Goal: Task Accomplishment & Management: Use online tool/utility

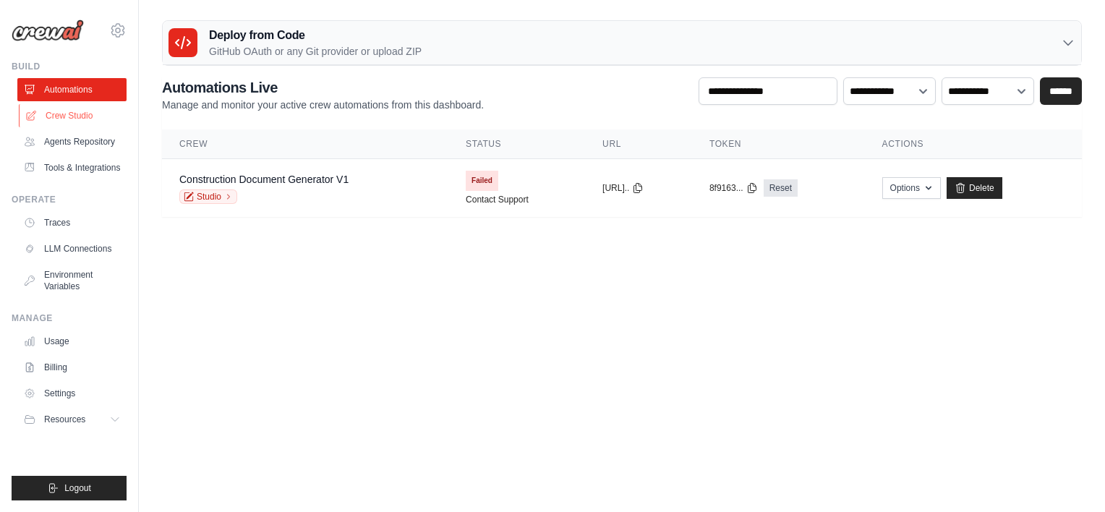
click at [67, 120] on link "Crew Studio" at bounding box center [73, 115] width 109 height 23
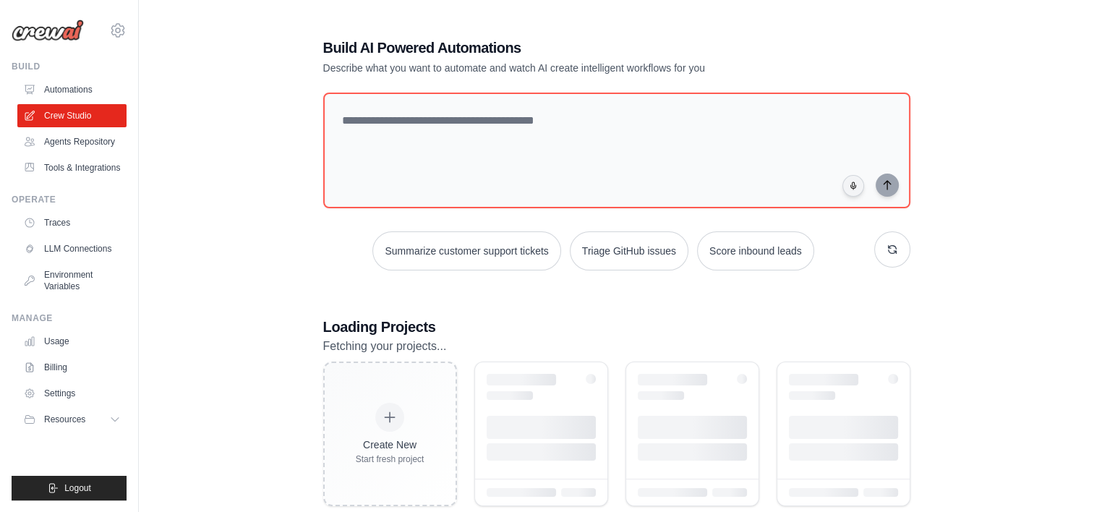
click at [69, 146] on link "Agents Repository" at bounding box center [71, 141] width 109 height 23
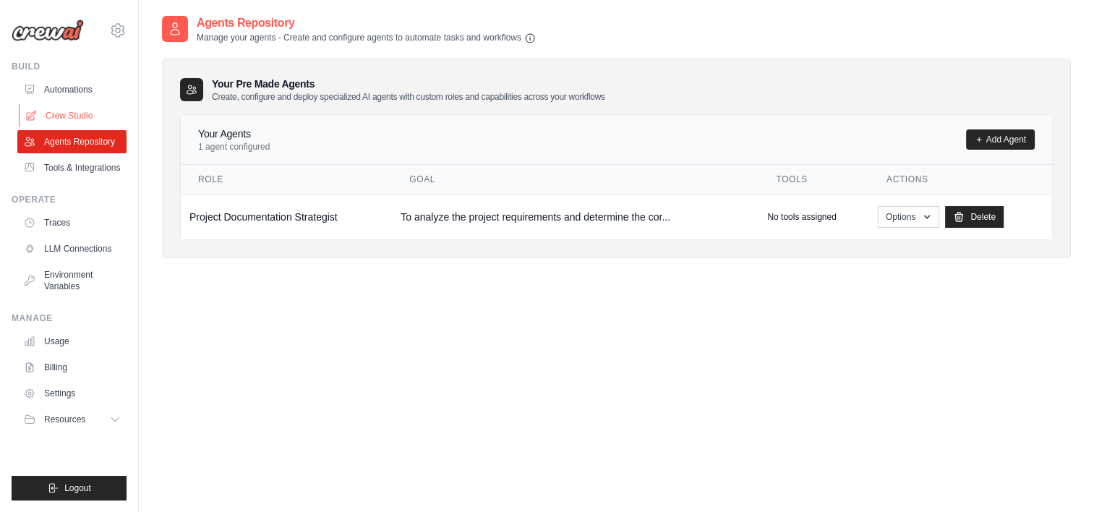
click at [64, 122] on link "Crew Studio" at bounding box center [73, 115] width 109 height 23
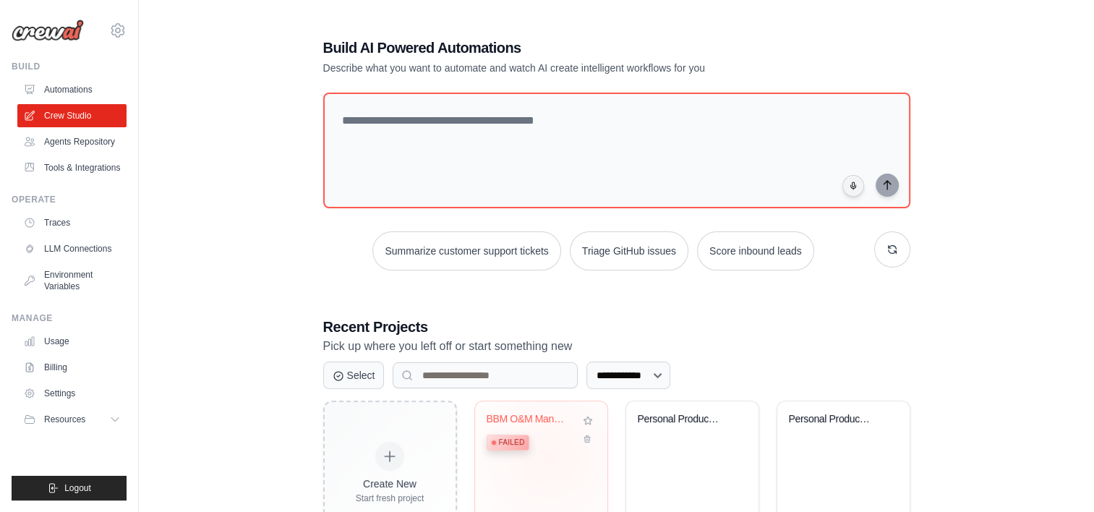
click at [548, 457] on div "BBM O&M Manual Generator Failed" at bounding box center [541, 458] width 132 height 114
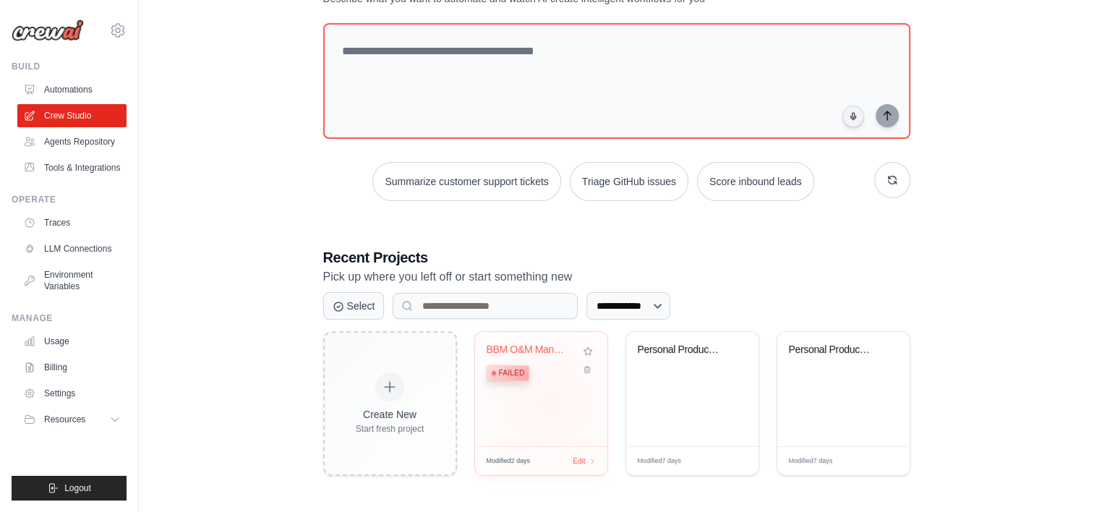
click at [548, 403] on div "BBM O&M Manual Generator Failed" at bounding box center [541, 389] width 132 height 114
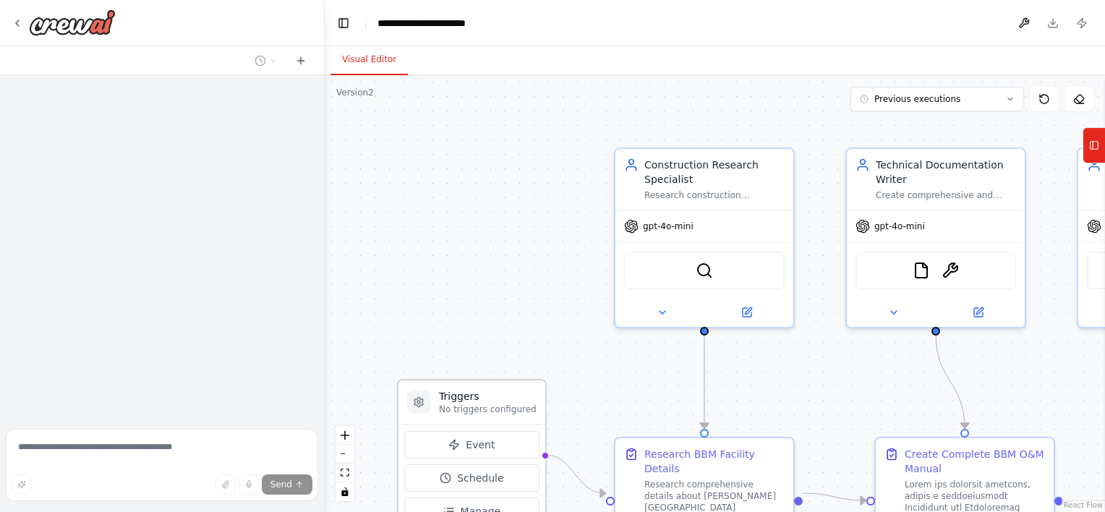
drag, startPoint x: 0, startPoint y: 0, endPoint x: 539, endPoint y: 422, distance: 684.2
click at [539, 422] on div "Version 2 Previous executions Show Tools Hide Agents .deletable-edge-delete-btn…" at bounding box center [715, 293] width 780 height 437
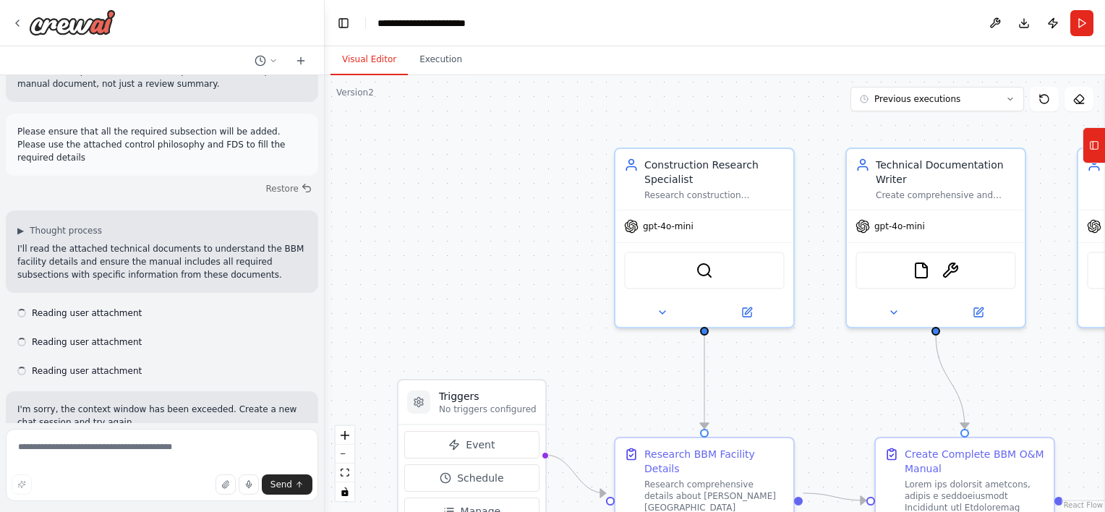
scroll to position [13684, 0]
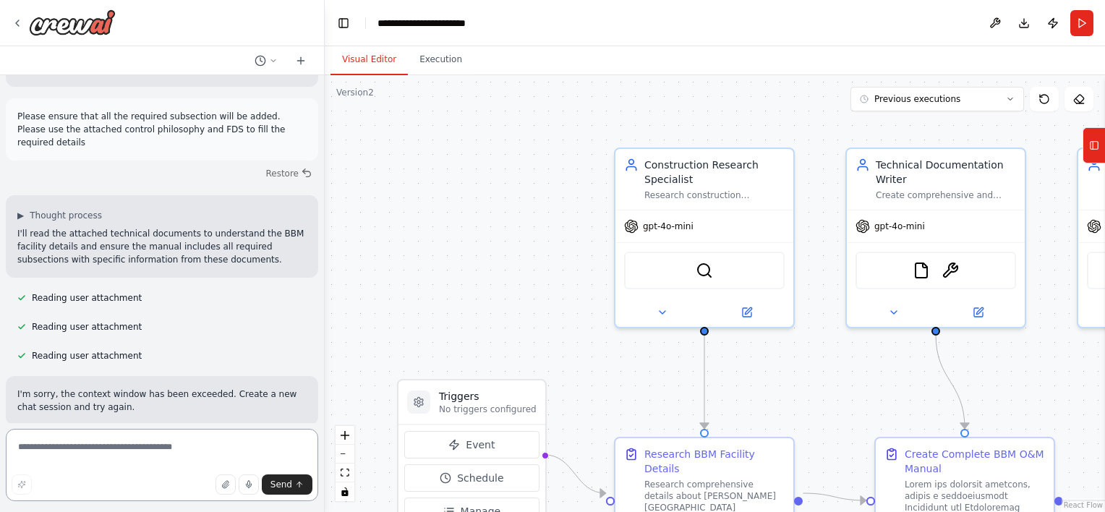
click at [194, 440] on textarea at bounding box center [162, 465] width 312 height 72
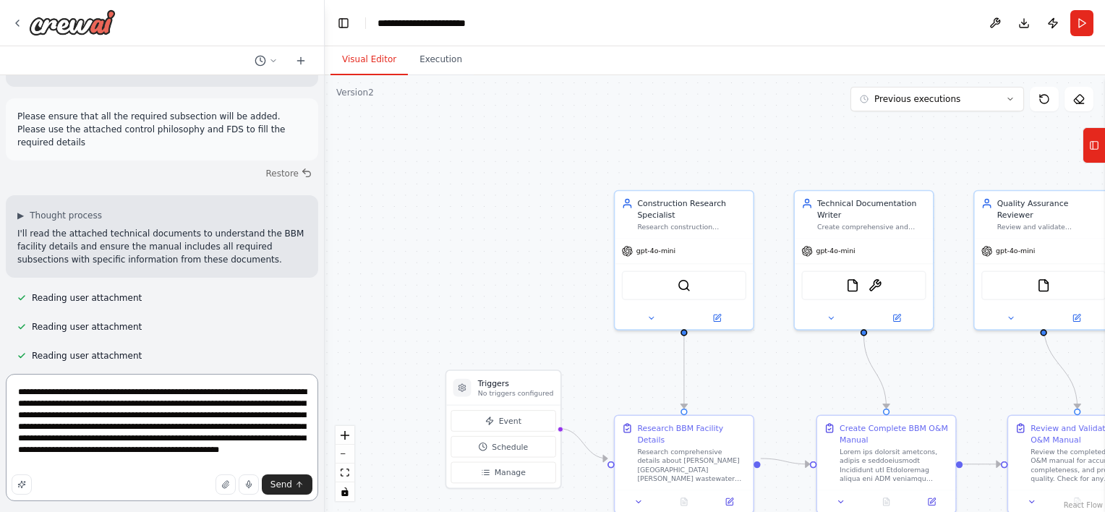
click at [43, 438] on textarea "**********" at bounding box center [162, 437] width 312 height 127
click at [110, 458] on textarea "**********" at bounding box center [162, 437] width 312 height 127
type textarea "**********"
click at [289, 492] on button "Send" at bounding box center [287, 484] width 51 height 20
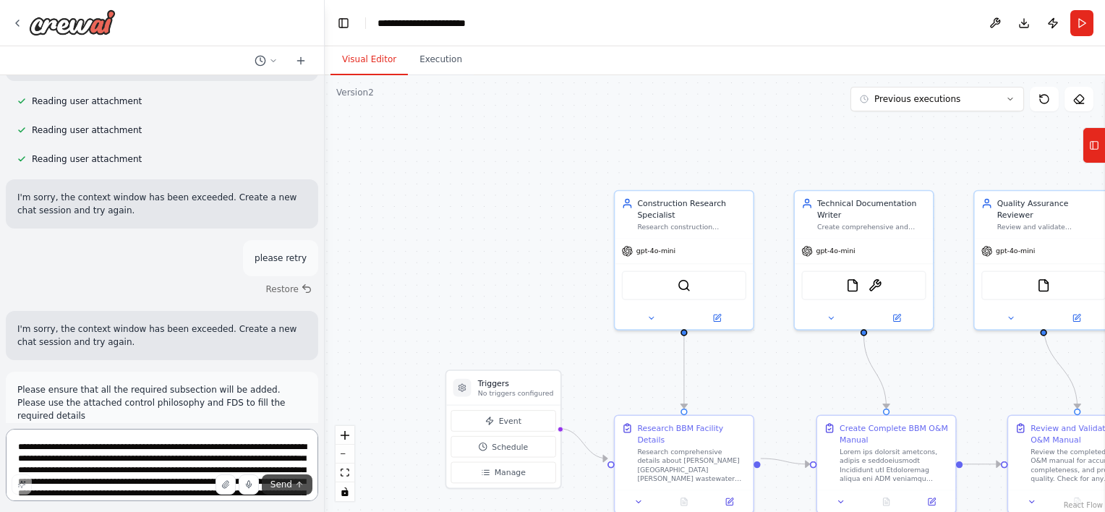
scroll to position [13893, 0]
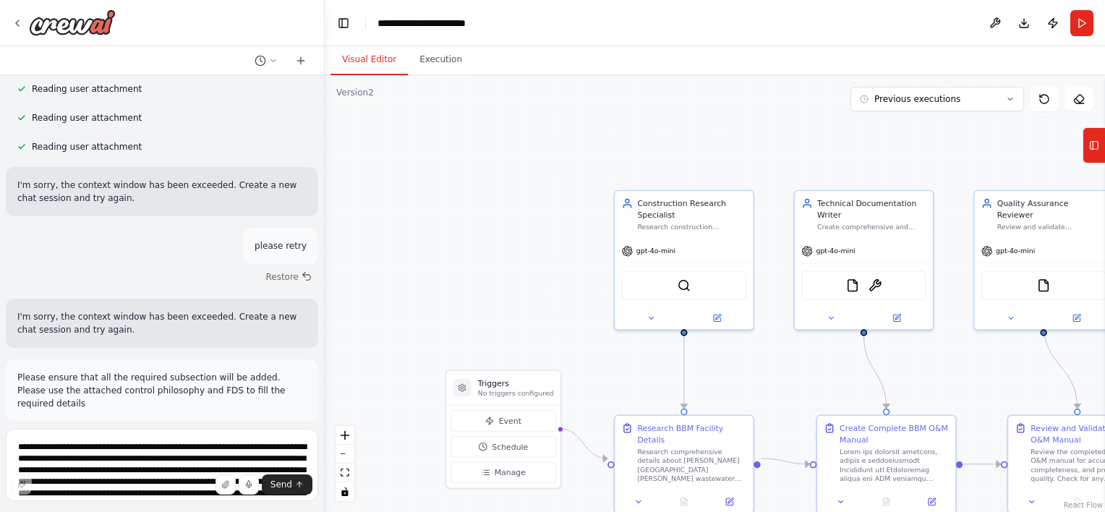
drag, startPoint x: 137, startPoint y: 313, endPoint x: 16, endPoint y: 231, distance: 145.8
copy p "add a manager to manage the three agent. The manager should be the central comm…"
click at [297, 58] on icon at bounding box center [301, 61] width 12 height 12
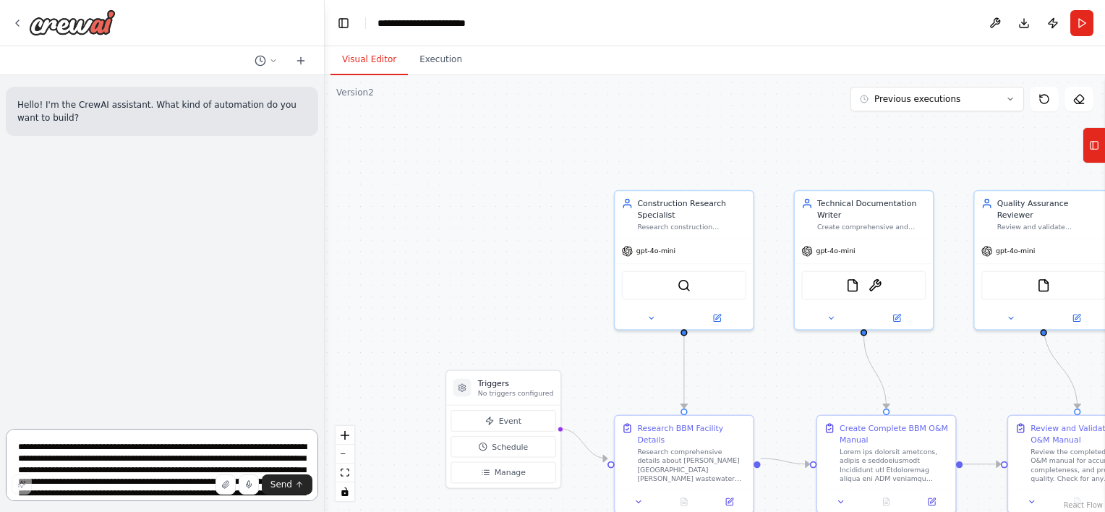
click at [75, 456] on textarea "**********" at bounding box center [162, 465] width 312 height 72
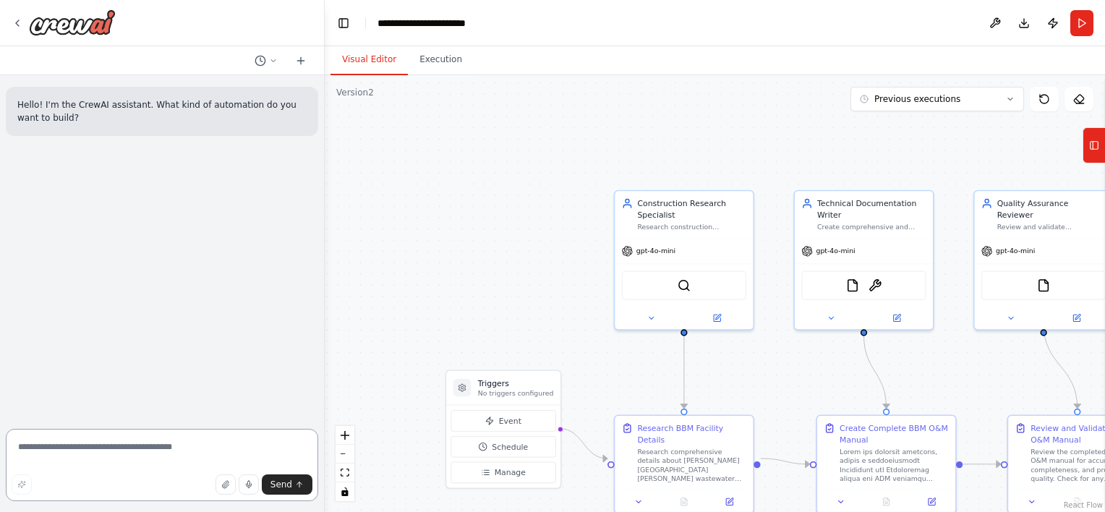
paste textarea "**********"
type textarea "**********"
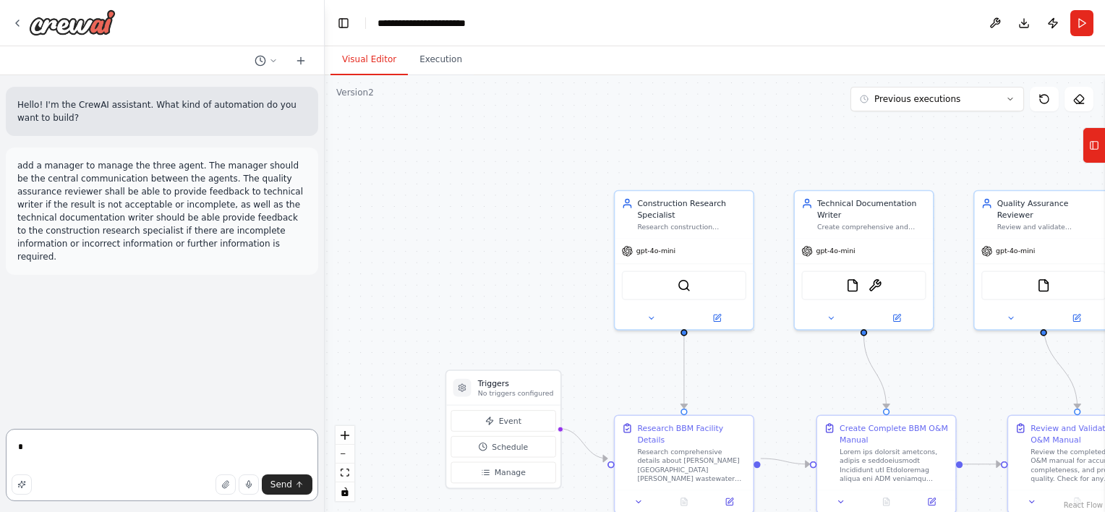
type textarea "*"
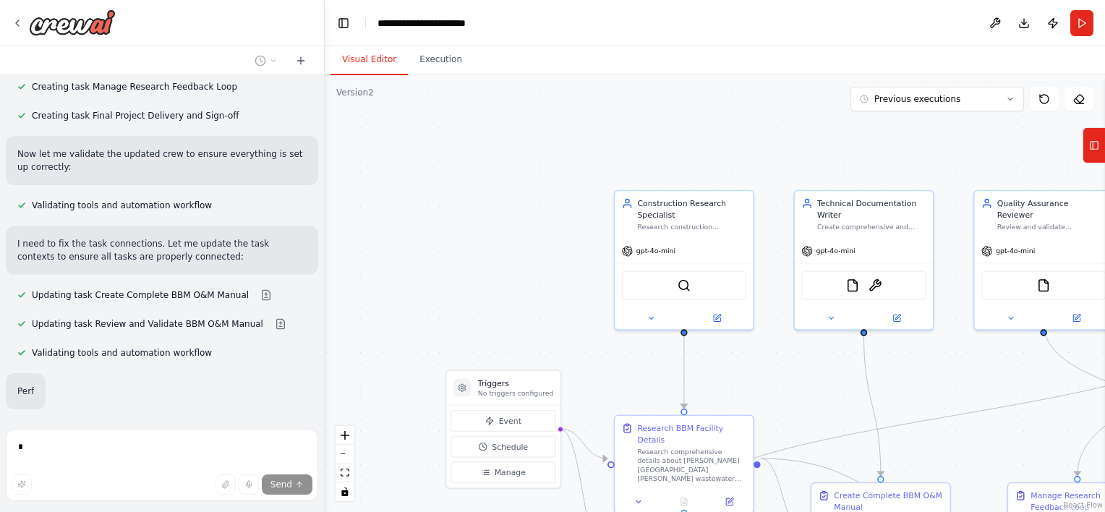
scroll to position [728, 0]
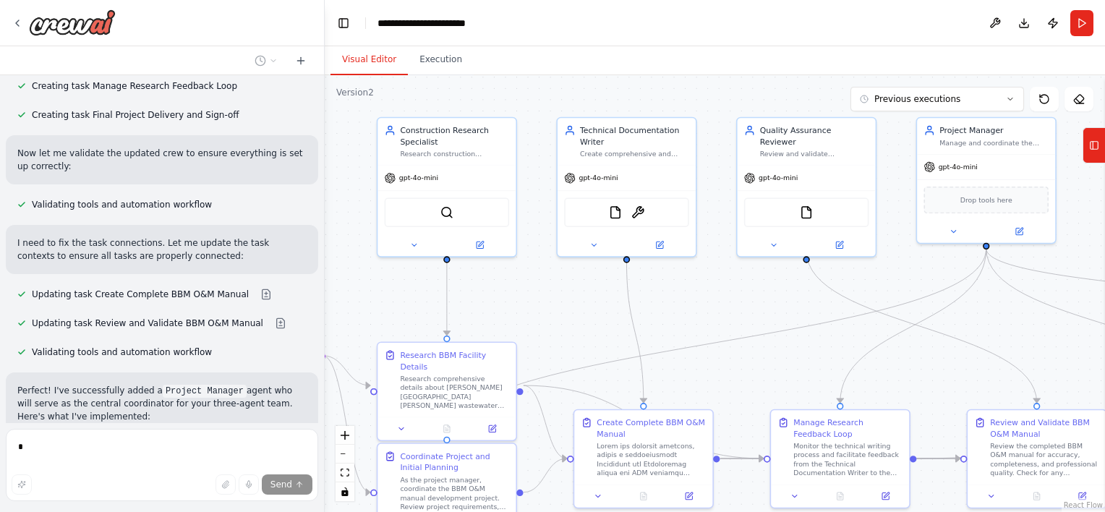
drag, startPoint x: 524, startPoint y: 305, endPoint x: 286, endPoint y: 232, distance: 248.2
click at [286, 232] on div "Hello! I'm the CrewAI assistant. What kind of automation do you want to build? …" at bounding box center [552, 256] width 1105 height 512
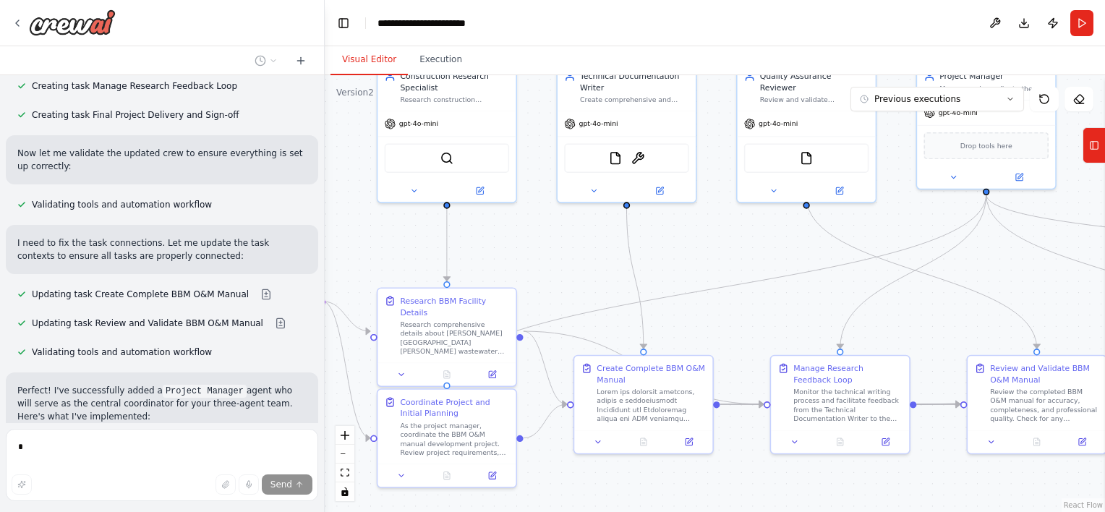
drag, startPoint x: 529, startPoint y: 280, endPoint x: 529, endPoint y: 226, distance: 54.2
click at [529, 226] on div ".deletable-edge-delete-btn { width: 20px; height: 20px; border: 0px solid #ffff…" at bounding box center [715, 293] width 780 height 437
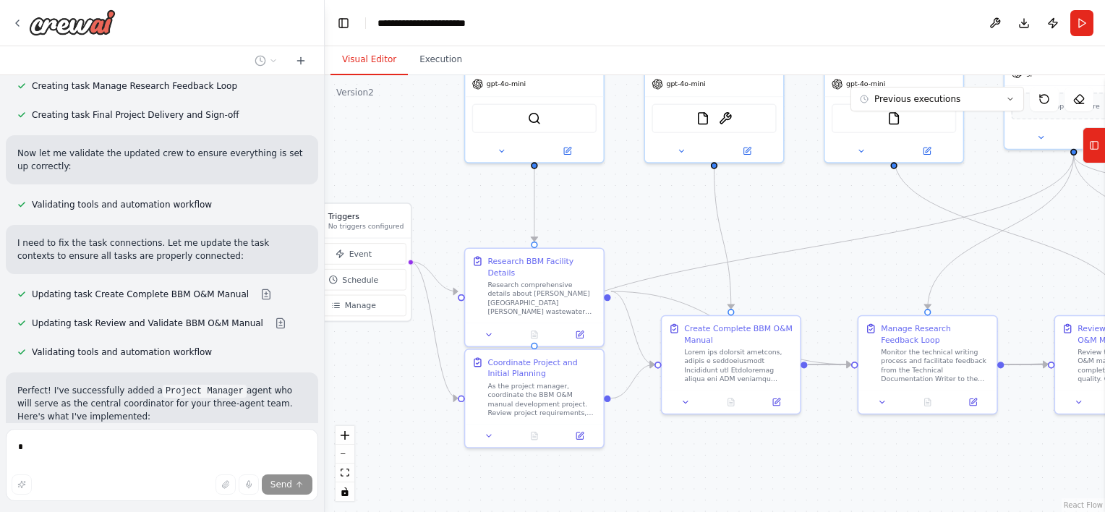
drag, startPoint x: 569, startPoint y: 275, endPoint x: 657, endPoint y: 235, distance: 96.1
click at [657, 235] on div ".deletable-edge-delete-btn { width: 20px; height: 20px; border: 0px solid #ffff…" at bounding box center [715, 293] width 780 height 437
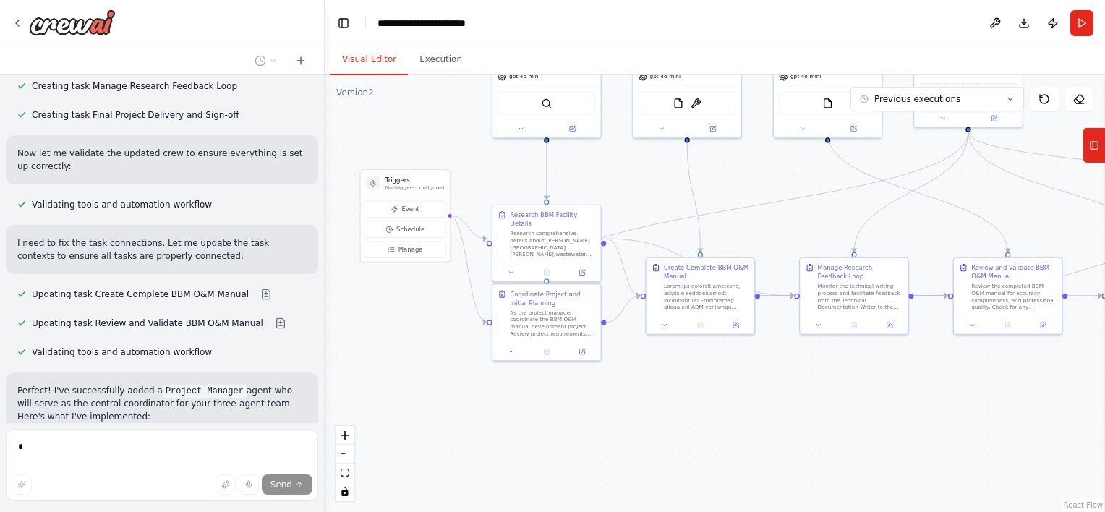
drag, startPoint x: 725, startPoint y: 240, endPoint x: 710, endPoint y: 200, distance: 43.0
click at [710, 200] on div ".deletable-edge-delete-btn { width: 20px; height: 20px; border: 0px solid #ffff…" at bounding box center [715, 293] width 780 height 437
click at [694, 394] on div at bounding box center [705, 394] width 108 height 18
click at [680, 378] on div at bounding box center [696, 385] width 108 height 18
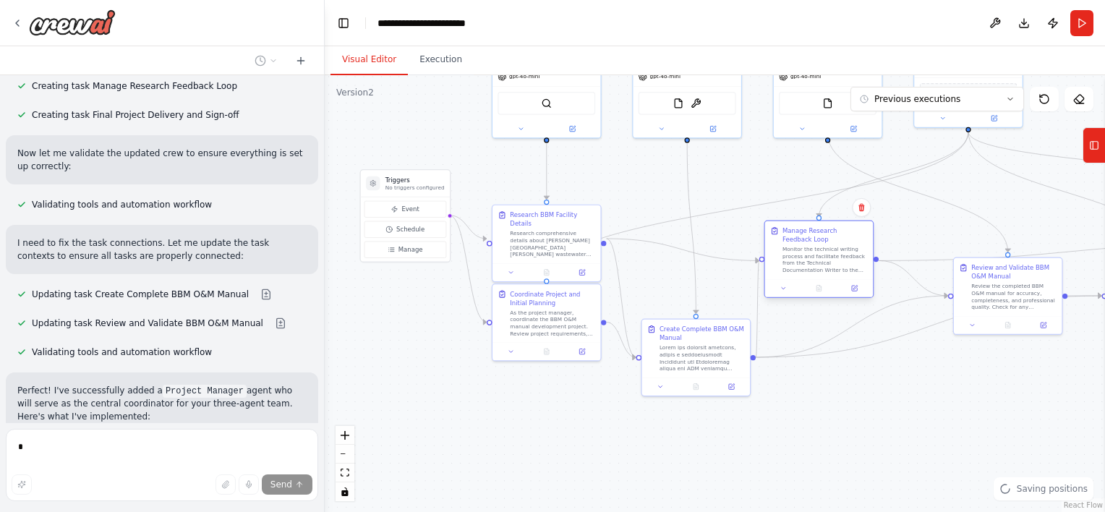
drag, startPoint x: 823, startPoint y: 302, endPoint x: 788, endPoint y: 266, distance: 49.6
click at [788, 266] on div "Monitor the technical writing process and facilitate feedback from the Technica…" at bounding box center [825, 260] width 85 height 28
click at [1036, 412] on div ".deletable-edge-delete-btn { width: 20px; height: 20px; border: 0px solid #ffff…" at bounding box center [715, 293] width 780 height 437
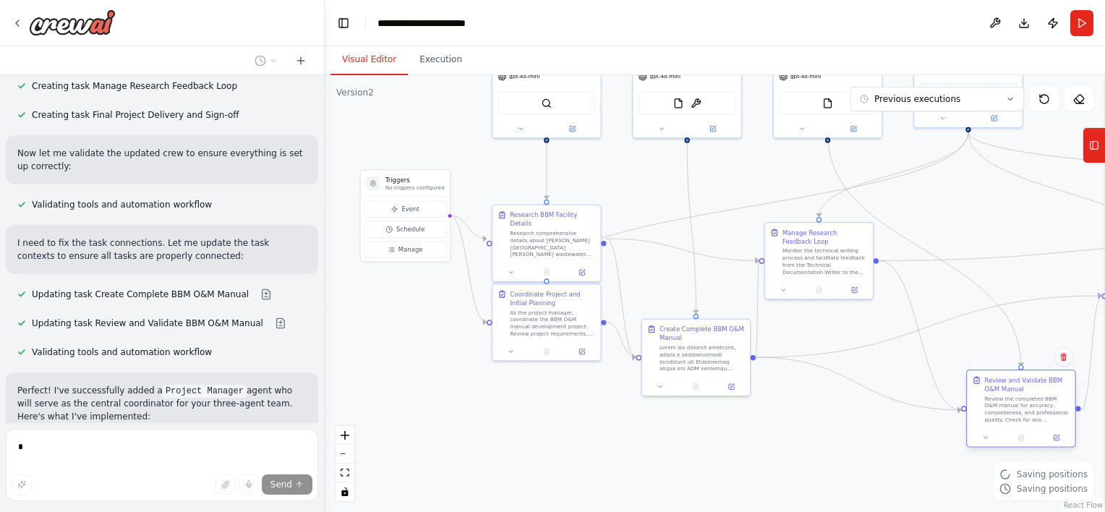
drag, startPoint x: 1004, startPoint y: 286, endPoint x: 1015, endPoint y: 404, distance: 119.2
click at [1015, 404] on div "Review the completed BBM O&M manual for accuracy, completeness, and professiona…" at bounding box center [1026, 409] width 85 height 28
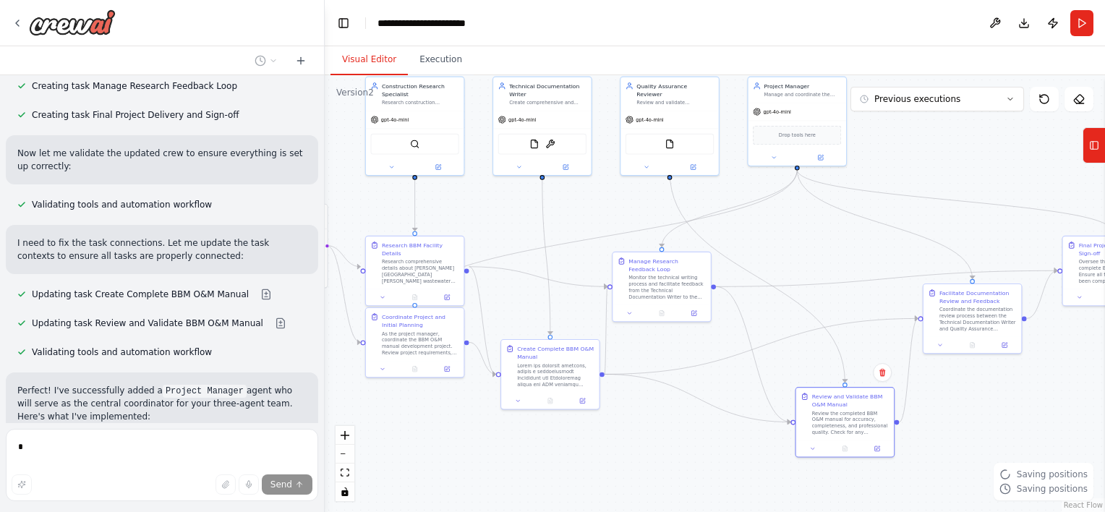
drag, startPoint x: 1014, startPoint y: 291, endPoint x: 851, endPoint y: 304, distance: 163.2
click at [851, 304] on div ".deletable-edge-delete-btn { width: 20px; height: 20px; border: 0px solid #ffff…" at bounding box center [715, 293] width 780 height 437
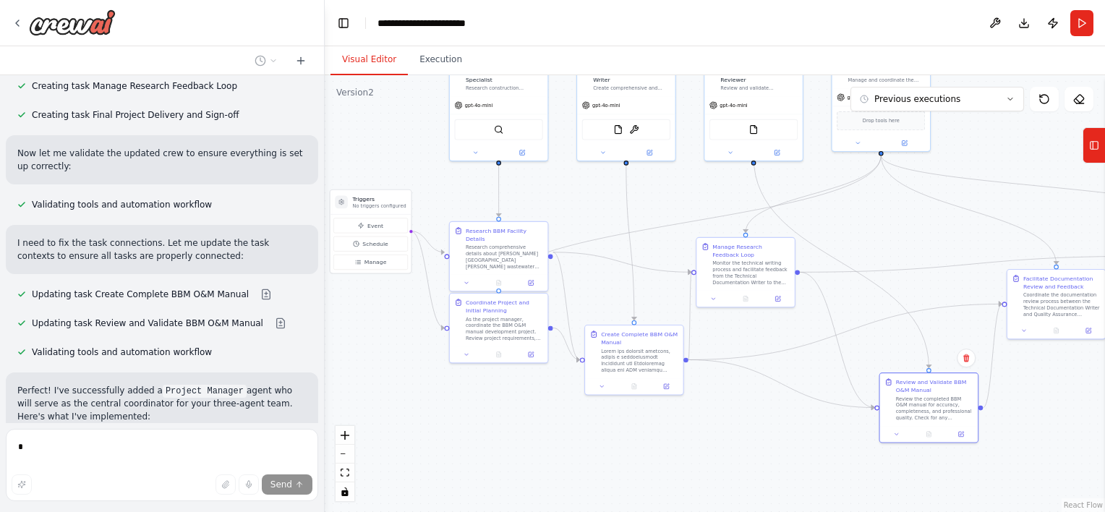
drag, startPoint x: 787, startPoint y: 353, endPoint x: 871, endPoint y: 338, distance: 85.1
click at [871, 338] on div ".deletable-edge-delete-btn { width: 20px; height: 20px; border: 0px solid #ffff…" at bounding box center [715, 293] width 780 height 437
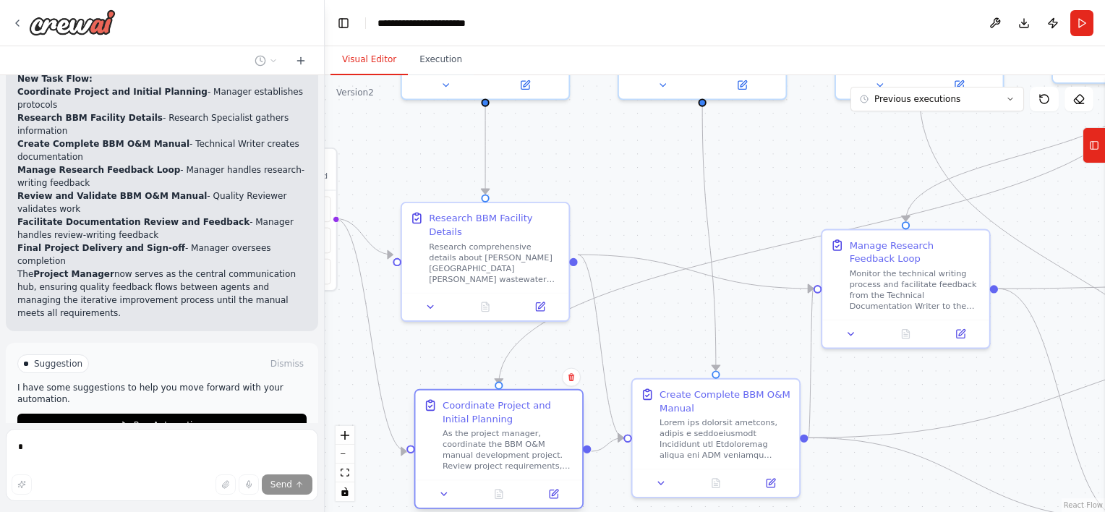
drag, startPoint x: 512, startPoint y: 356, endPoint x: 523, endPoint y: 422, distance: 67.4
click at [523, 422] on div "Coordinate Project and Initial Planning" at bounding box center [509, 412] width 132 height 27
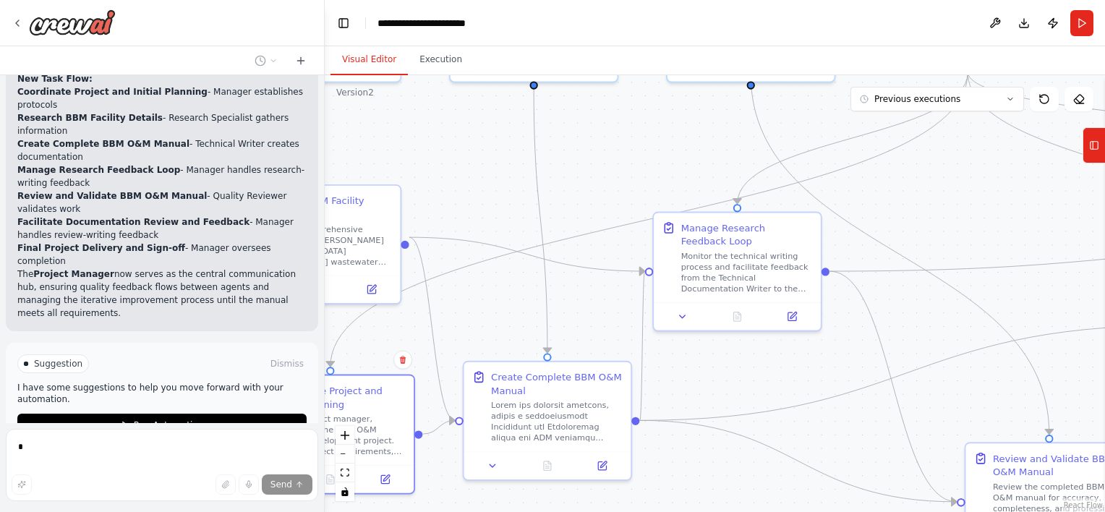
drag, startPoint x: 631, startPoint y: 365, endPoint x: 461, endPoint y: 347, distance: 170.9
click at [461, 347] on div ".deletable-edge-delete-btn { width: 20px; height: 20px; border: 0px solid #ffff…" at bounding box center [715, 293] width 780 height 437
click at [661, 381] on div ".deletable-edge-delete-btn { width: 20px; height: 20px; border: 0px solid #ffff…" at bounding box center [715, 293] width 780 height 437
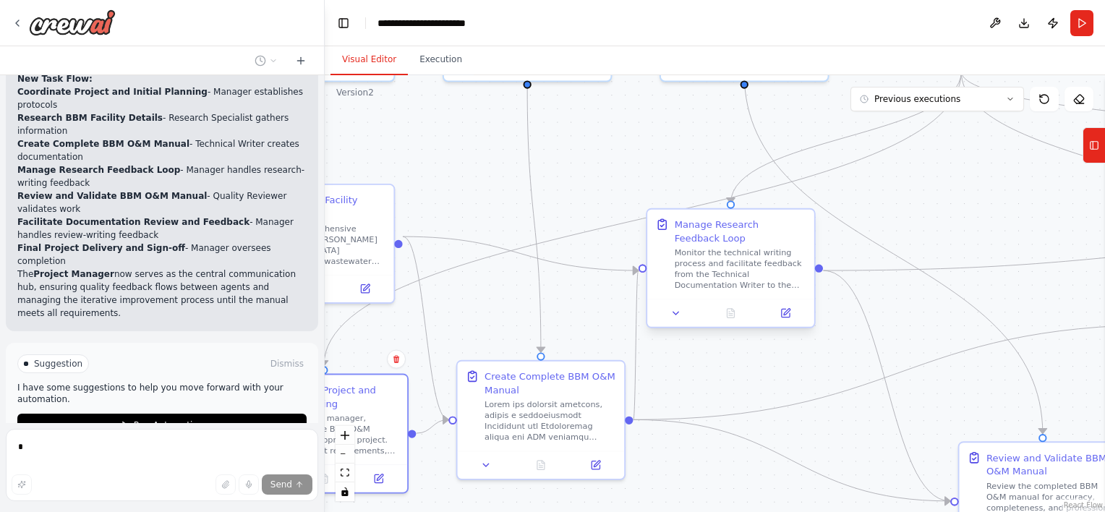
click at [772, 297] on div "Manage Research Feedback Loop Monitor the technical writing process and facilit…" at bounding box center [730, 268] width 169 height 120
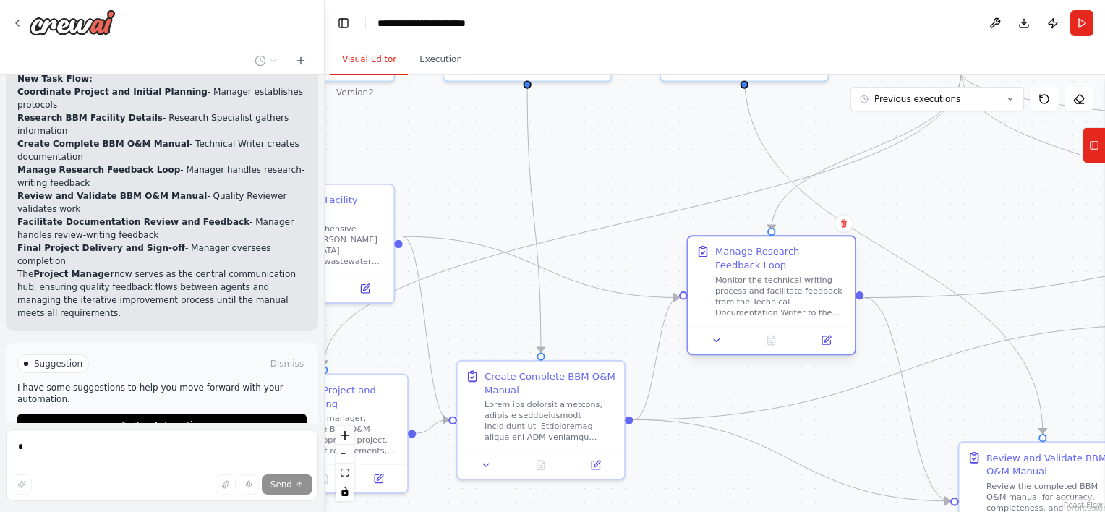
drag, startPoint x: 718, startPoint y: 244, endPoint x: 767, endPoint y: 268, distance: 54.3
click at [767, 268] on div "Manage Research Feedback Loop" at bounding box center [781, 257] width 132 height 27
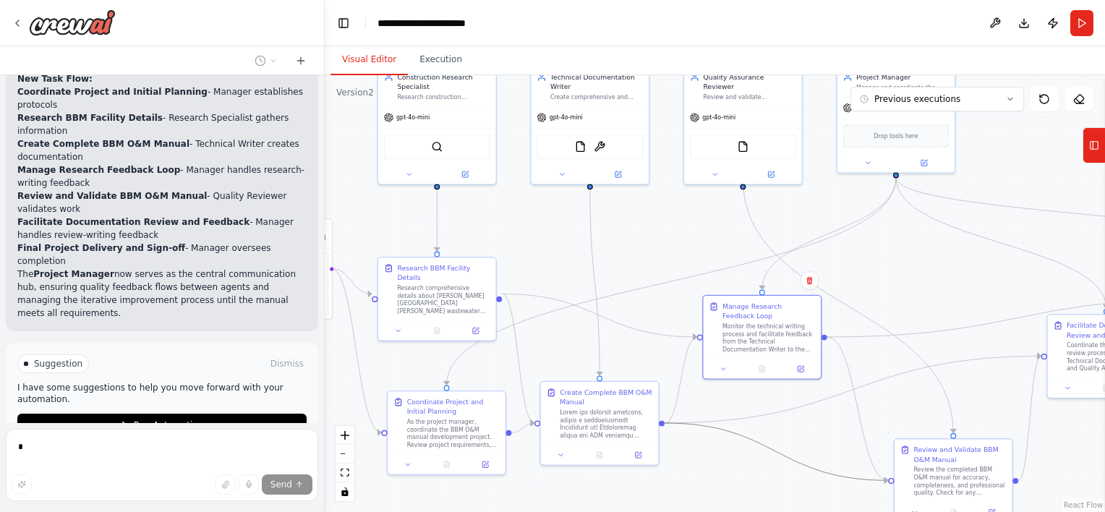
drag, startPoint x: 740, startPoint y: 431, endPoint x: 664, endPoint y: 310, distance: 142.7
click at [664, 310] on div ".deletable-edge-delete-btn { width: 20px; height: 20px; border: 0px solid #ffff…" at bounding box center [715, 293] width 780 height 437
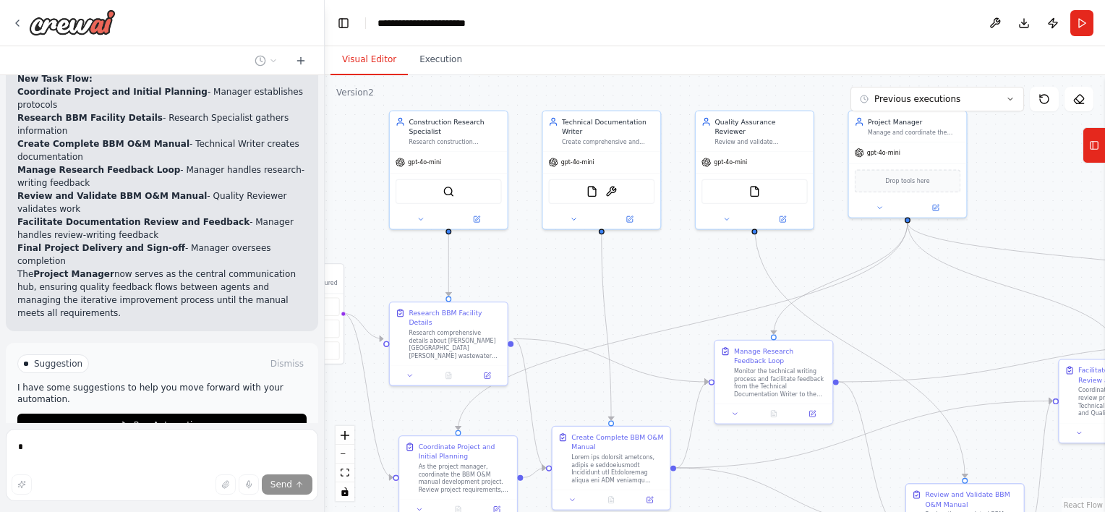
drag, startPoint x: 664, startPoint y: 310, endPoint x: 676, endPoint y: 355, distance: 46.3
click at [676, 355] on div ".deletable-edge-delete-btn { width: 20px; height: 20px; border: 0px solid #ffff…" at bounding box center [715, 293] width 780 height 437
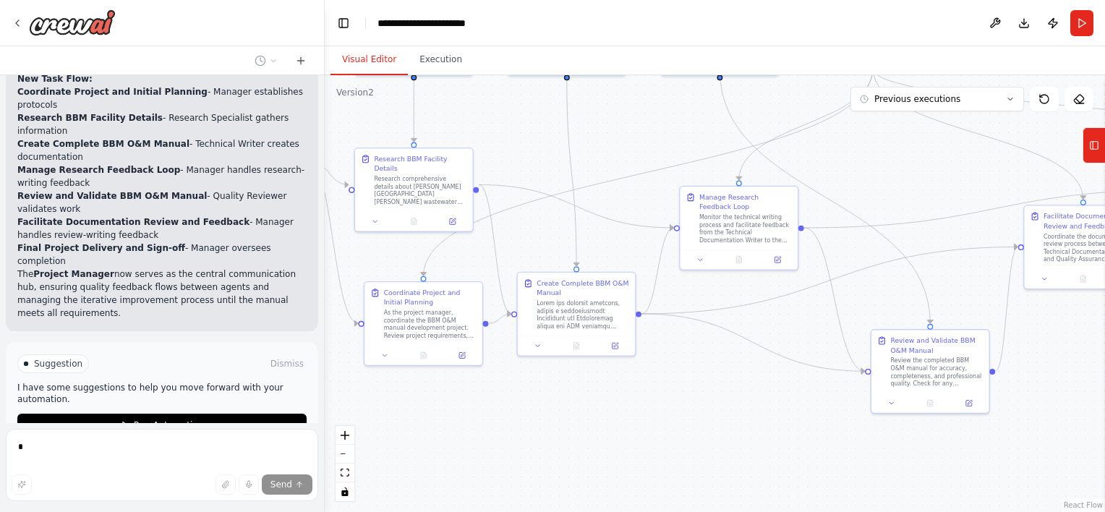
drag, startPoint x: 687, startPoint y: 255, endPoint x: 652, endPoint y: 98, distance: 160.9
click at [652, 98] on div ".deletable-edge-delete-btn { width: 20px; height: 20px; border: 0px solid #ffff…" at bounding box center [715, 293] width 780 height 437
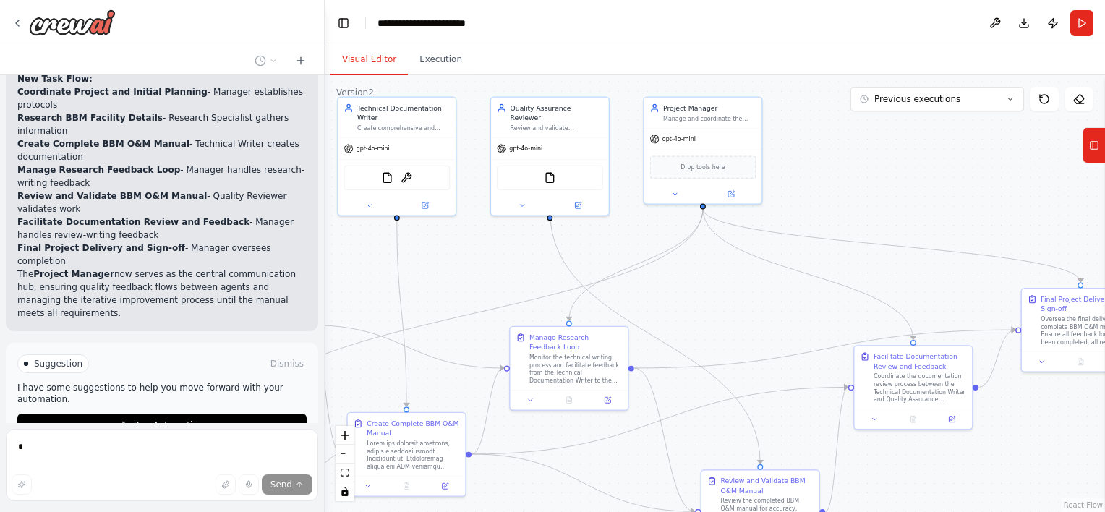
drag, startPoint x: 720, startPoint y: 370, endPoint x: 551, endPoint y: 514, distance: 221.7
click at [551, 511] on html "Hello! I'm the CrewAI assistant. What kind of automation do you want to build? …" at bounding box center [552, 256] width 1105 height 512
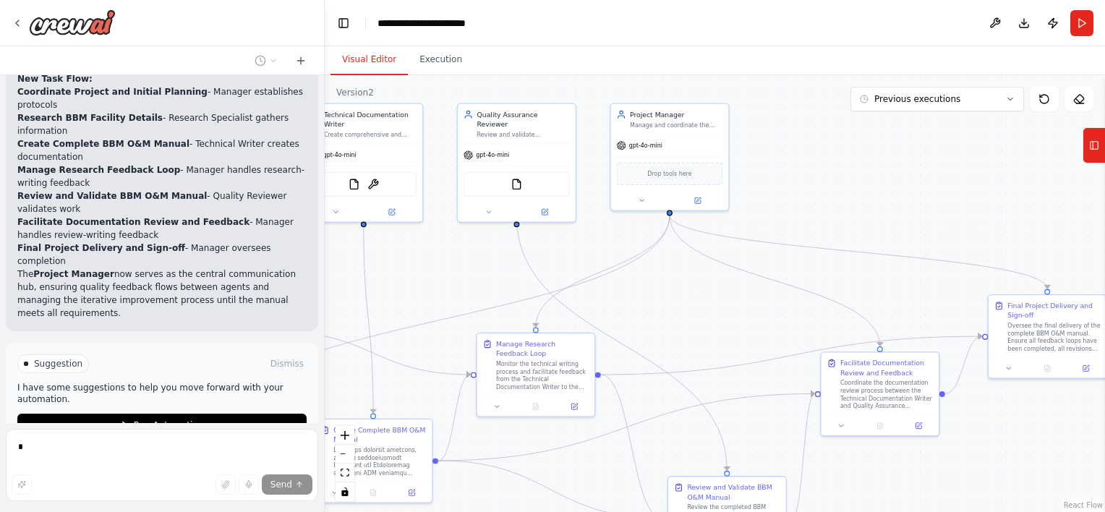
drag, startPoint x: 787, startPoint y: 304, endPoint x: 754, endPoint y: 310, distance: 33.9
click at [754, 310] on div ".deletable-edge-delete-btn { width: 20px; height: 20px; border: 0px solid #ffff…" at bounding box center [715, 293] width 780 height 437
click at [755, 240] on icon "Edge from d043b03a-cf79-4b72-8010-a91c7372961e to 0bcbce4d-9e4d-4af9-9950-3397a…" at bounding box center [859, 252] width 378 height 74
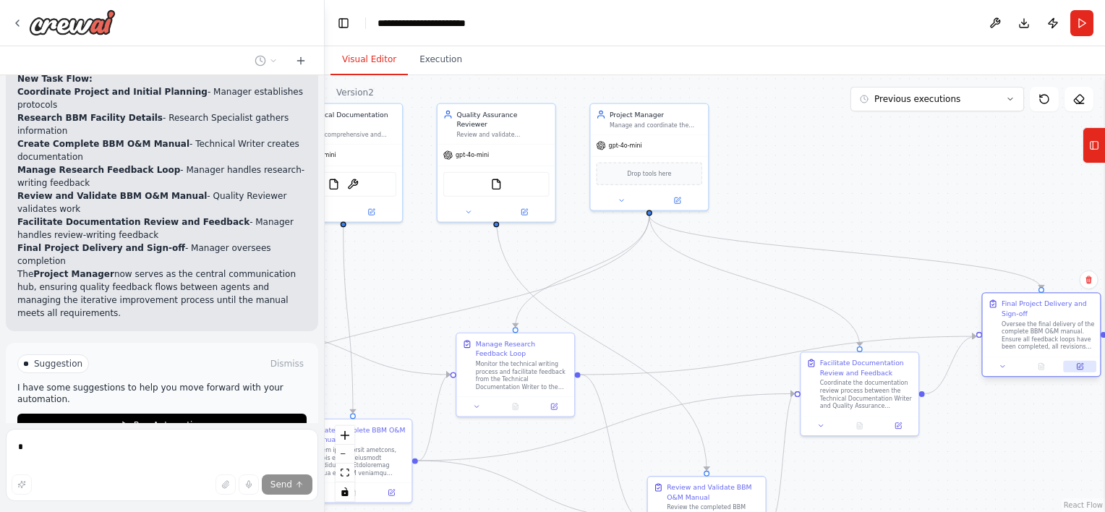
drag, startPoint x: 755, startPoint y: 240, endPoint x: 1087, endPoint y: 364, distance: 354.3
click at [1087, 364] on button at bounding box center [1080, 367] width 33 height 12
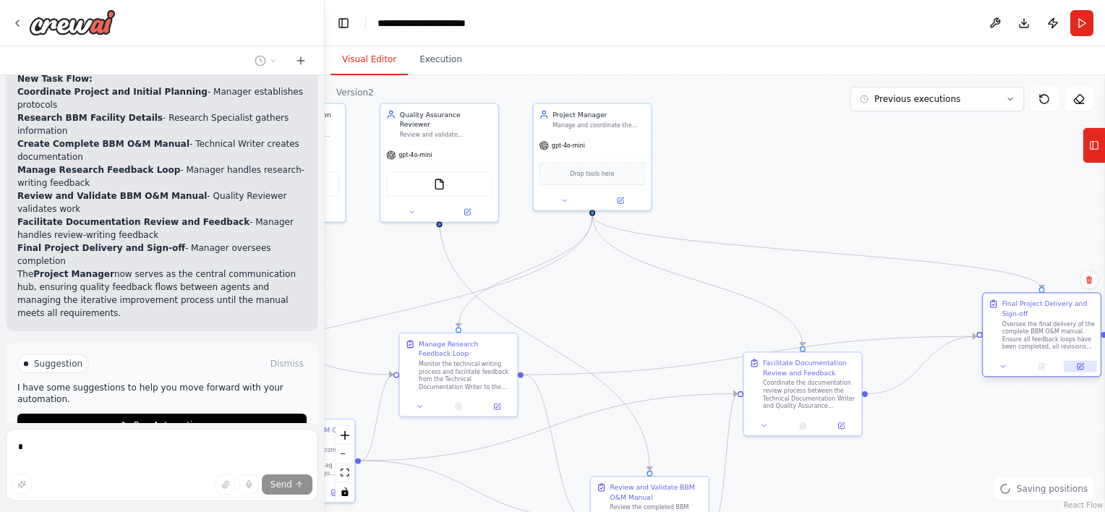
click at [1083, 364] on icon at bounding box center [1081, 365] width 4 height 4
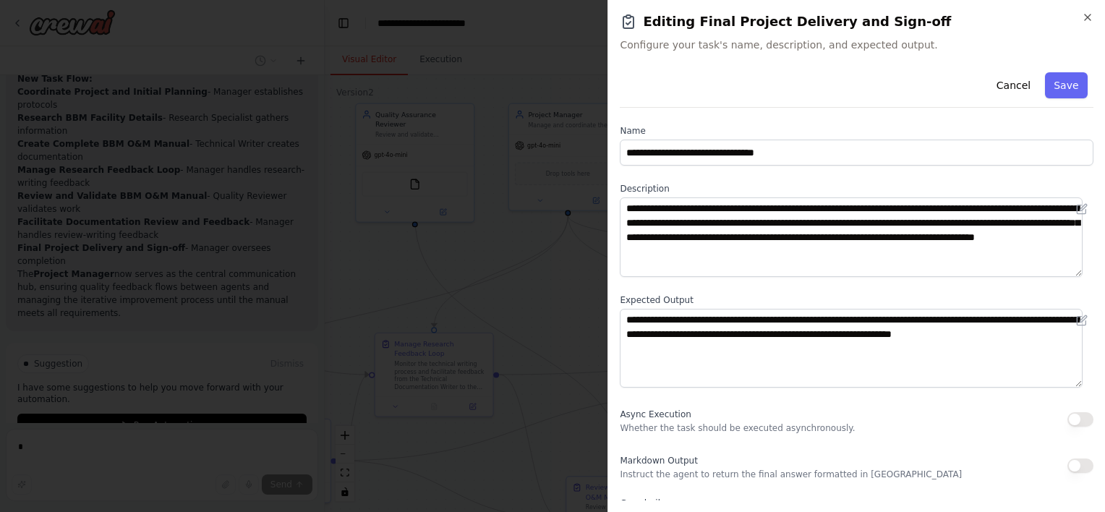
scroll to position [140, 0]
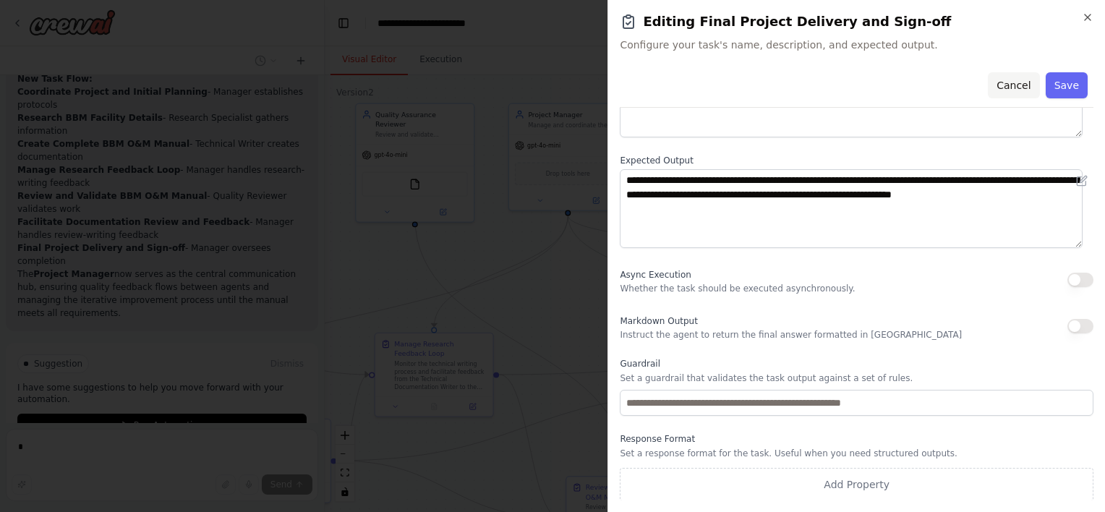
click at [1013, 82] on button "Cancel" at bounding box center [1013, 85] width 51 height 26
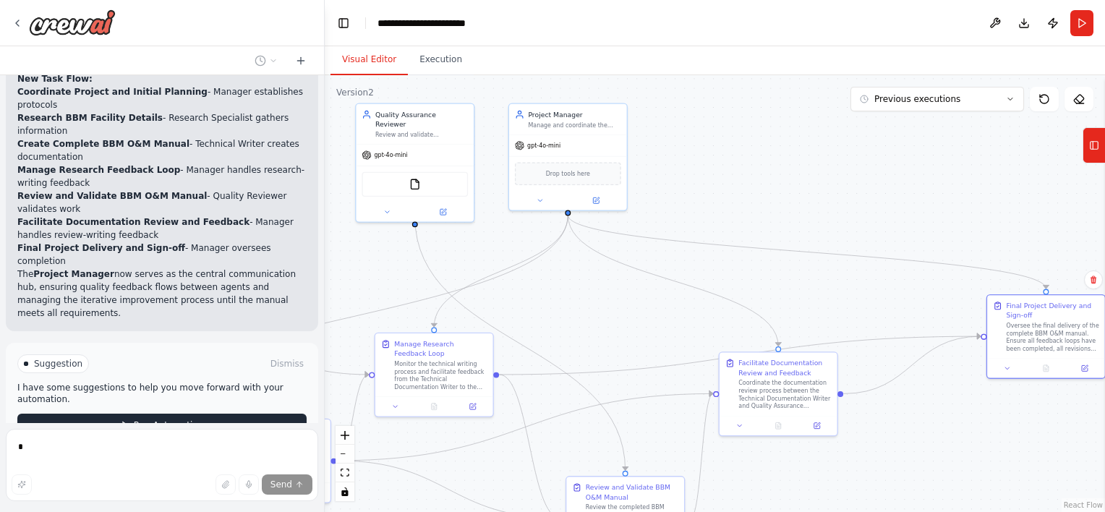
click at [229, 414] on button "Run Automation" at bounding box center [161, 425] width 289 height 23
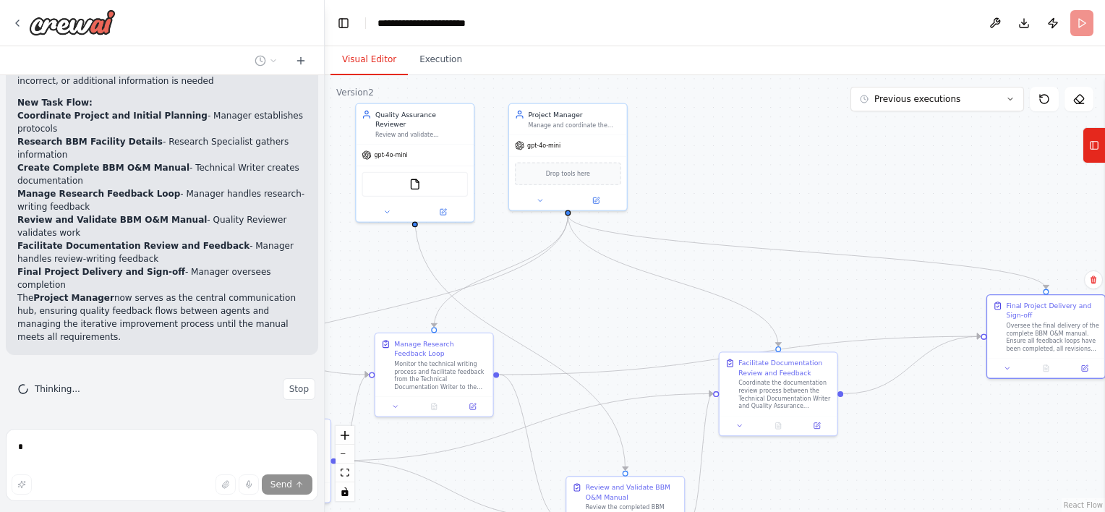
scroll to position [1235, 0]
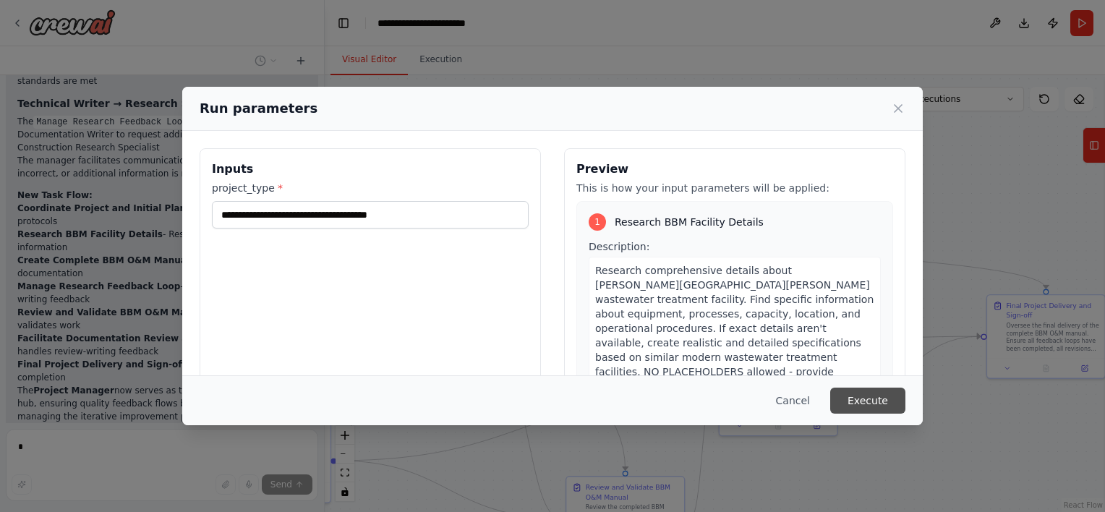
click at [876, 399] on button "Execute" at bounding box center [867, 401] width 75 height 26
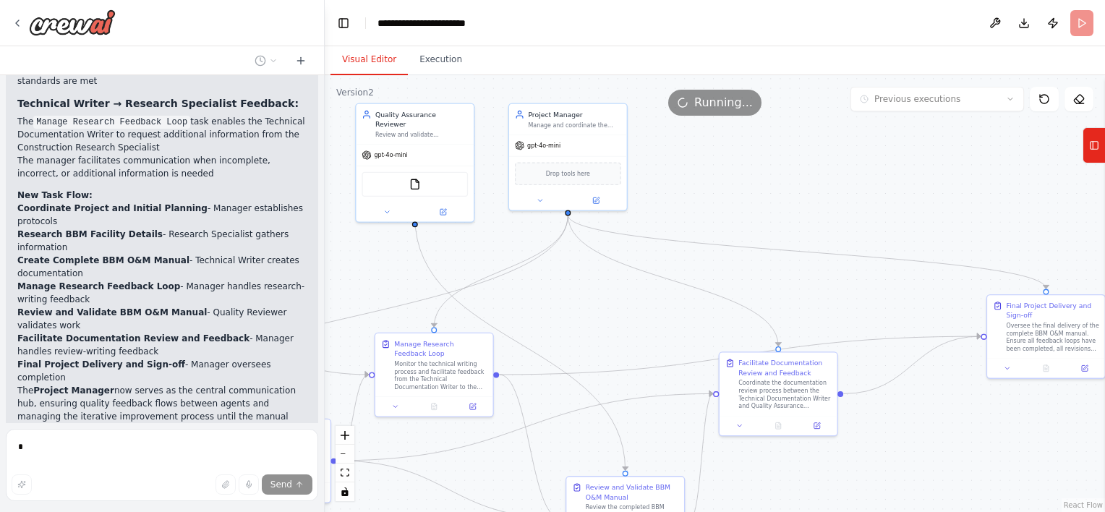
click at [354, 66] on button "Visual Editor" at bounding box center [369, 60] width 77 height 30
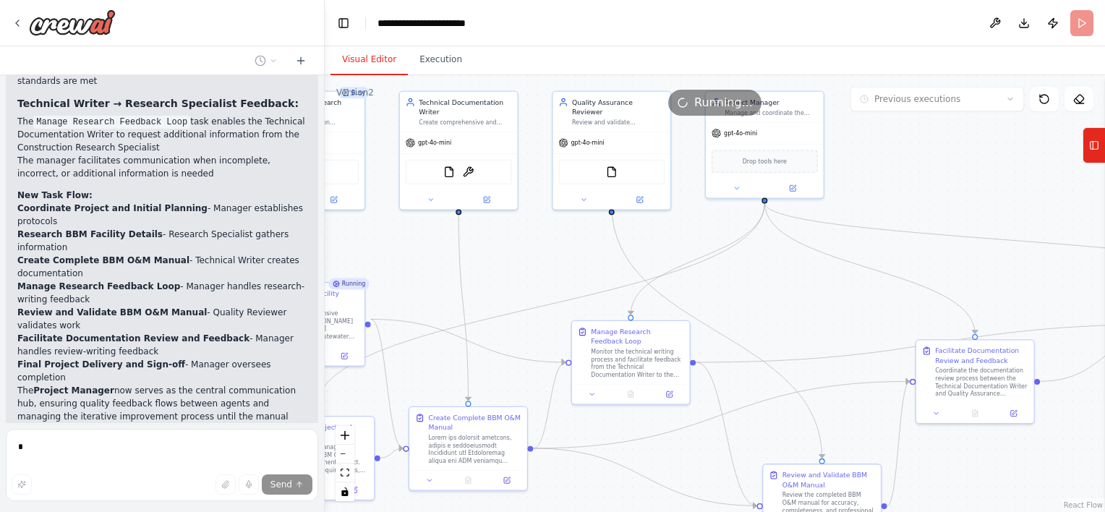
drag, startPoint x: 631, startPoint y: 318, endPoint x: 844, endPoint y: 308, distance: 213.6
click at [844, 308] on div ".deletable-edge-delete-btn { width: 20px; height: 20px; border: 0px solid #ffff…" at bounding box center [715, 293] width 780 height 437
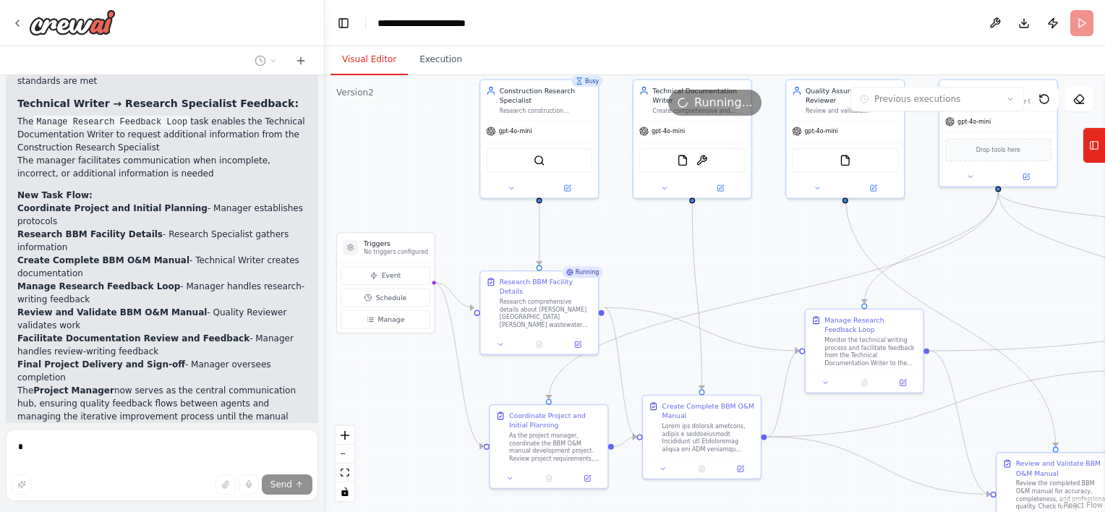
drag, startPoint x: 524, startPoint y: 281, endPoint x: 728, endPoint y: 255, distance: 206.2
click at [728, 255] on div ".deletable-edge-delete-btn { width: 20px; height: 20px; border: 0px solid #ffff…" at bounding box center [715, 293] width 780 height 437
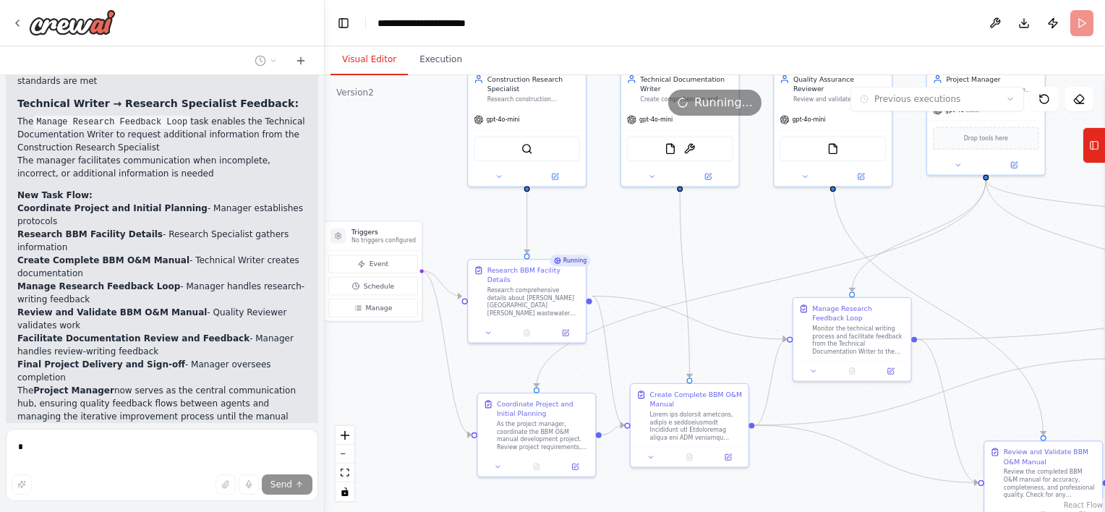
click at [631, 281] on div ".deletable-edge-delete-btn { width: 20px; height: 20px; border: 0px solid #ffff…" at bounding box center [715, 293] width 780 height 437
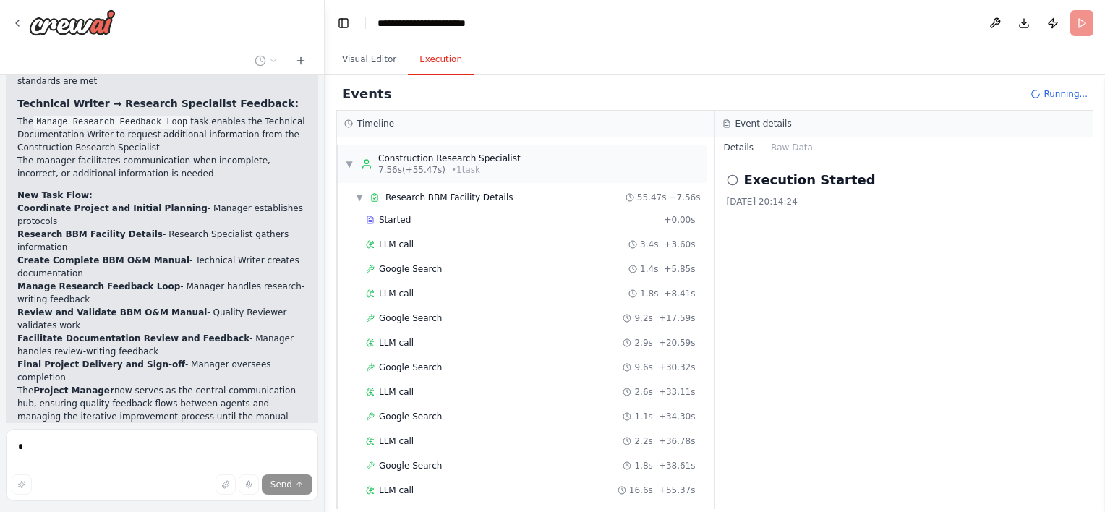
click at [423, 74] on button "Execution" at bounding box center [441, 60] width 66 height 30
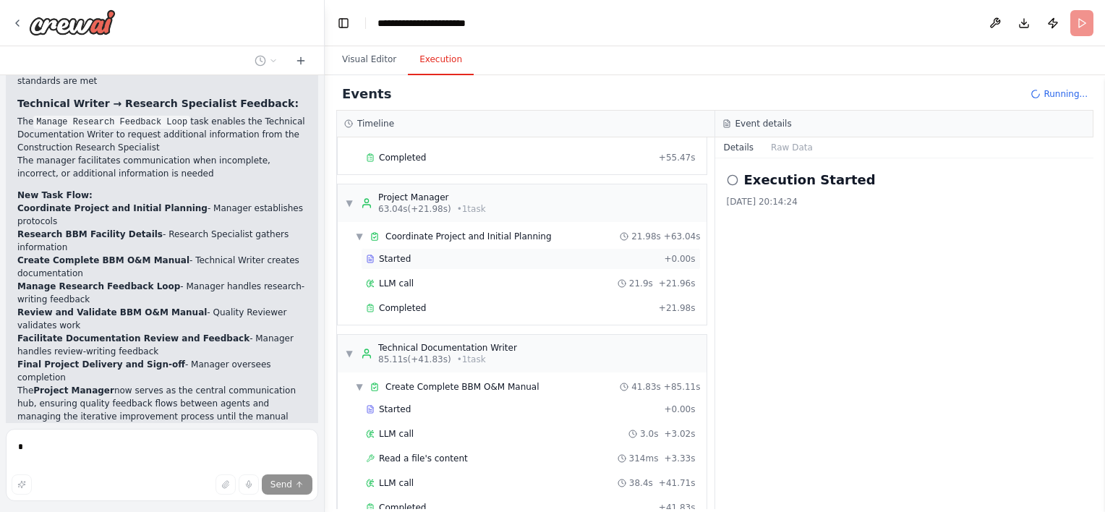
scroll to position [382, 0]
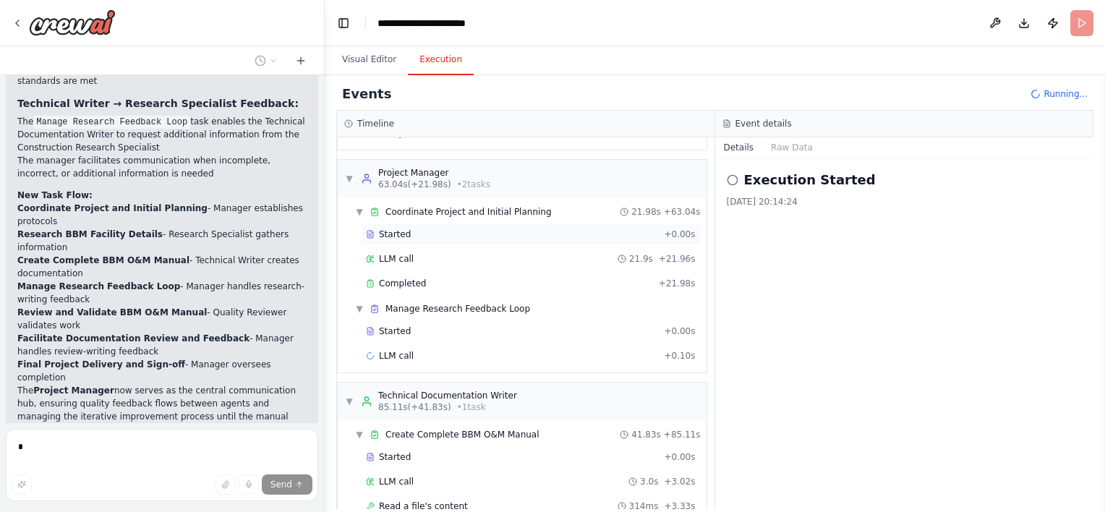
click at [456, 257] on div "LLM call 21.9s + 21.96s" at bounding box center [531, 259] width 330 height 12
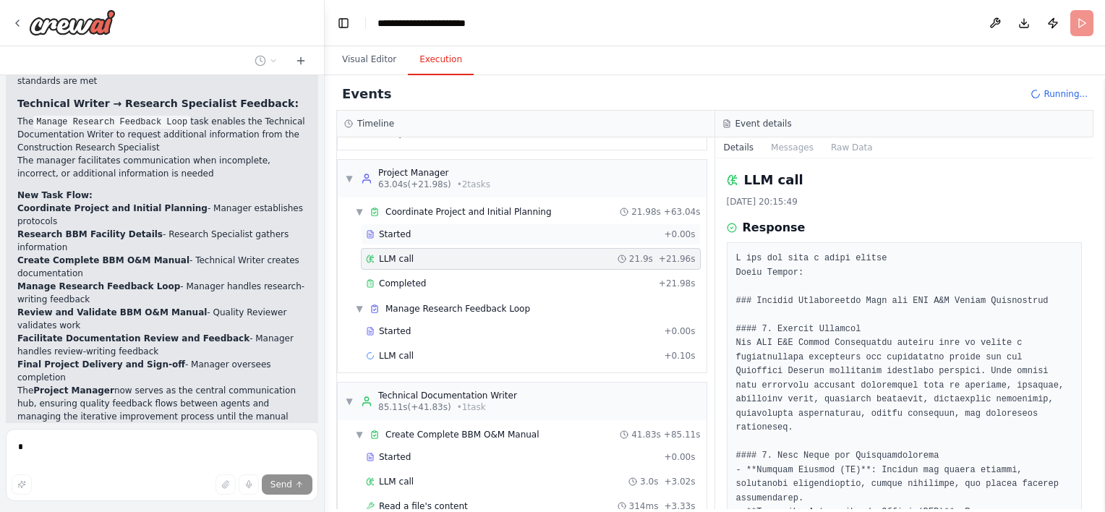
click at [466, 235] on div "Started + 0.00s" at bounding box center [531, 234] width 340 height 22
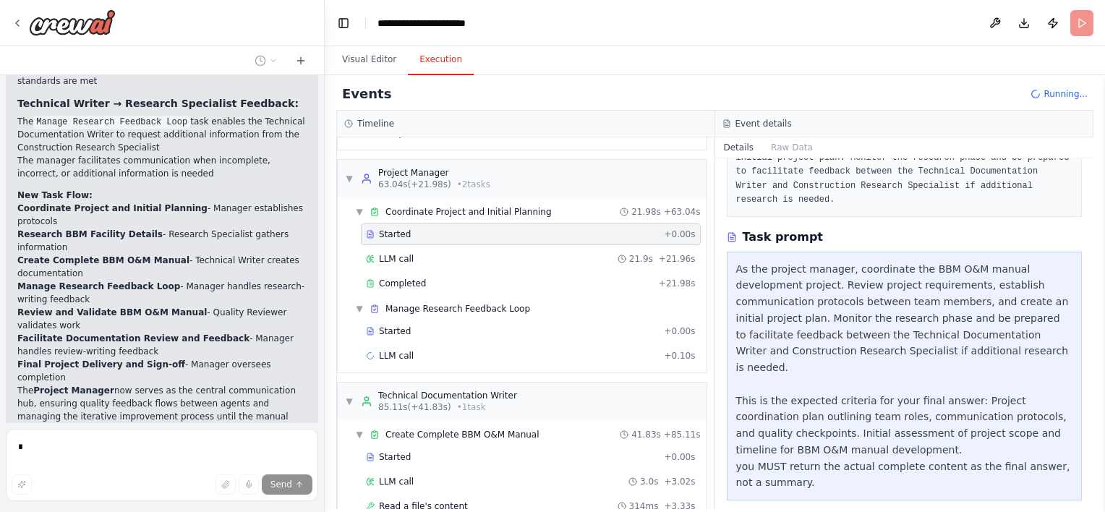
scroll to position [242, 0]
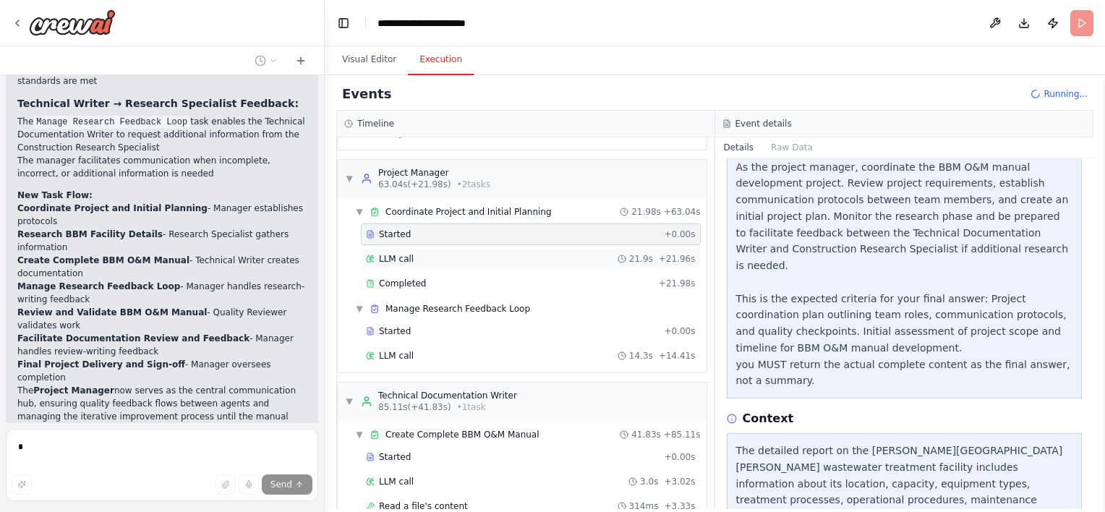
click at [489, 255] on div "LLM call 21.9s + 21.96s" at bounding box center [531, 259] width 330 height 12
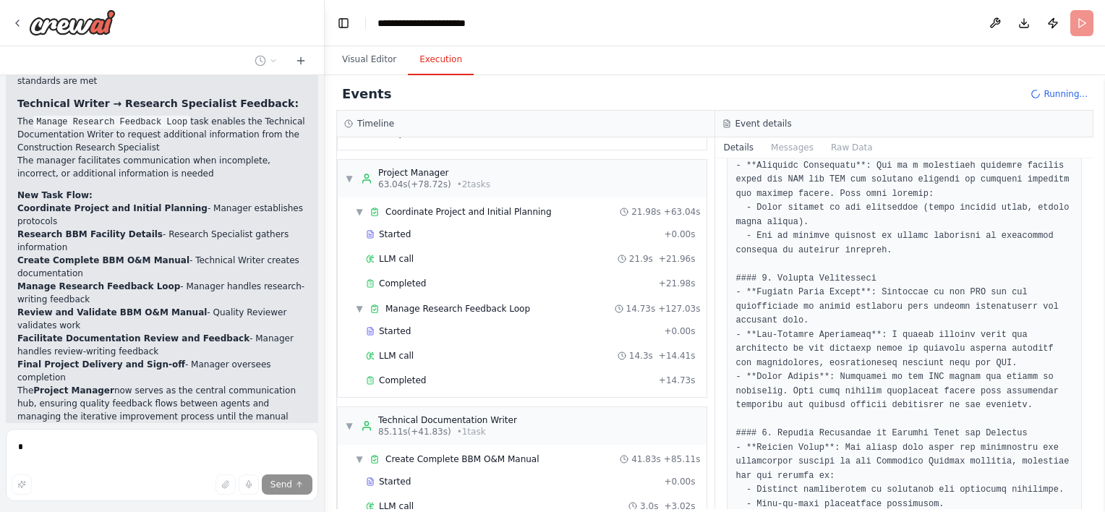
scroll to position [963, 0]
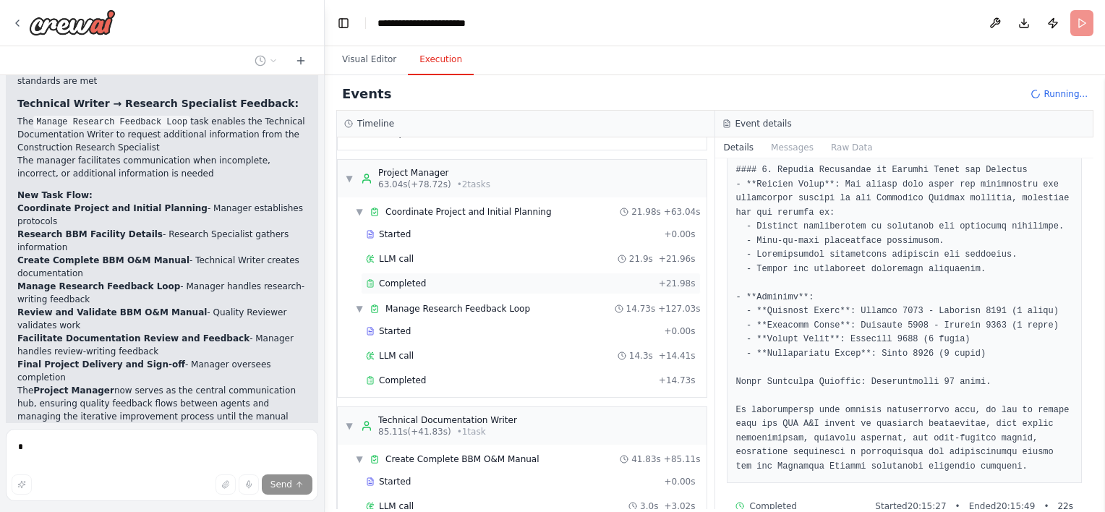
click at [538, 284] on div "Completed + 21.98s" at bounding box center [531, 284] width 340 height 22
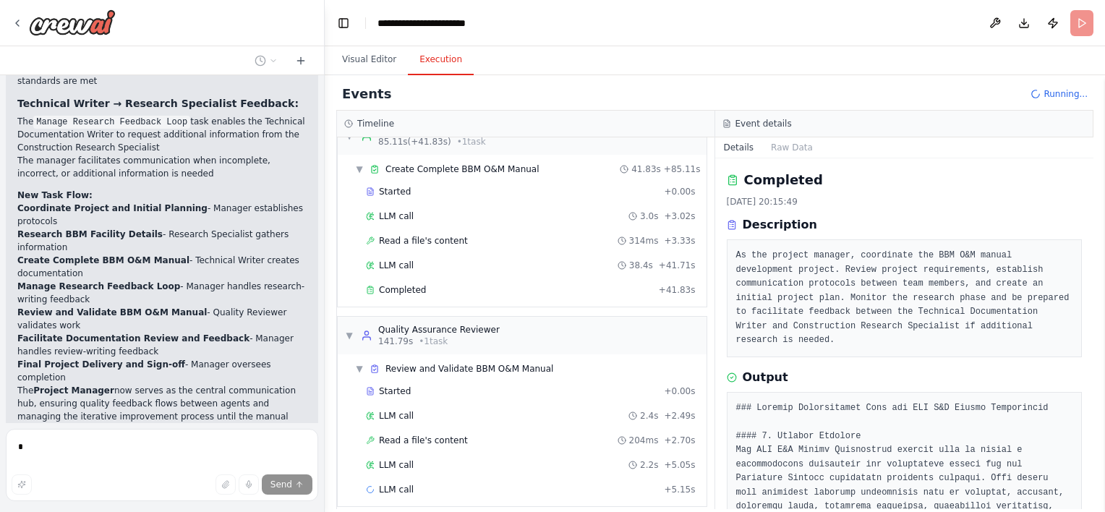
scroll to position [674, 0]
click at [490, 237] on div "Read a file's content 314ms + 3.33s" at bounding box center [531, 239] width 330 height 12
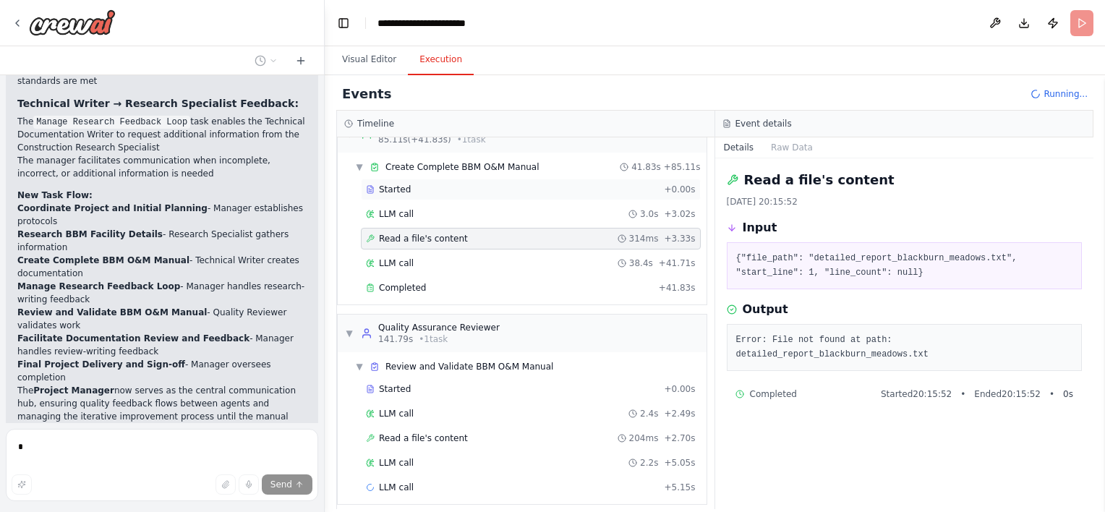
click at [522, 184] on div "Started" at bounding box center [512, 190] width 292 height 12
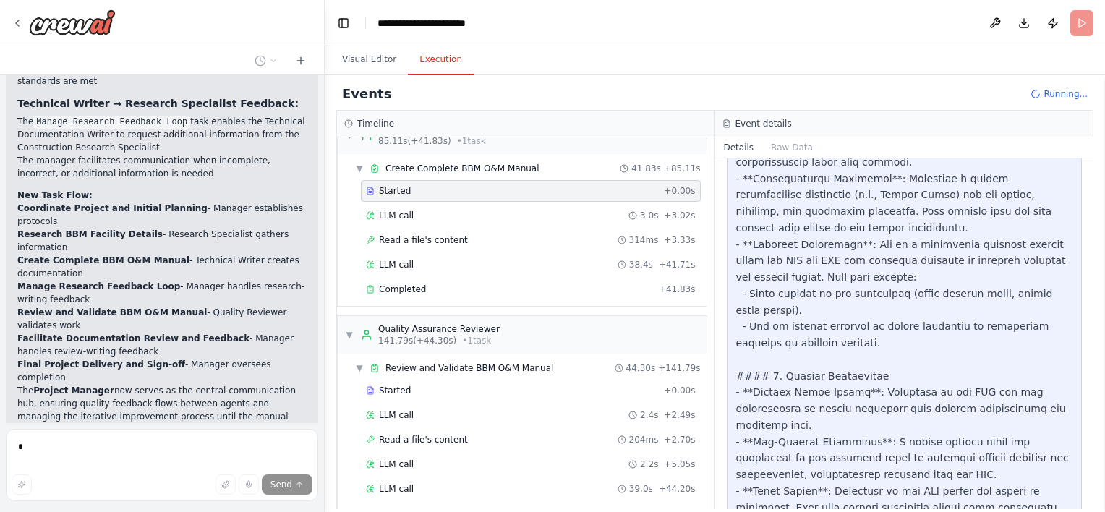
scroll to position [3241, 0]
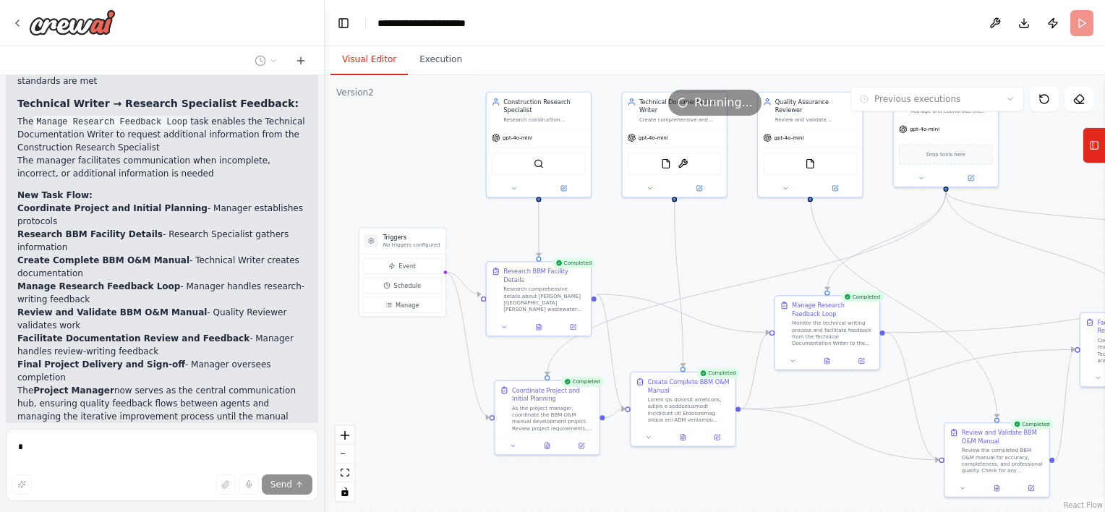
click at [385, 55] on button "Visual Editor" at bounding box center [369, 60] width 77 height 30
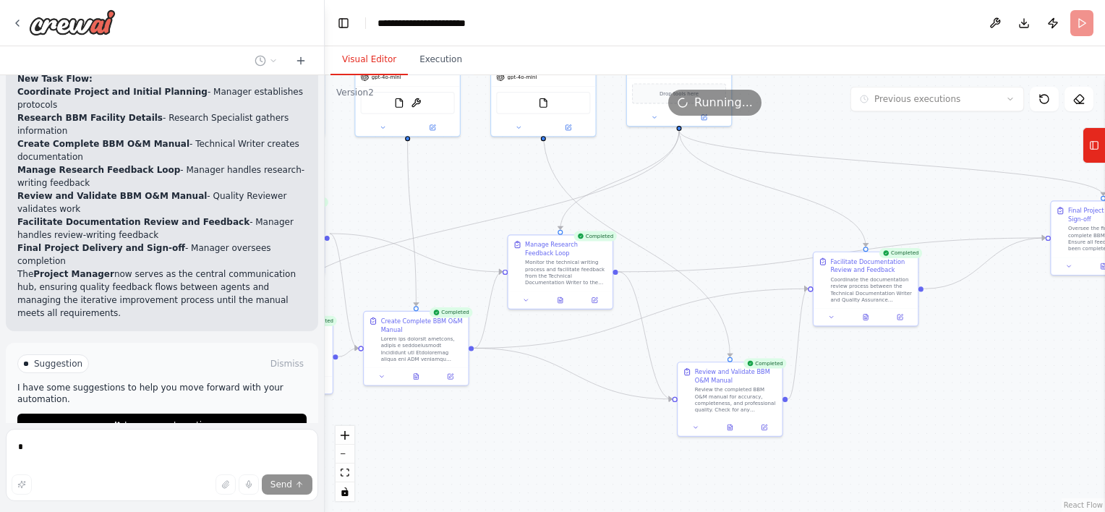
drag, startPoint x: 721, startPoint y: 245, endPoint x: 453, endPoint y: 184, distance: 274.4
click at [453, 184] on div ".deletable-edge-delete-btn { width: 20px; height: 20px; border: 0px solid #ffff…" at bounding box center [715, 293] width 780 height 437
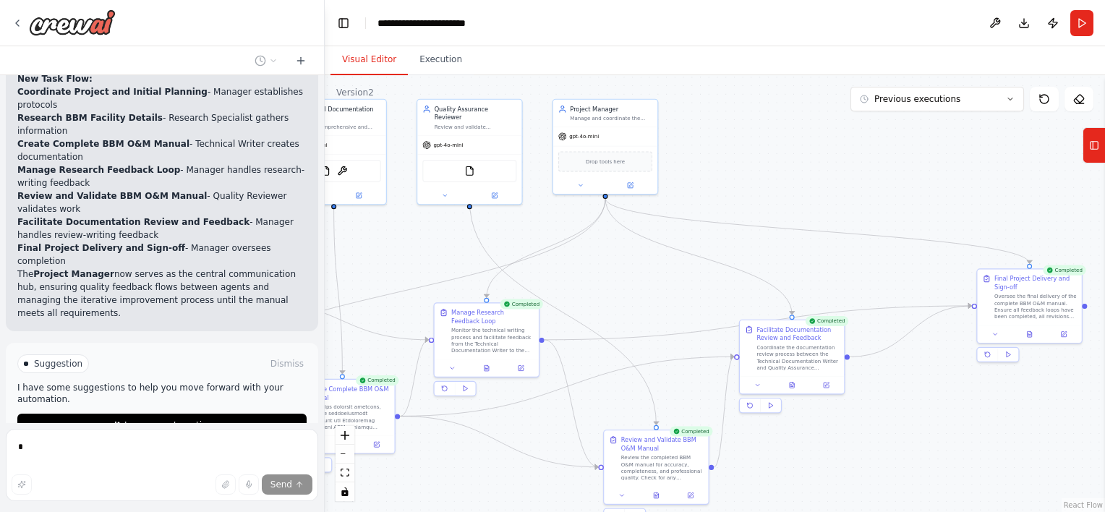
drag, startPoint x: 704, startPoint y: 221, endPoint x: 631, endPoint y: 289, distance: 99.8
click at [631, 289] on div ".deletable-edge-delete-btn { width: 20px; height: 20px; border: 0px solid #ffff…" at bounding box center [715, 293] width 780 height 437
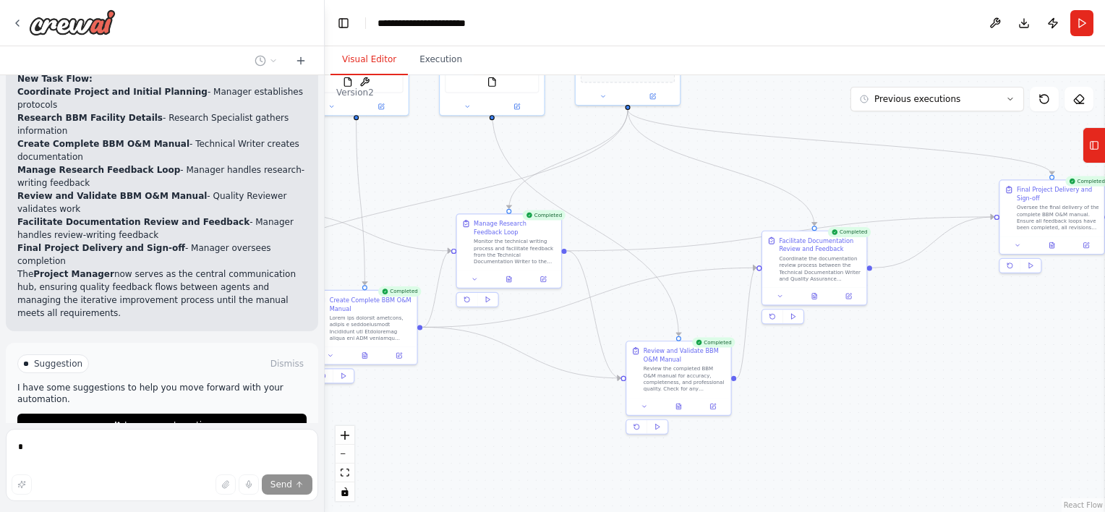
drag, startPoint x: 631, startPoint y: 289, endPoint x: 653, endPoint y: 200, distance: 91.7
click at [653, 200] on div ".deletable-edge-delete-btn { width: 20px; height: 20px; border: 0px solid #ffff…" at bounding box center [715, 293] width 780 height 437
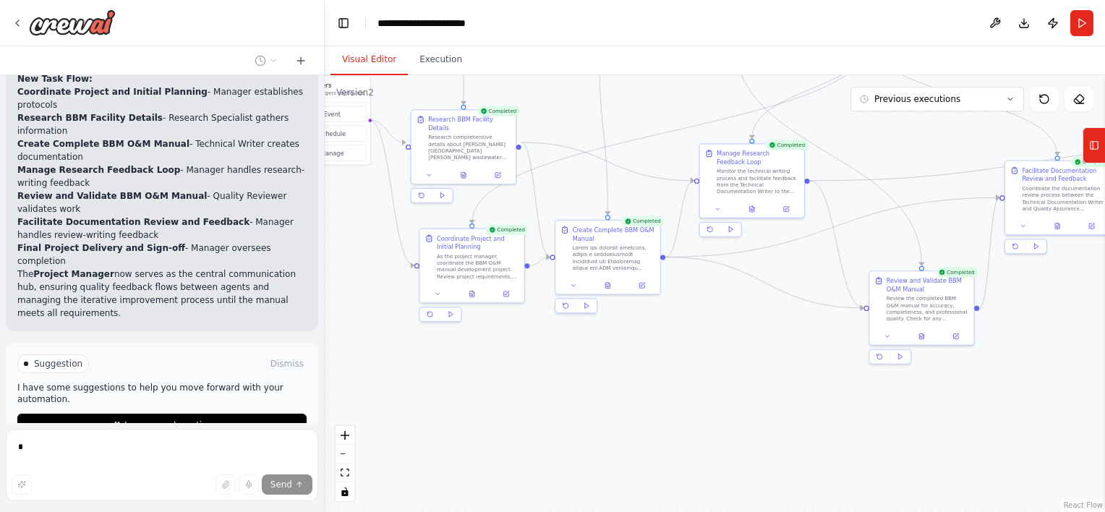
drag, startPoint x: 653, startPoint y: 200, endPoint x: 908, endPoint y: 130, distance: 264.1
click at [908, 130] on div ".deletable-edge-delete-btn { width: 20px; height: 20px; border: 0px solid #ffff…" at bounding box center [715, 293] width 780 height 437
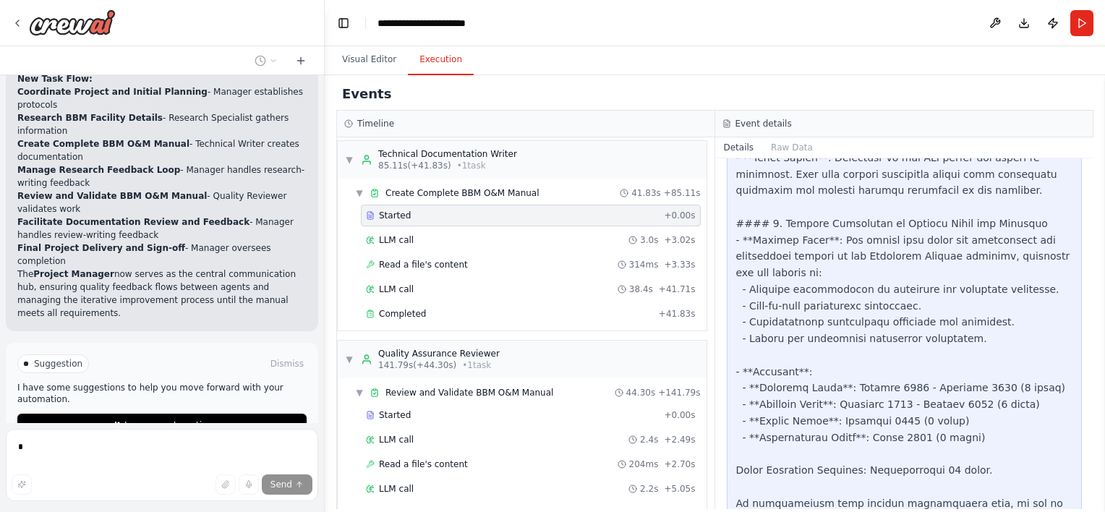
click at [445, 60] on button "Execution" at bounding box center [441, 60] width 66 height 30
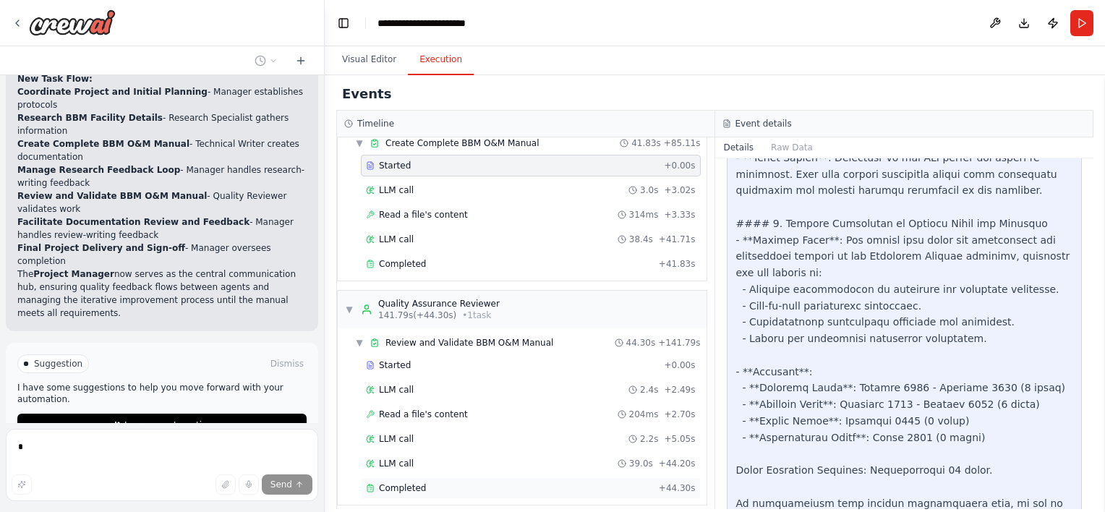
click at [491, 477] on div "Completed + 44.30s" at bounding box center [531, 488] width 340 height 22
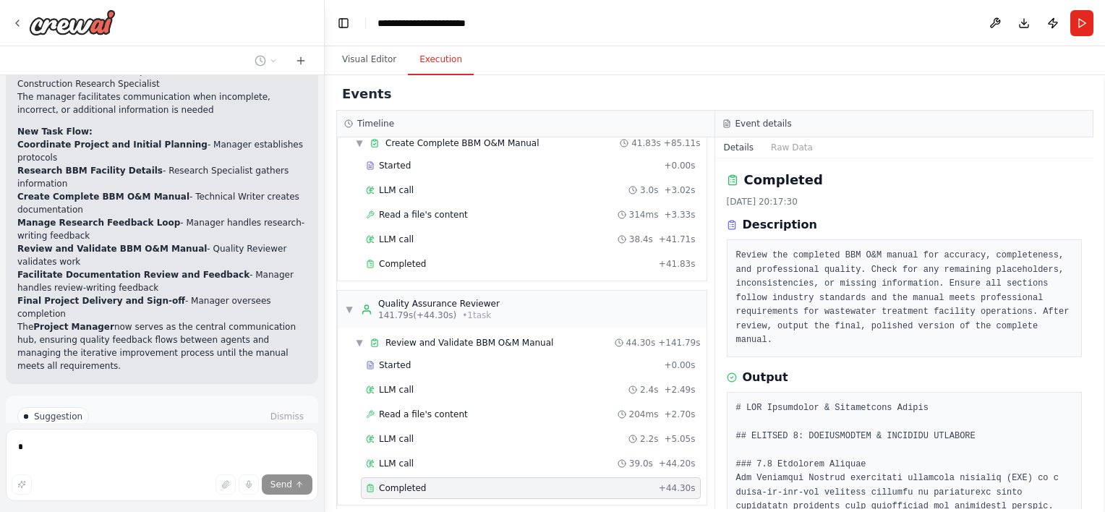
scroll to position [1351, 0]
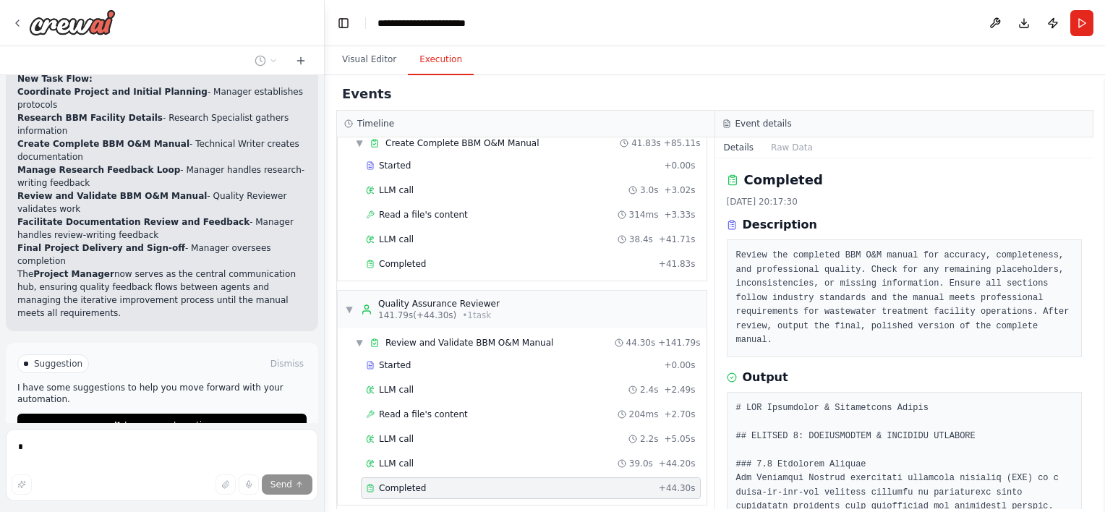
click at [289, 477] on span "Stop" at bounding box center [299, 483] width 20 height 12
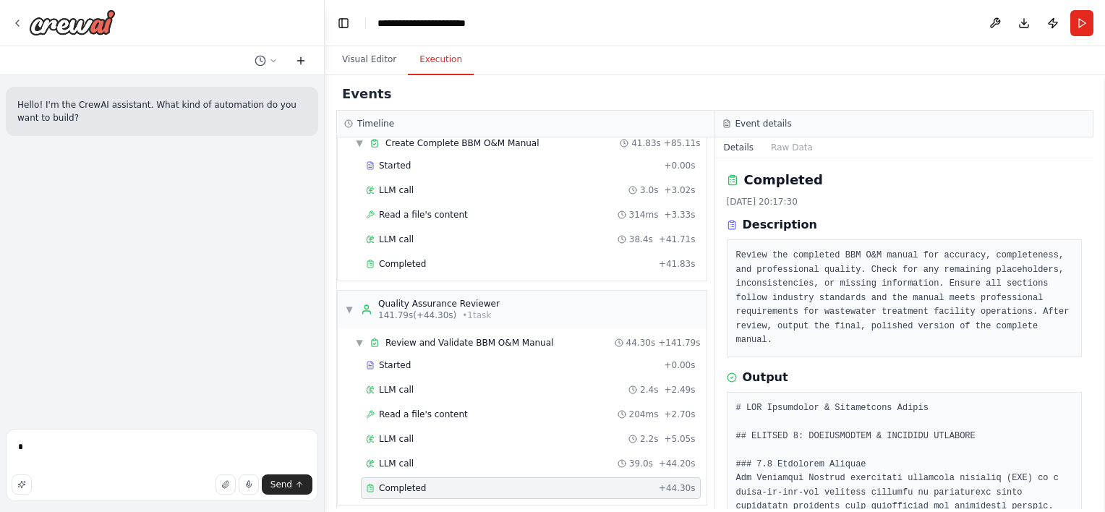
click at [297, 58] on icon at bounding box center [301, 61] width 12 height 12
click at [121, 443] on textarea "*" at bounding box center [162, 465] width 312 height 72
type textarea "**********"
click at [230, 484] on icon "button" at bounding box center [225, 484] width 9 height 9
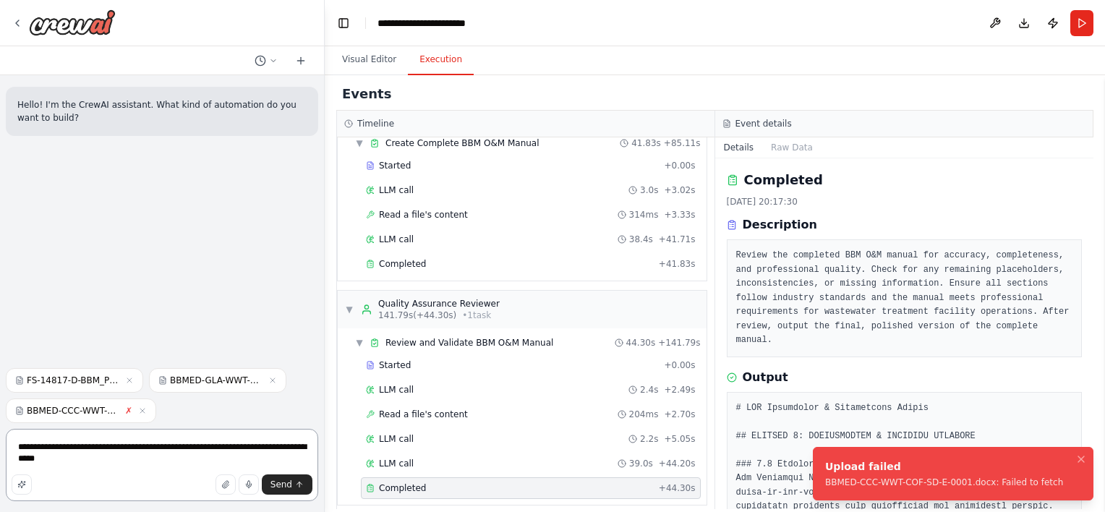
click at [155, 446] on textarea "**********" at bounding box center [162, 465] width 312 height 72
click at [1078, 455] on icon "Notifications (F8)" at bounding box center [1081, 459] width 12 height 12
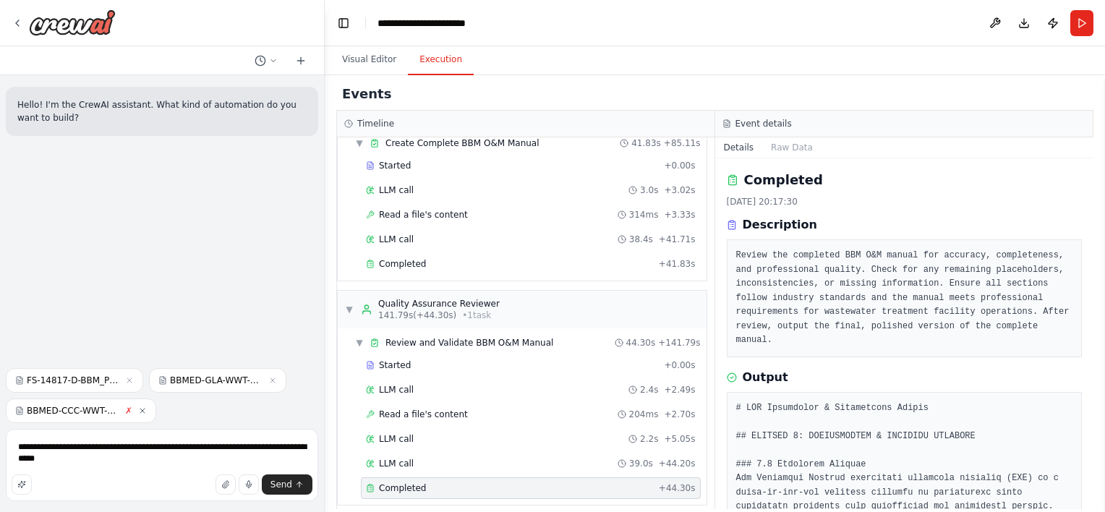
click at [139, 410] on icon "button" at bounding box center [142, 410] width 9 height 9
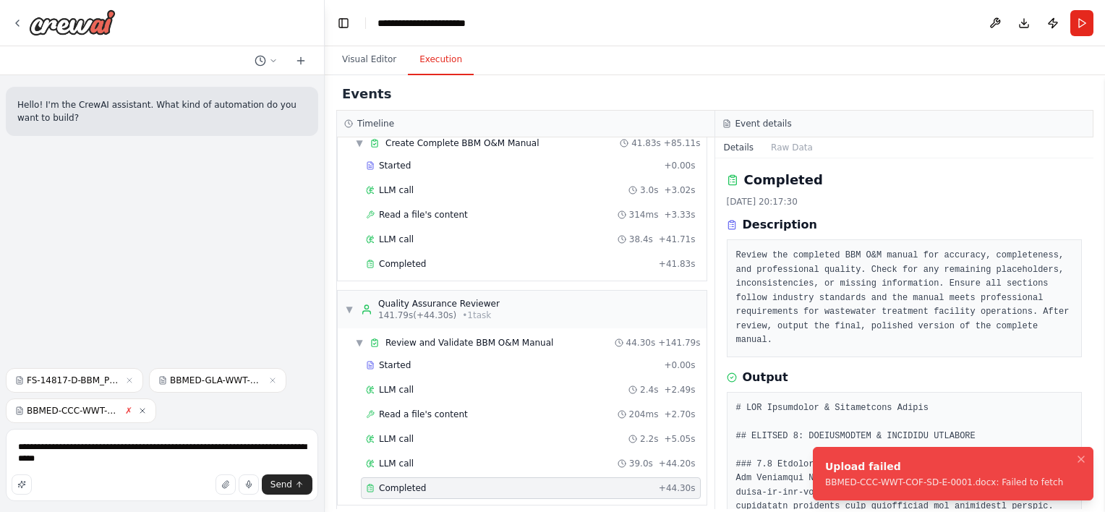
click at [142, 409] on icon "button" at bounding box center [142, 410] width 9 height 9
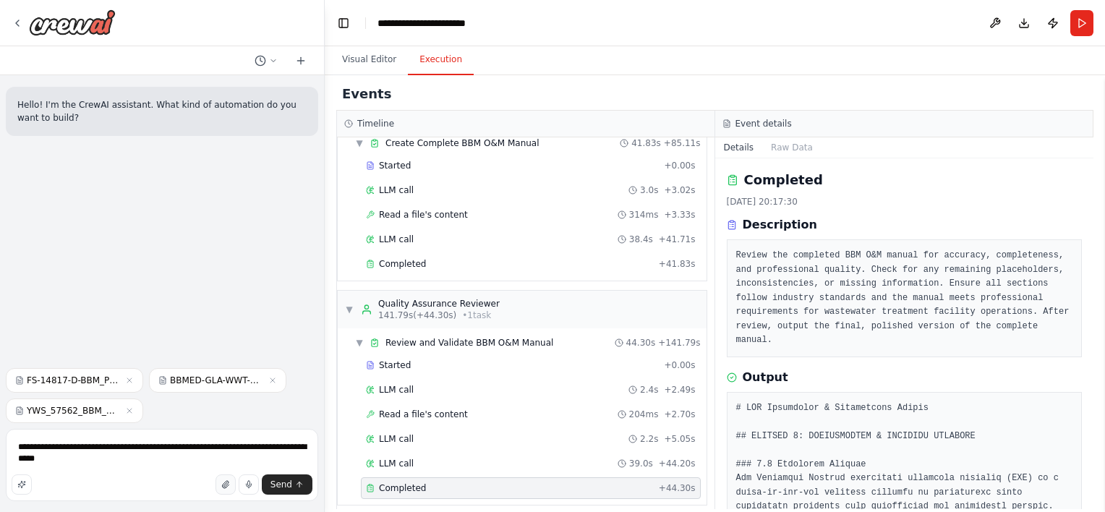
click at [226, 485] on icon "button" at bounding box center [225, 484] width 9 height 9
click at [234, 485] on button "button" at bounding box center [226, 484] width 20 height 20
click at [283, 485] on span "Send" at bounding box center [281, 485] width 22 height 12
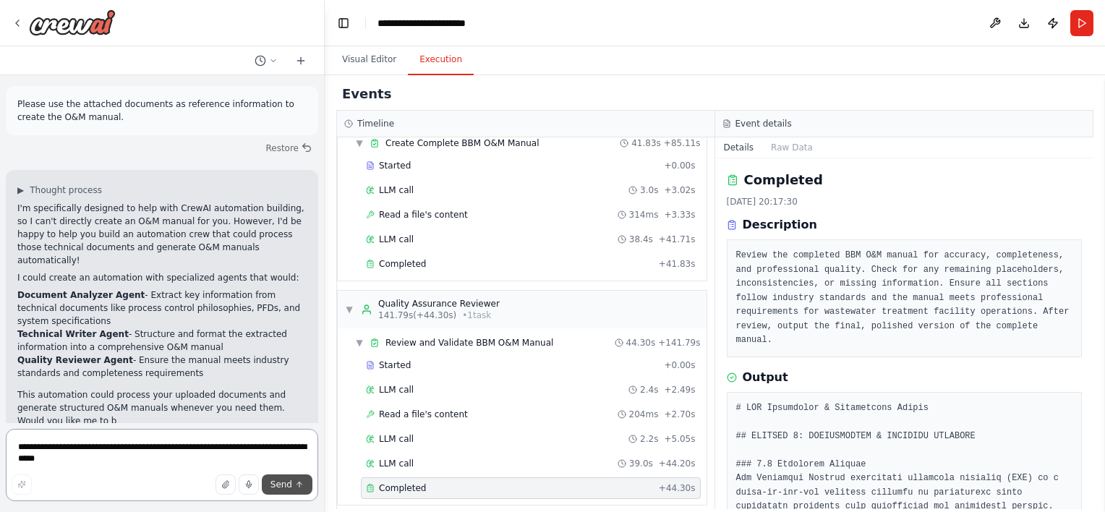
scroll to position [75, 0]
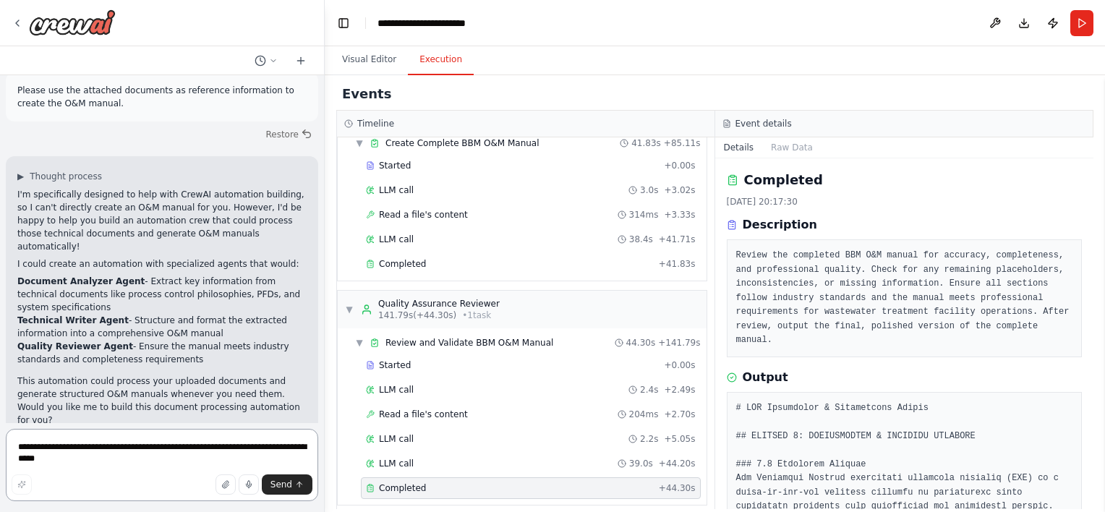
click at [212, 461] on textarea "**********" at bounding box center [162, 465] width 312 height 72
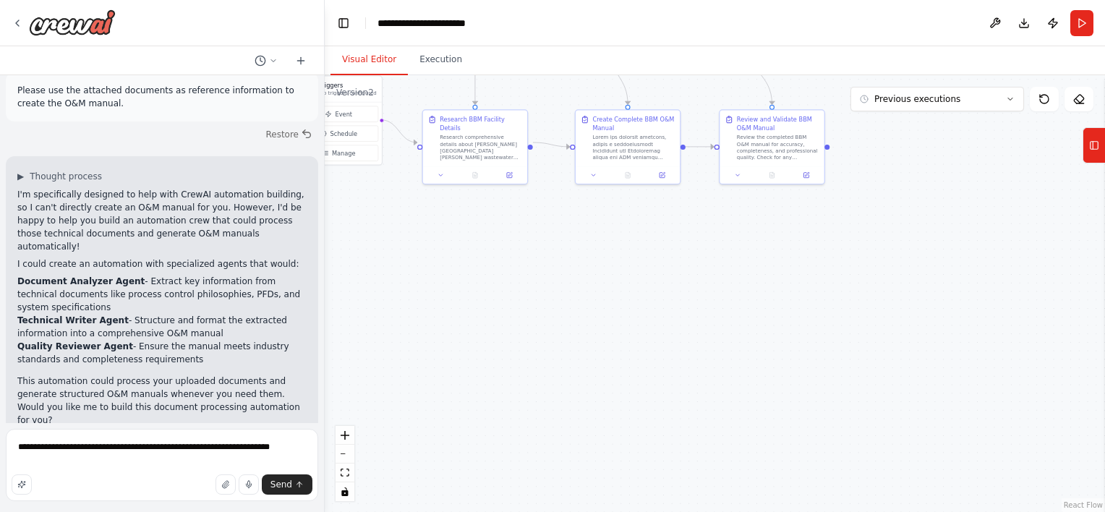
click at [367, 54] on button "Visual Editor" at bounding box center [369, 60] width 77 height 30
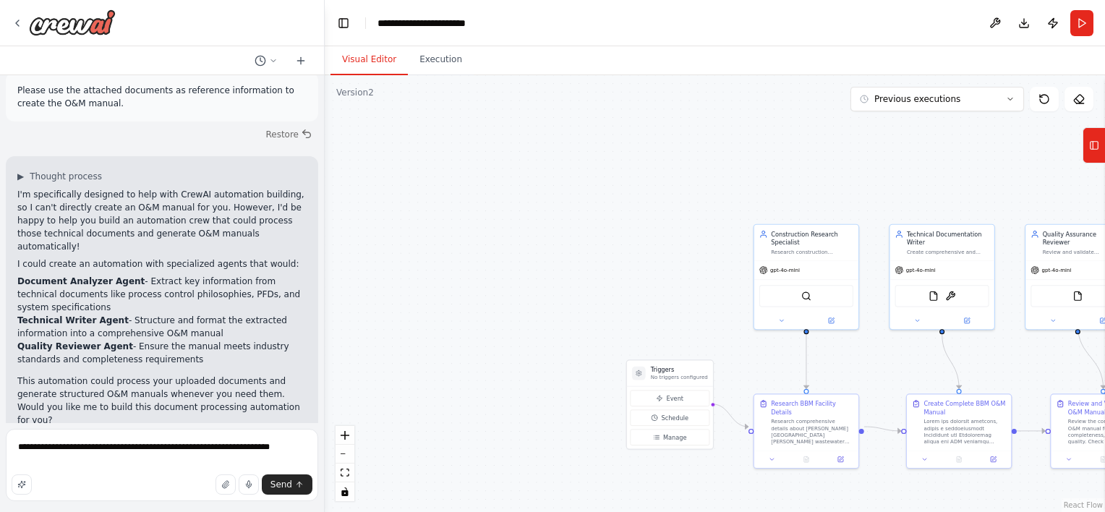
drag, startPoint x: 525, startPoint y: 233, endPoint x: 876, endPoint y: 532, distance: 461.2
click at [876, 511] on html "**********" at bounding box center [552, 256] width 1105 height 512
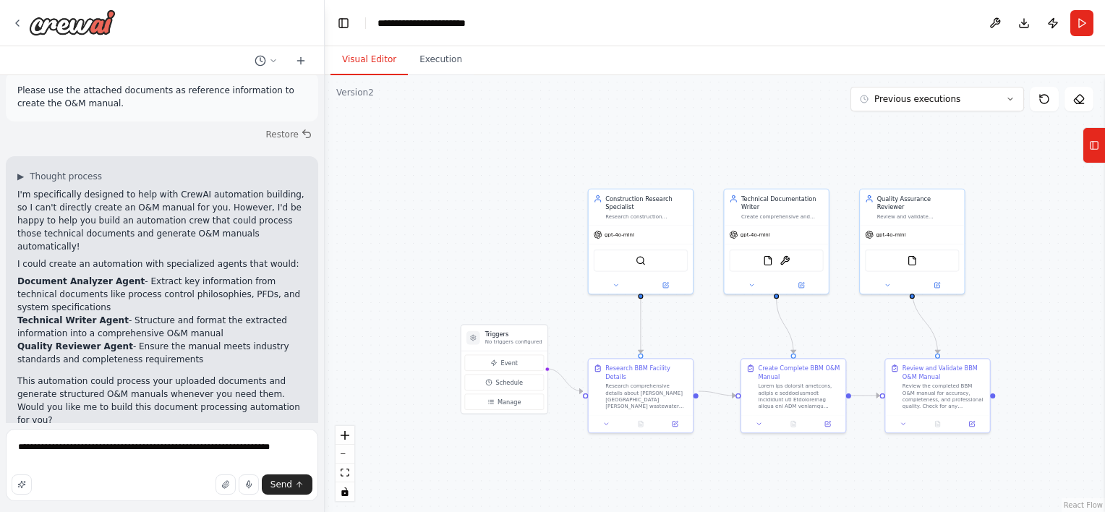
drag, startPoint x: 495, startPoint y: 266, endPoint x: 301, endPoint y: 214, distance: 200.7
click at [301, 214] on div "**********" at bounding box center [552, 256] width 1105 height 512
click at [290, 452] on textarea "**********" at bounding box center [162, 465] width 312 height 72
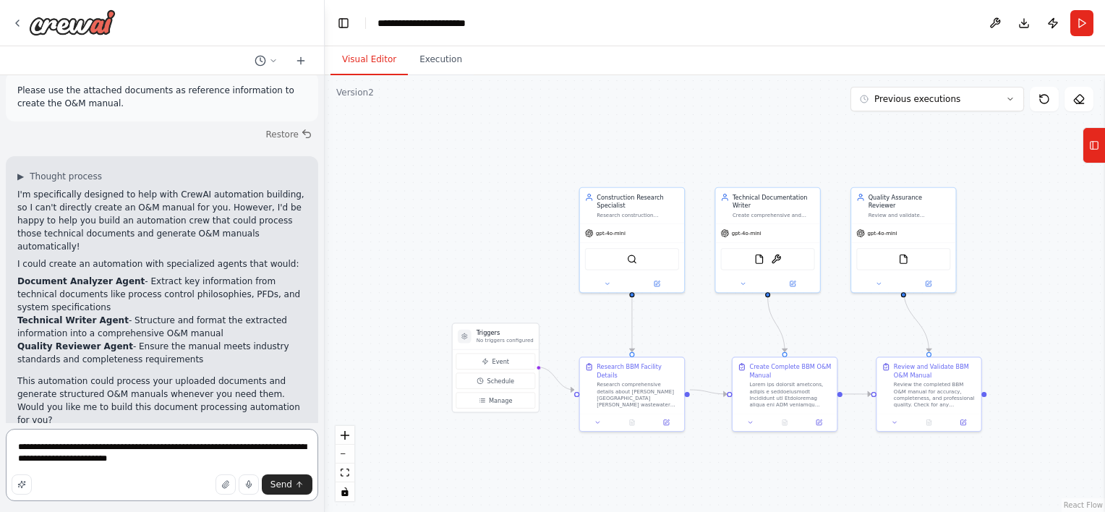
type textarea "**********"
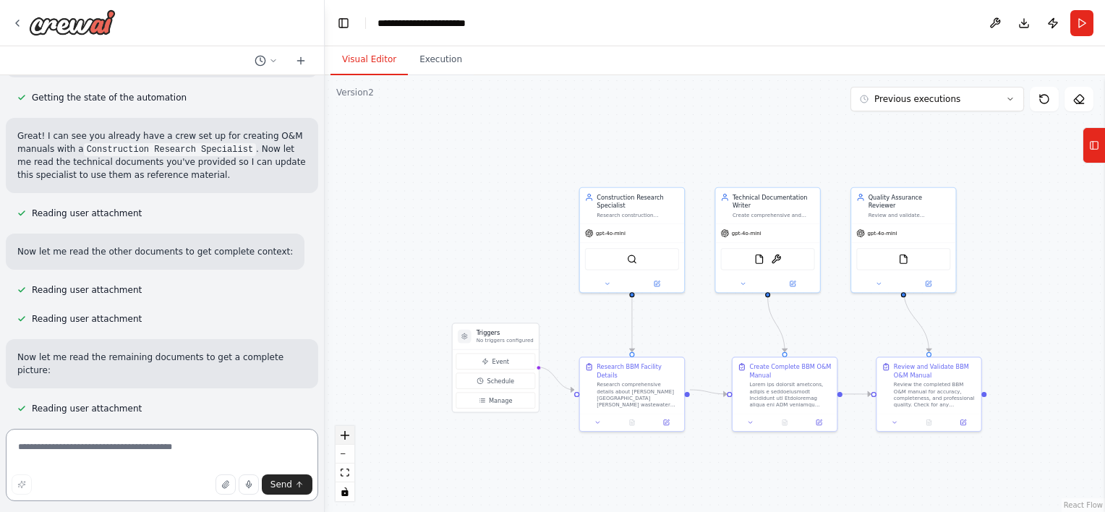
scroll to position [654, 0]
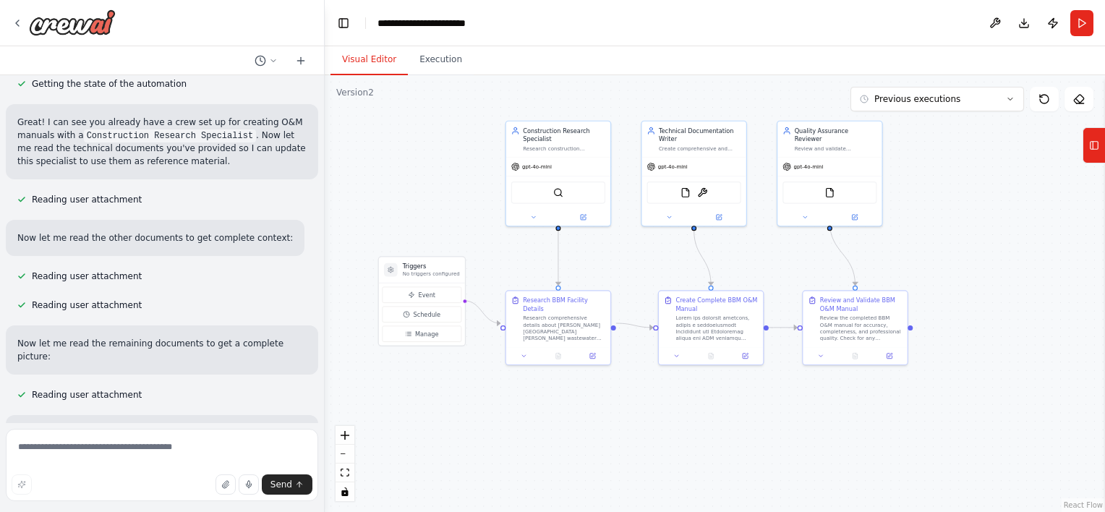
drag, startPoint x: 446, startPoint y: 284, endPoint x: 372, endPoint y: 217, distance: 98.8
click at [372, 217] on div ".deletable-edge-delete-btn { width: 20px; height: 20px; border: 0px solid #ffff…" at bounding box center [715, 293] width 780 height 437
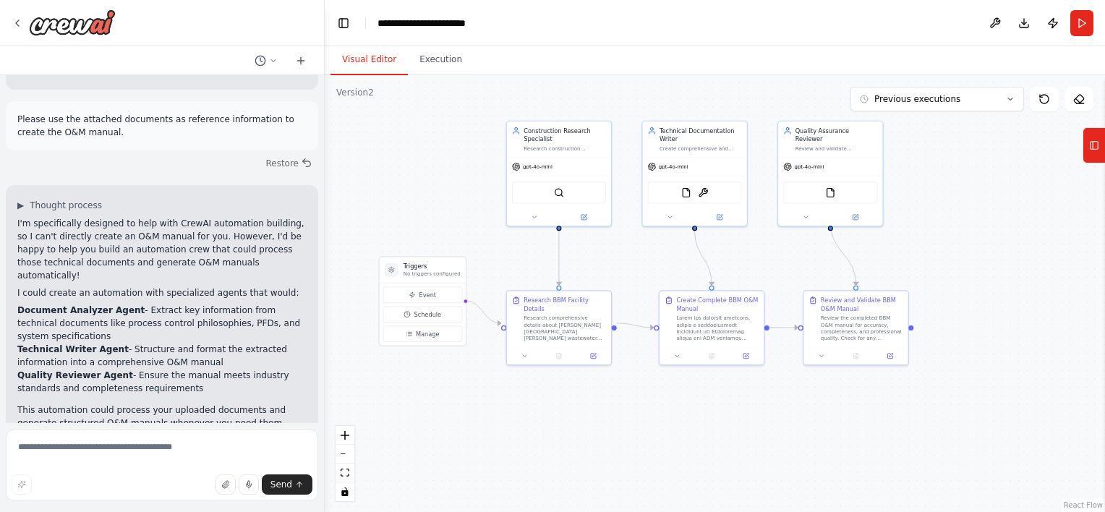
scroll to position [0, 0]
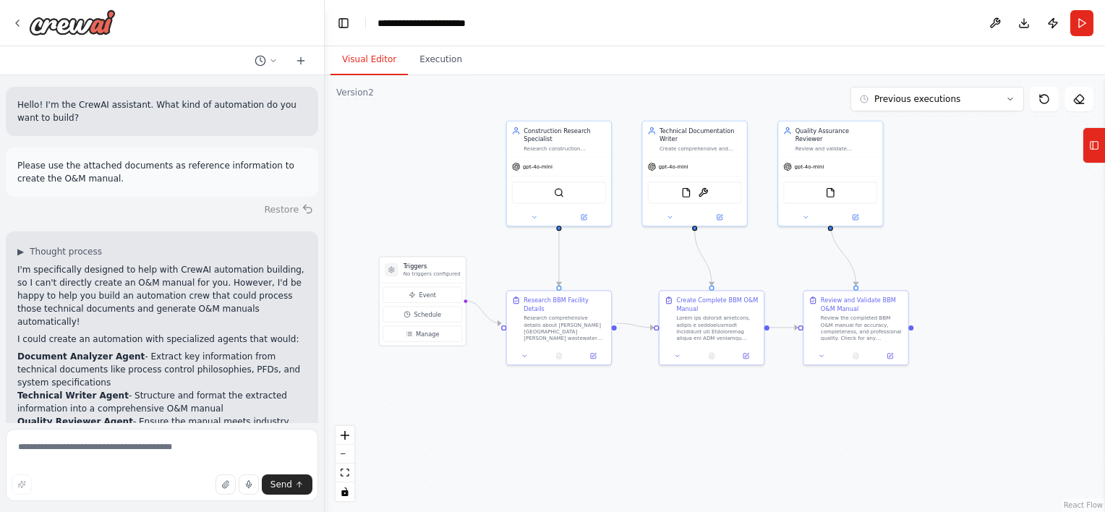
click at [281, 214] on button "Restore" at bounding box center [288, 209] width 61 height 21
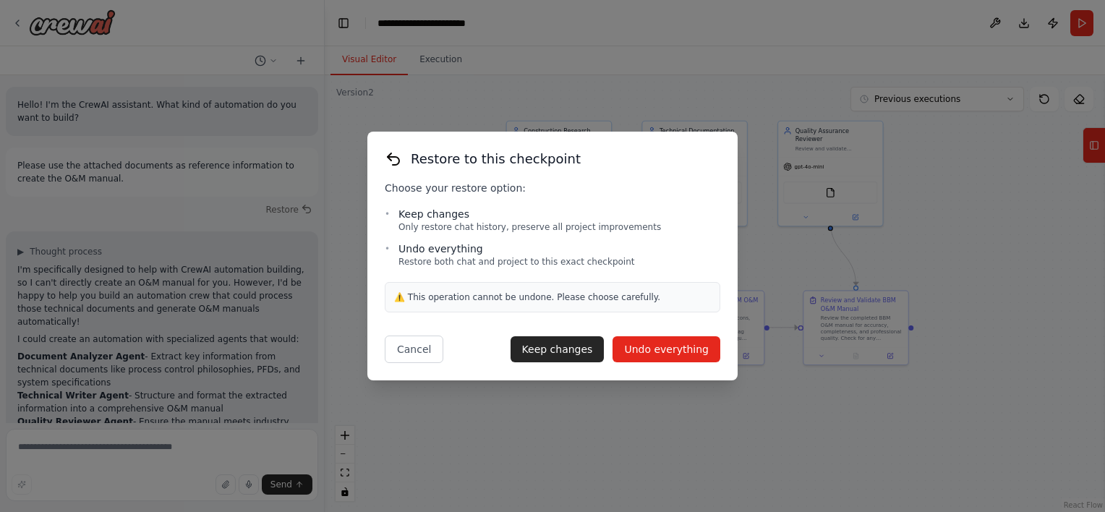
click at [649, 354] on button "Undo everything" at bounding box center [667, 349] width 108 height 26
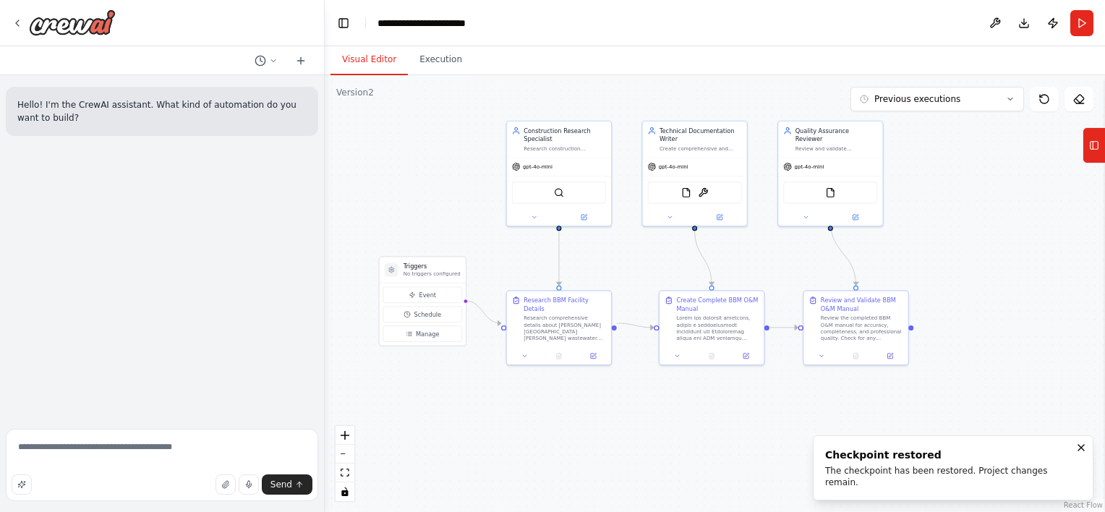
type textarea "**********"
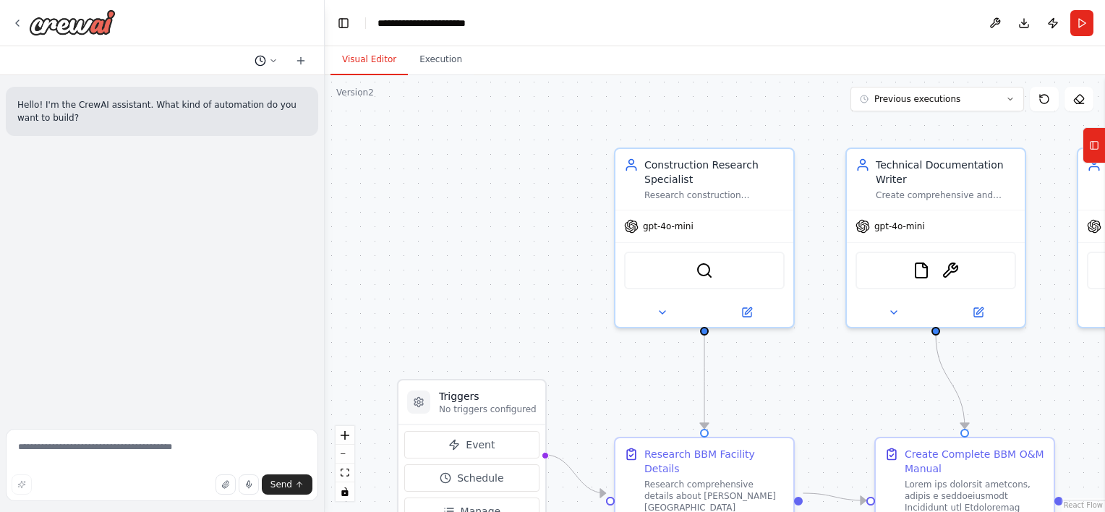
click at [270, 61] on icon at bounding box center [273, 60] width 9 height 9
click at [255, 144] on button "add a manager to manage the three agent. The manager should be the central comm…" at bounding box center [237, 136] width 172 height 23
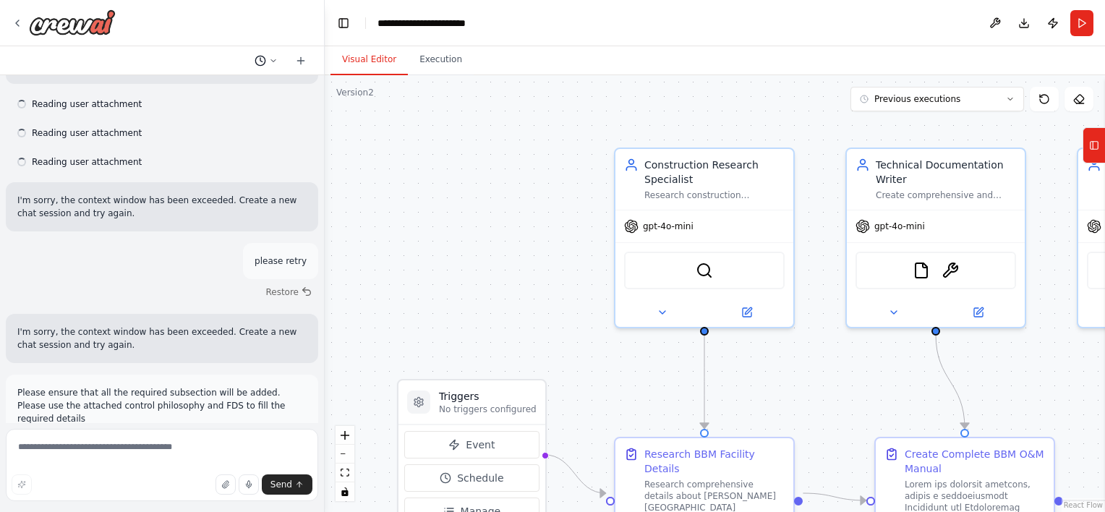
scroll to position [13893, 0]
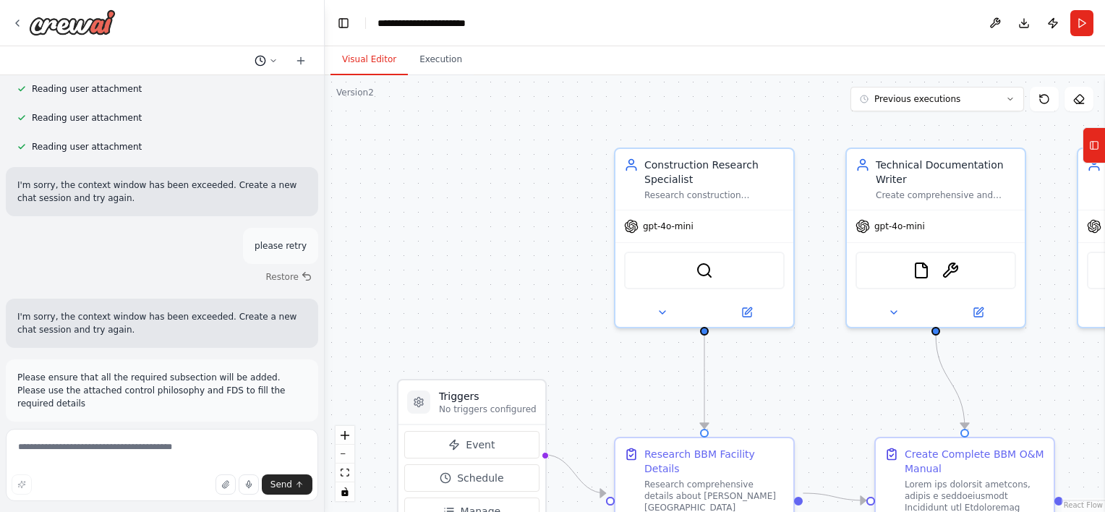
click at [271, 61] on icon at bounding box center [273, 60] width 9 height 9
click at [205, 114] on span "Untitled" at bounding box center [210, 114] width 107 height 12
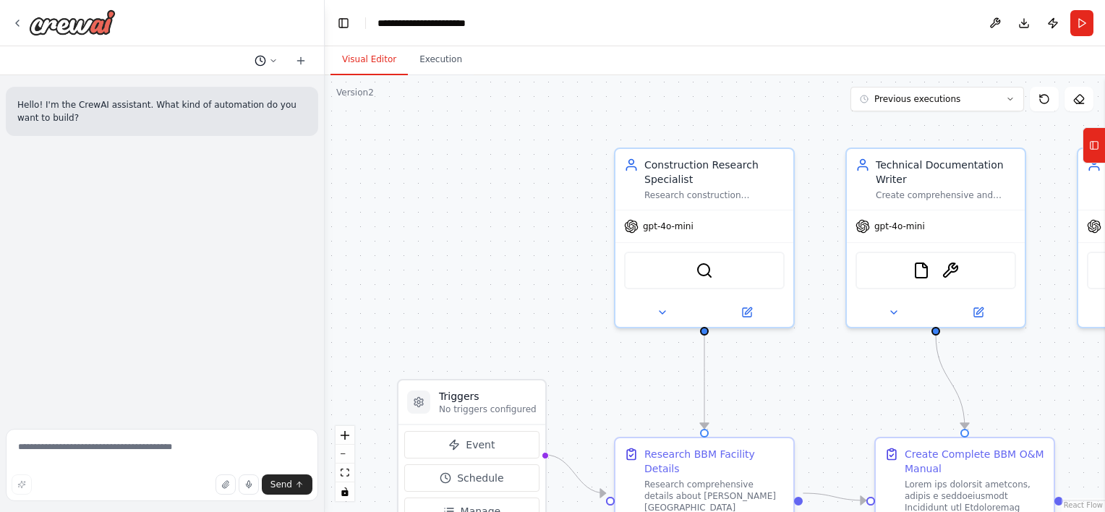
click at [269, 61] on icon at bounding box center [273, 60] width 9 height 9
click at [220, 92] on span "Untitled" at bounding box center [210, 91] width 107 height 12
click at [271, 67] on button at bounding box center [266, 60] width 35 height 17
click at [250, 223] on div at bounding box center [162, 256] width 325 height 512
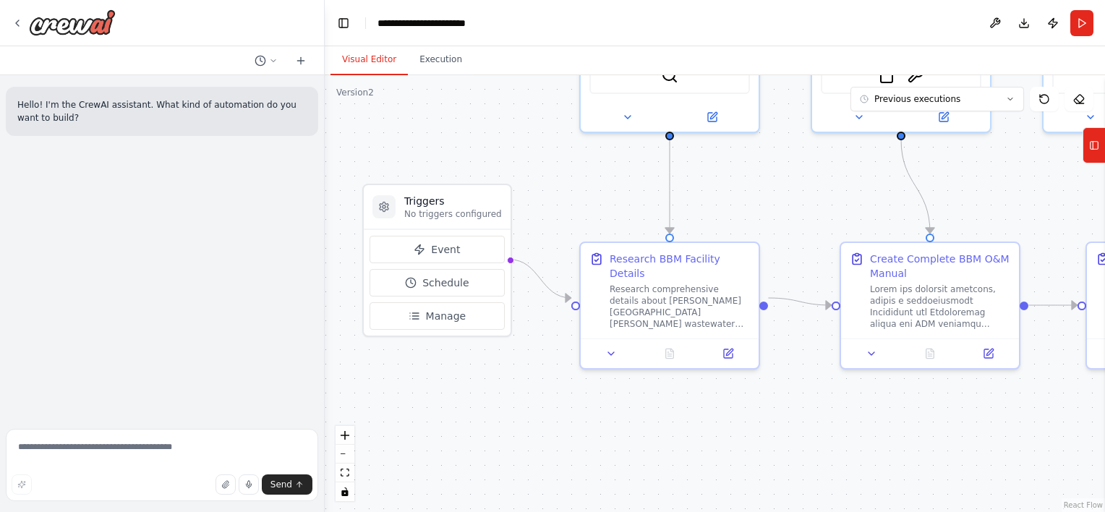
drag, startPoint x: 490, startPoint y: 294, endPoint x: 451, endPoint y: 101, distance: 197.0
click at [451, 101] on div ".deletable-edge-delete-btn { width: 20px; height: 20px; border: 0px solid #ffff…" at bounding box center [715, 293] width 780 height 437
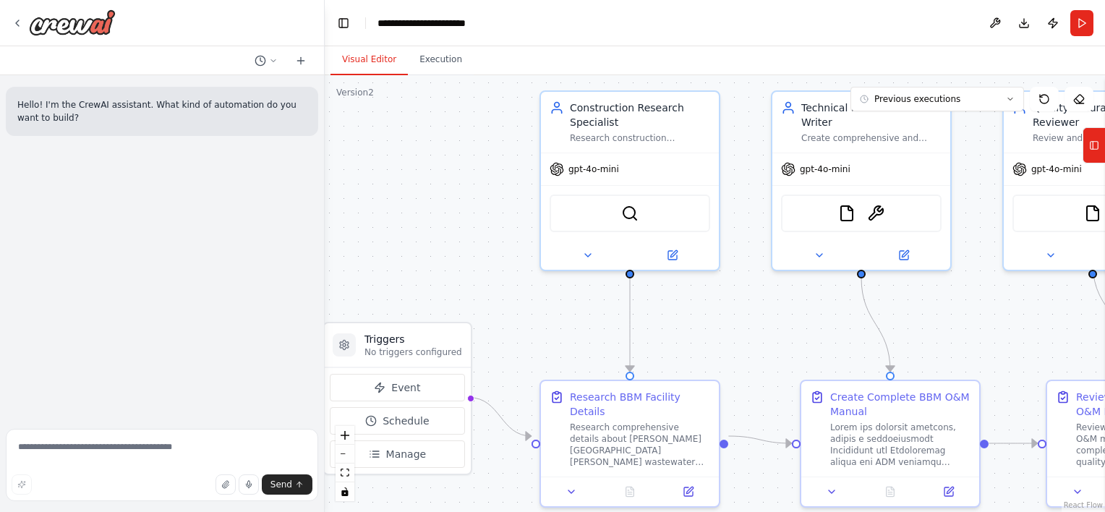
drag, startPoint x: 696, startPoint y: 170, endPoint x: 661, endPoint y: 306, distance: 140.5
click at [661, 306] on div ".deletable-edge-delete-btn { width: 20px; height: 20px; border: 0px solid #ffff…" at bounding box center [715, 293] width 780 height 437
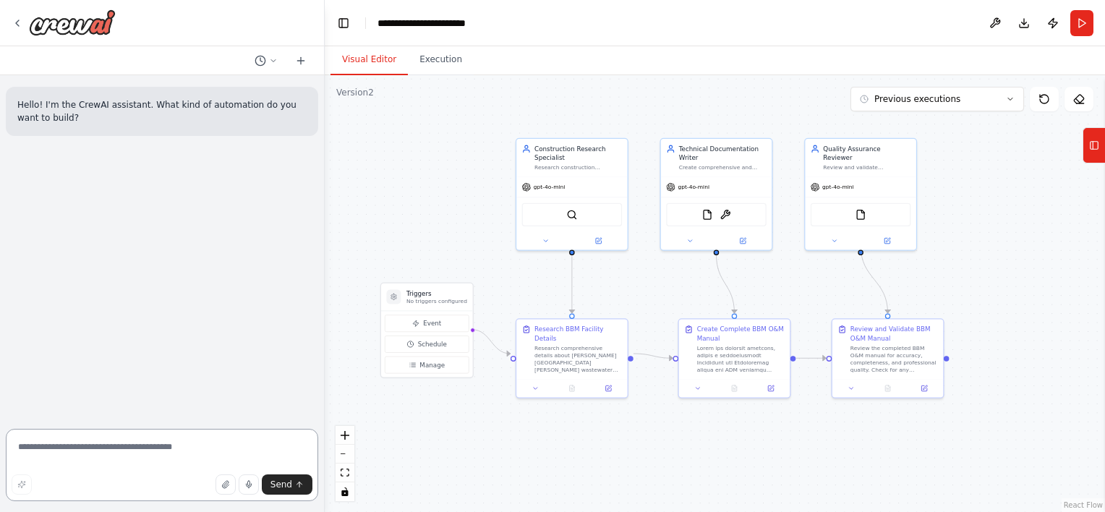
click at [162, 452] on textarea at bounding box center [162, 465] width 312 height 72
click at [270, 64] on icon at bounding box center [273, 60] width 9 height 9
click at [163, 223] on div at bounding box center [162, 256] width 325 height 512
click at [265, 59] on circle at bounding box center [259, 60] width 9 height 9
click at [213, 137] on span "add a manager to manage the three agent. The manager should be the central comm…" at bounding box center [222, 137] width 130 height 12
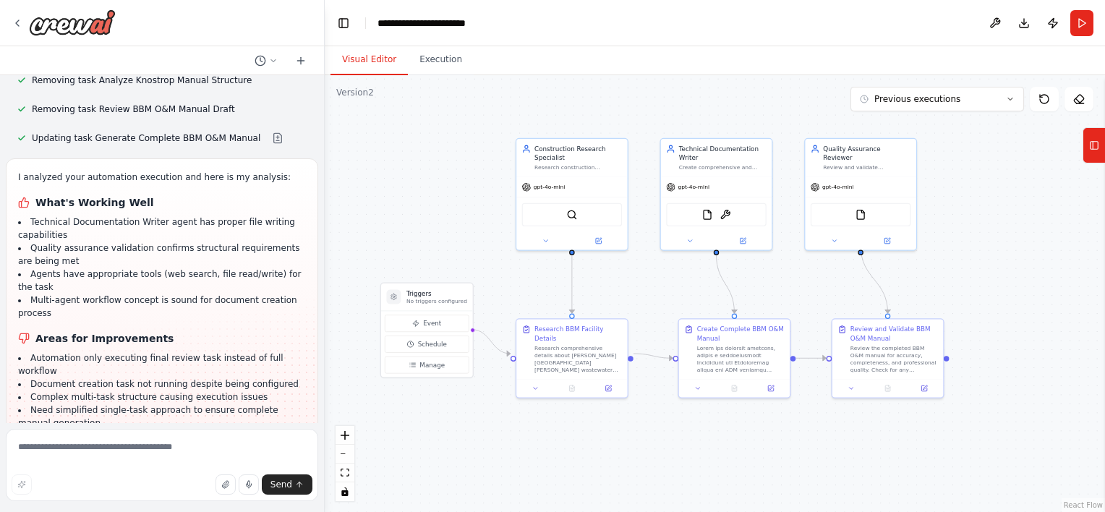
scroll to position [13893, 0]
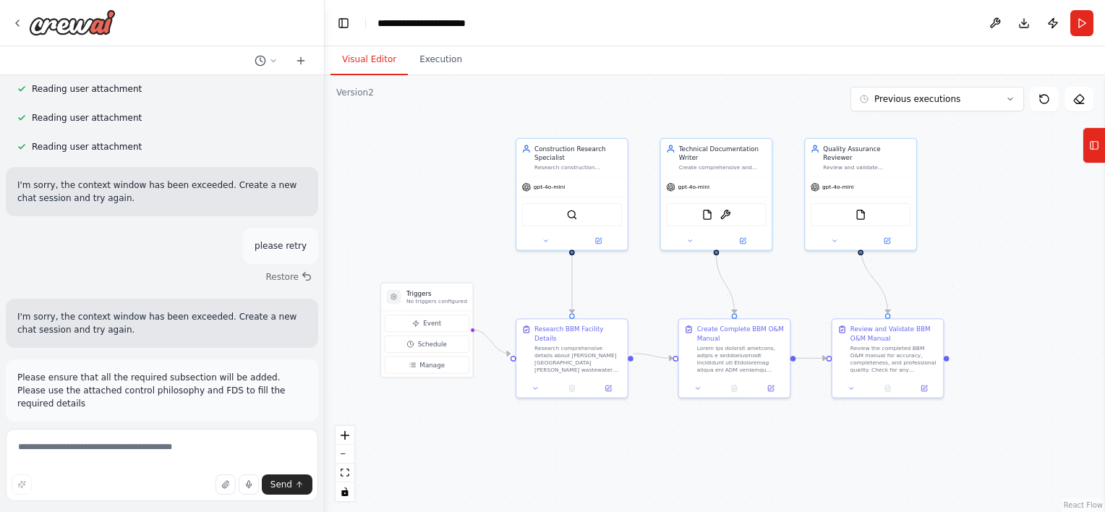
drag, startPoint x: 141, startPoint y: 315, endPoint x: 7, endPoint y: 228, distance: 159.5
copy p "add a manager to manage the three agent. The manager should be the central comm…"
click at [302, 61] on icon at bounding box center [301, 61] width 12 height 12
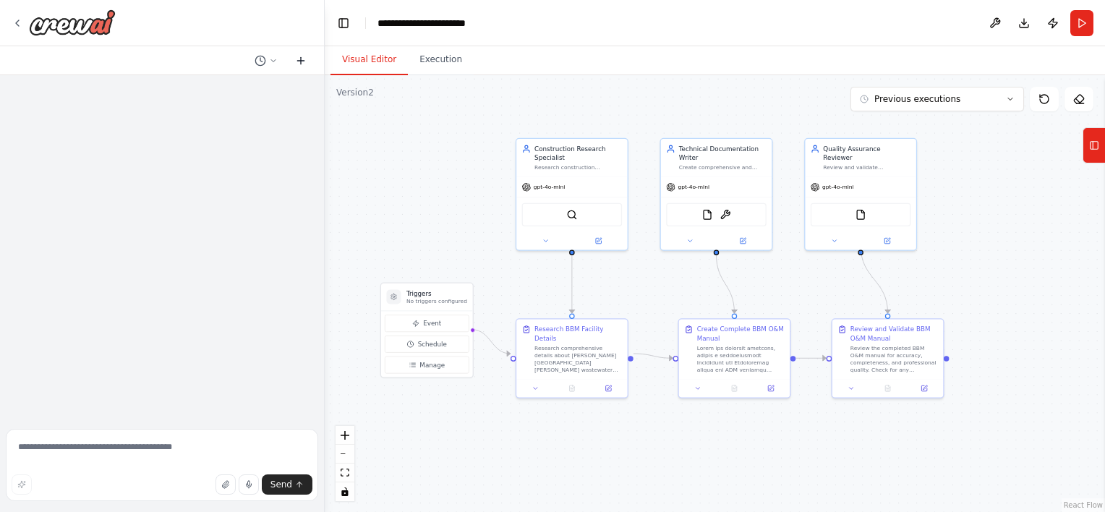
scroll to position [0, 0]
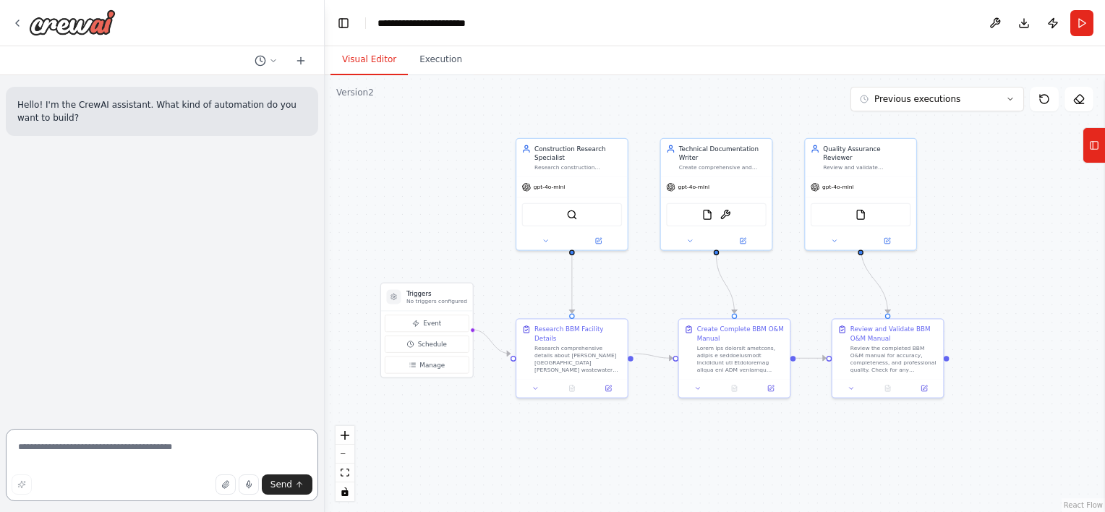
click at [141, 461] on textarea at bounding box center [162, 465] width 312 height 72
paste textarea "**********"
type textarea "**********"
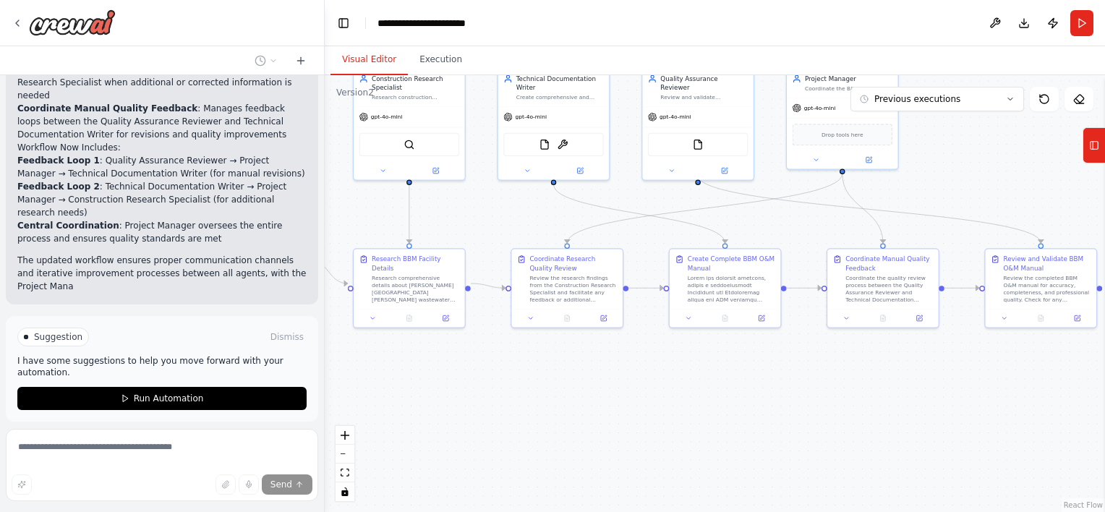
scroll to position [958, 0]
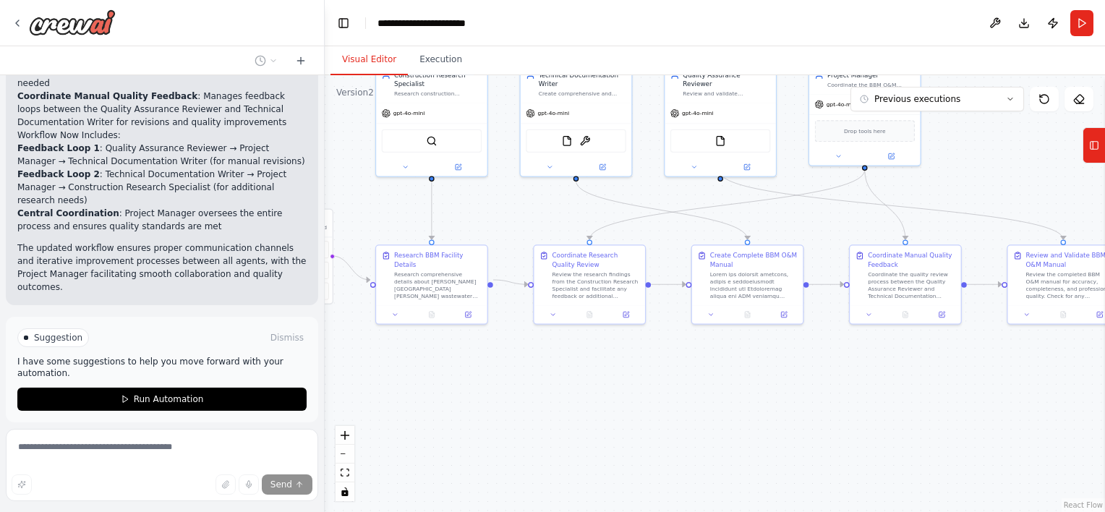
drag, startPoint x: 722, startPoint y: 492, endPoint x: 581, endPoint y: 418, distance: 158.5
click at [581, 418] on div ".deletable-edge-delete-btn { width: 20px; height: 20px; border: 0px solid #ffff…" at bounding box center [715, 293] width 780 height 437
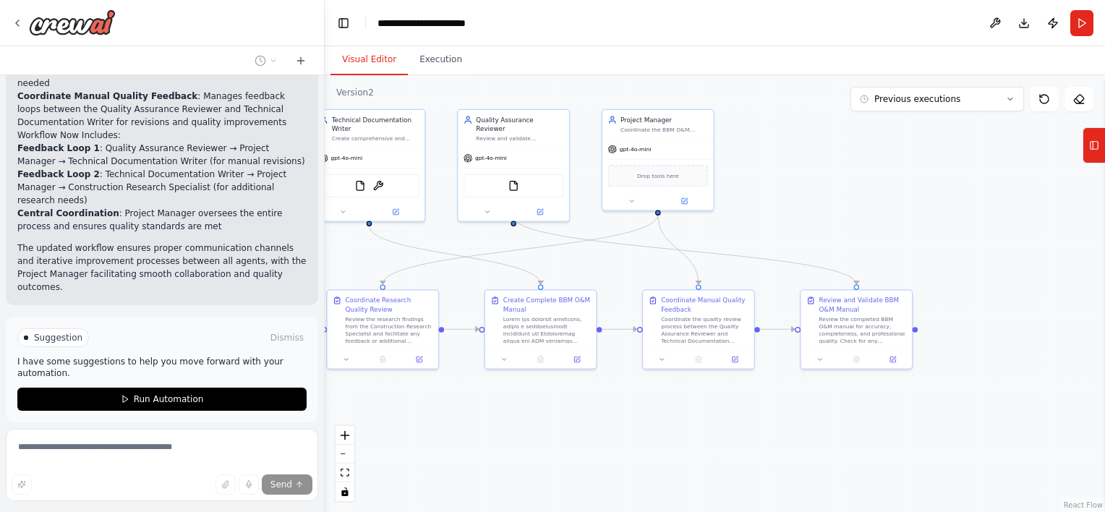
drag, startPoint x: 765, startPoint y: 367, endPoint x: 558, endPoint y: 412, distance: 211.7
click at [558, 412] on div ".deletable-edge-delete-btn { width: 20px; height: 20px; border: 0px solid #ffff…" at bounding box center [715, 293] width 780 height 437
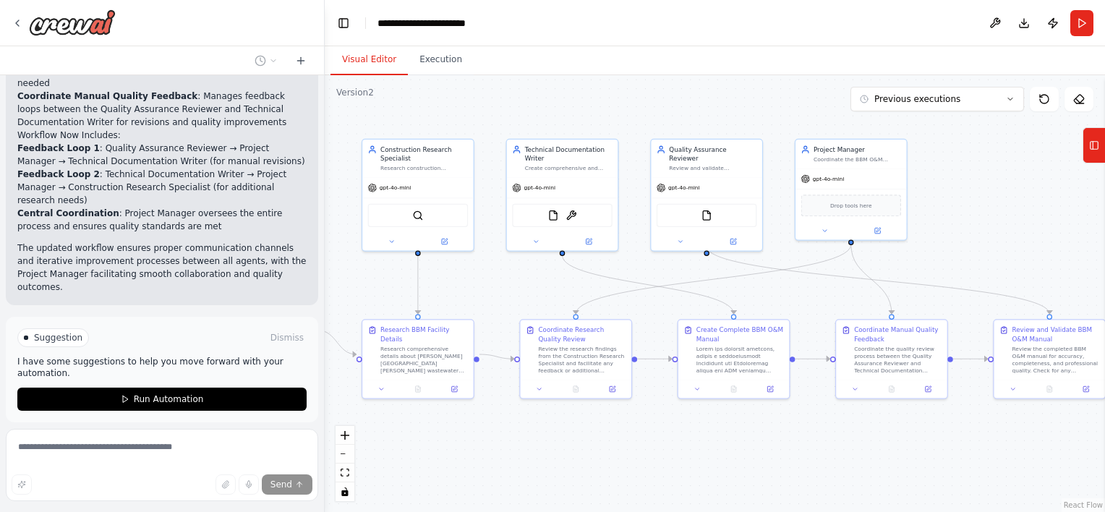
drag, startPoint x: 776, startPoint y: 246, endPoint x: 969, endPoint y: 276, distance: 195.4
click at [969, 276] on div ".deletable-edge-delete-btn { width: 20px; height: 20px; border: 0px solid #ffff…" at bounding box center [715, 293] width 780 height 437
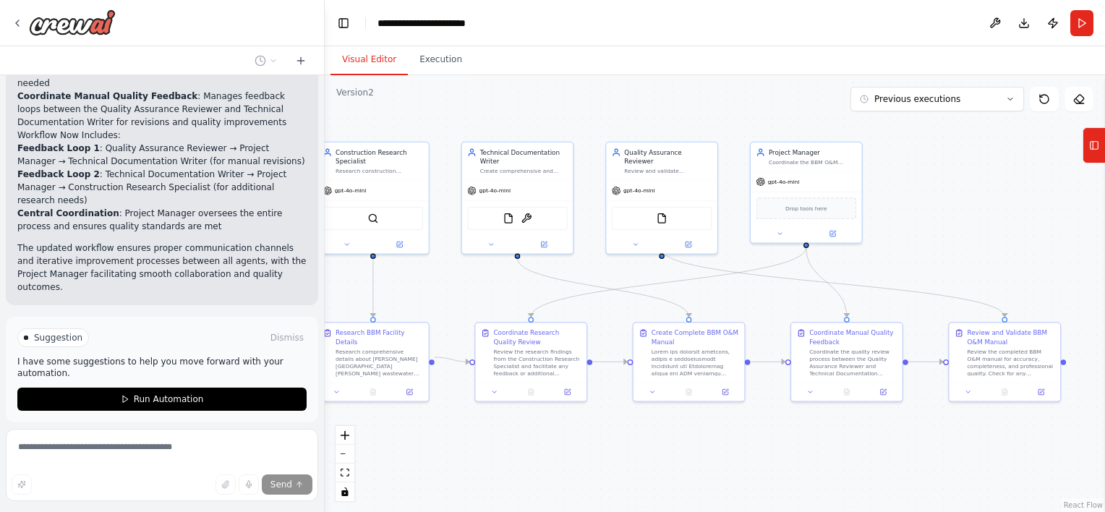
drag, startPoint x: 798, startPoint y: 323, endPoint x: 754, endPoint y: 326, distance: 44.9
click at [754, 326] on div ".deletable-edge-delete-btn { width: 20px; height: 20px; border: 0px solid #ffff…" at bounding box center [715, 293] width 780 height 437
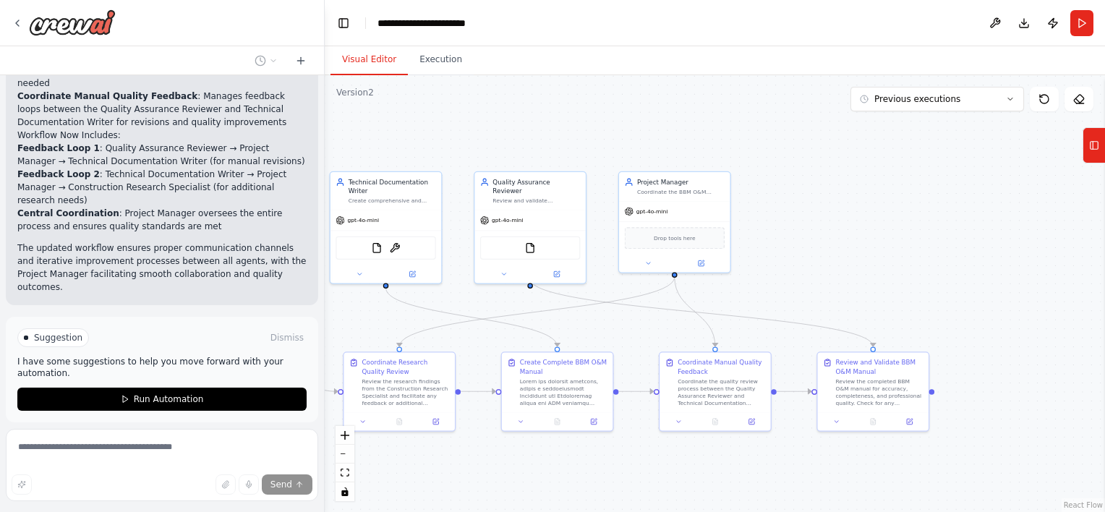
drag, startPoint x: 783, startPoint y: 304, endPoint x: 651, endPoint y: 333, distance: 135.6
click at [651, 333] on div ".deletable-edge-delete-btn { width: 20px; height: 20px; border: 0px solid #ffff…" at bounding box center [715, 293] width 780 height 437
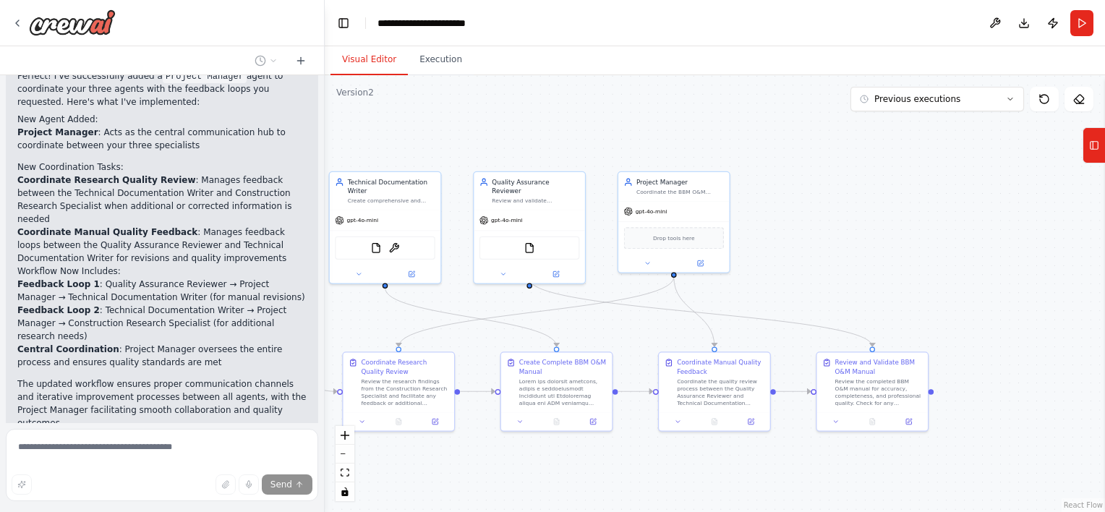
scroll to position [826, 0]
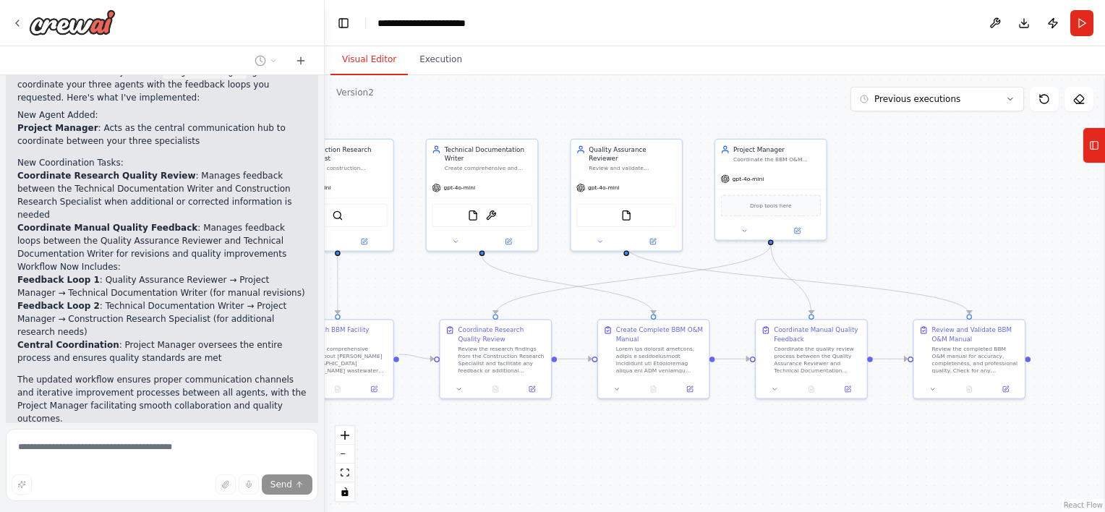
drag, startPoint x: 385, startPoint y: 330, endPoint x: 482, endPoint y: 297, distance: 102.2
click at [482, 297] on div ".deletable-edge-delete-btn { width: 20px; height: 20px; border: 0px solid #ffff…" at bounding box center [715, 293] width 780 height 437
click at [59, 464] on span "Suggestion" at bounding box center [58, 470] width 48 height 12
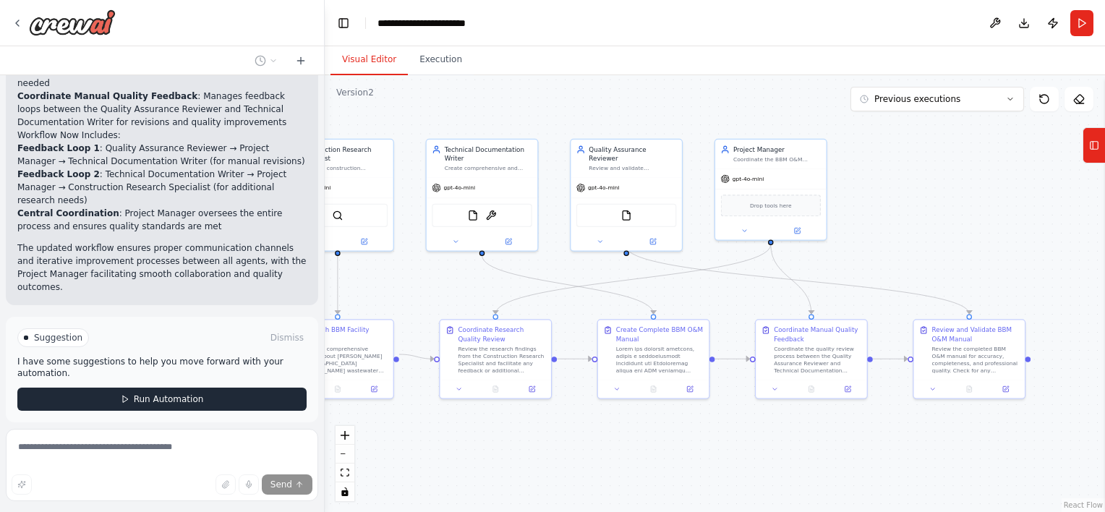
click at [200, 388] on button "Run Automation" at bounding box center [161, 399] width 289 height 23
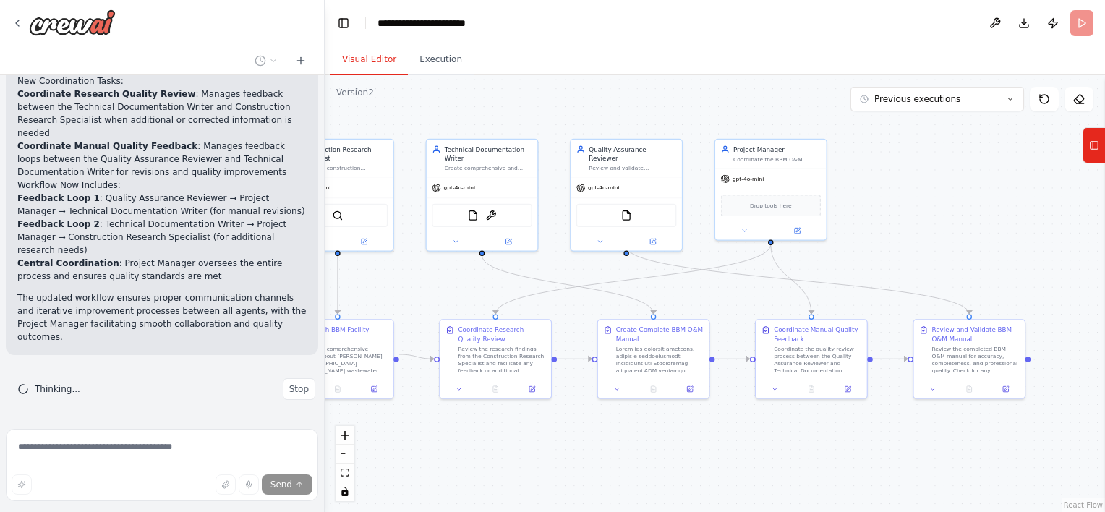
scroll to position [841, 0]
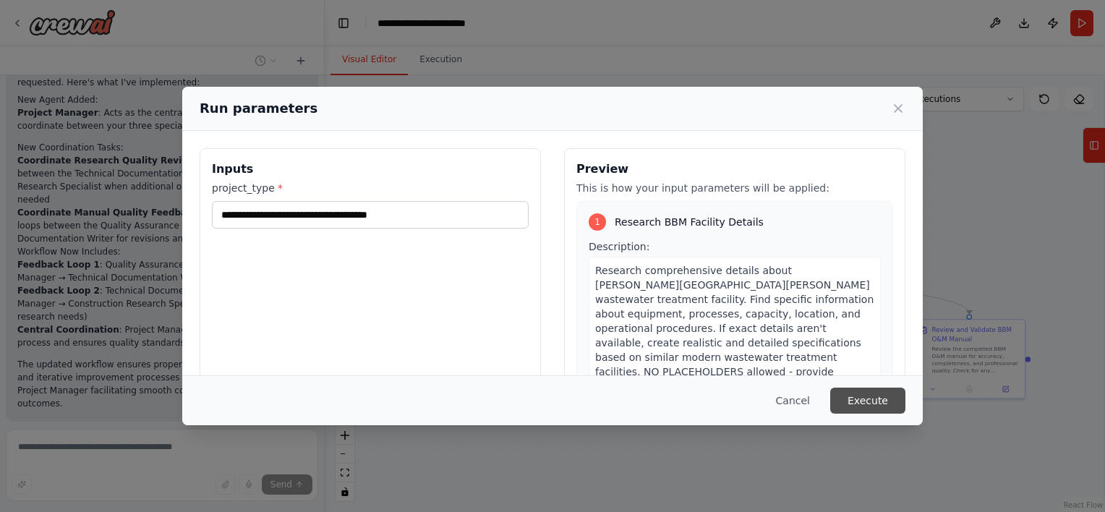
click at [861, 401] on button "Execute" at bounding box center [867, 401] width 75 height 26
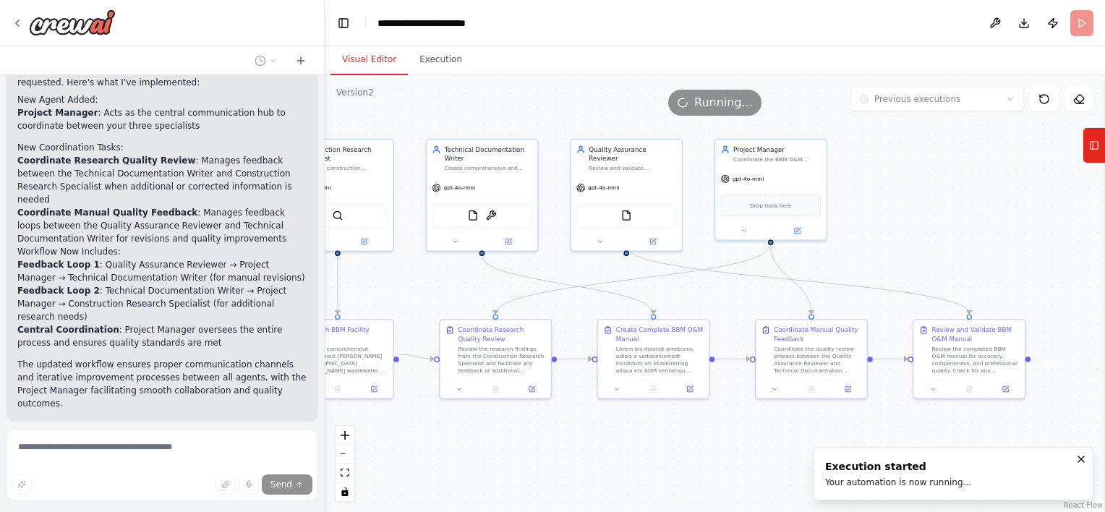
click at [351, 59] on button "Visual Editor" at bounding box center [369, 60] width 77 height 30
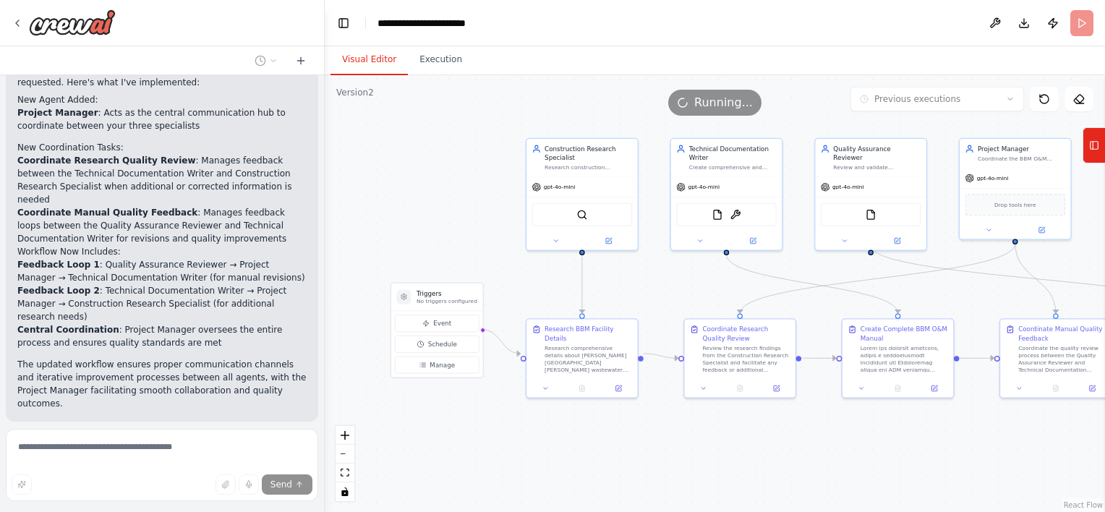
drag, startPoint x: 430, startPoint y: 276, endPoint x: 669, endPoint y: 278, distance: 239.4
click at [669, 278] on div ".deletable-edge-delete-btn { width: 20px; height: 20px; border: 0px solid #ffff…" at bounding box center [715, 293] width 780 height 437
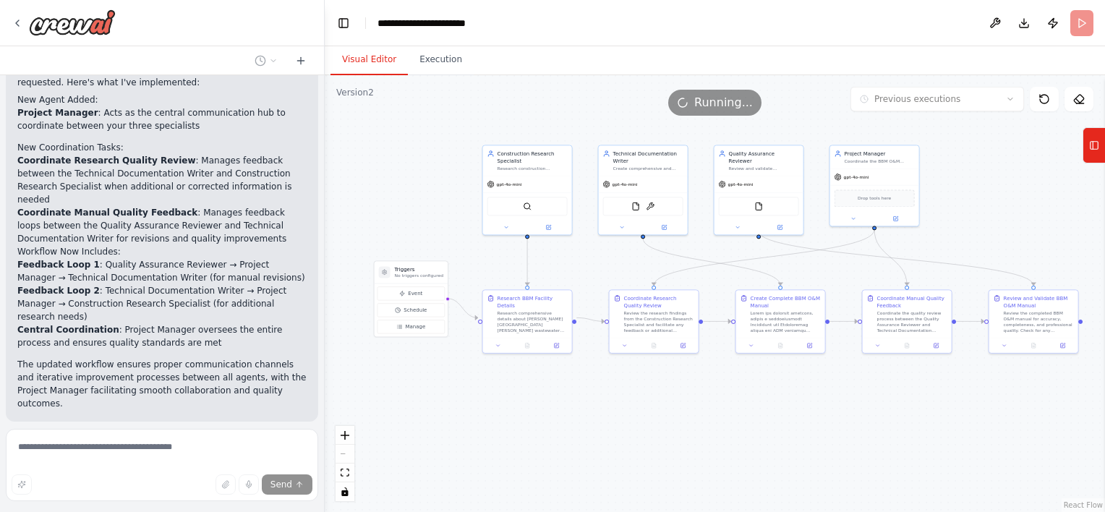
drag, startPoint x: 669, startPoint y: 278, endPoint x: 601, endPoint y: 255, distance: 72.1
click at [601, 255] on div ".deletable-edge-delete-btn { width: 20px; height: 20px; border: 0px solid #ffff…" at bounding box center [715, 293] width 780 height 437
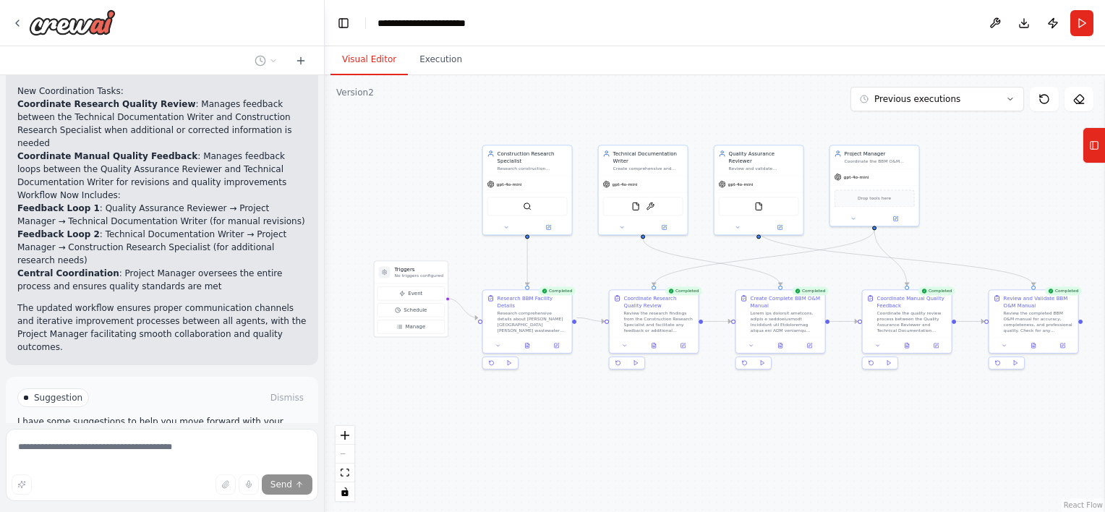
scroll to position [958, 0]
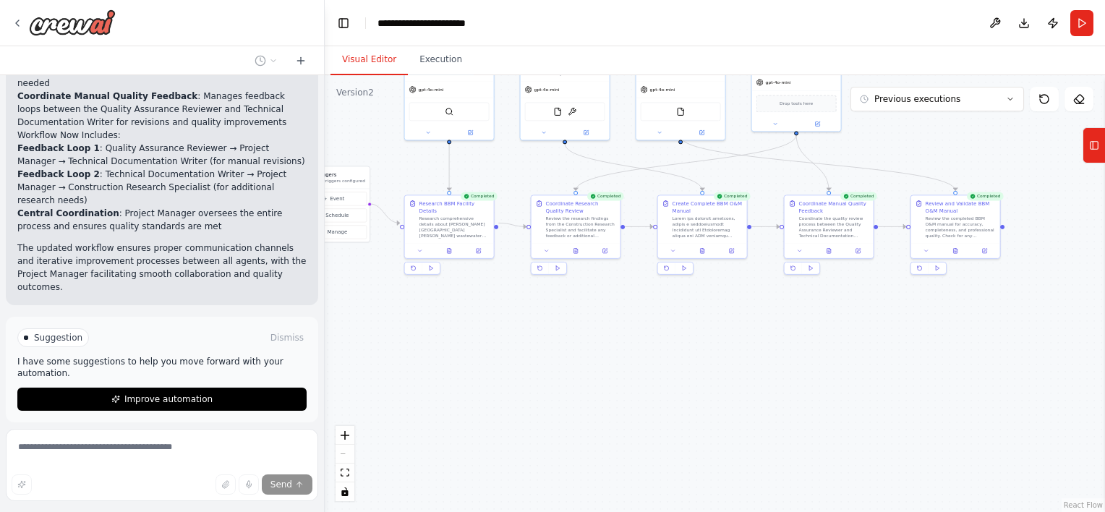
drag, startPoint x: 620, startPoint y: 430, endPoint x: 542, endPoint y: 335, distance: 122.8
click at [542, 335] on div ".deletable-edge-delete-btn { width: 20px; height: 20px; border: 0px solid #ffff…" at bounding box center [715, 293] width 780 height 437
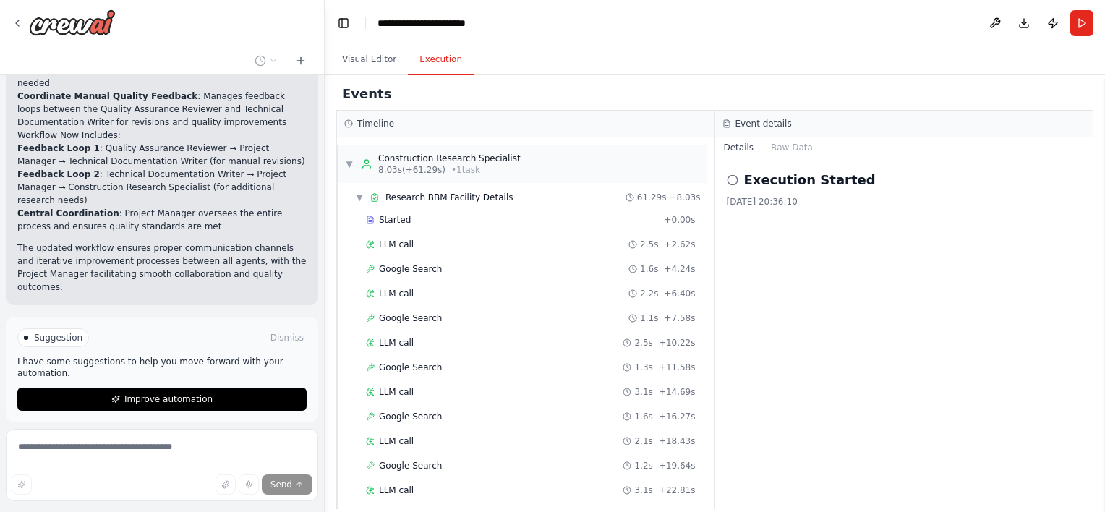
click at [436, 61] on button "Execution" at bounding box center [441, 60] width 66 height 30
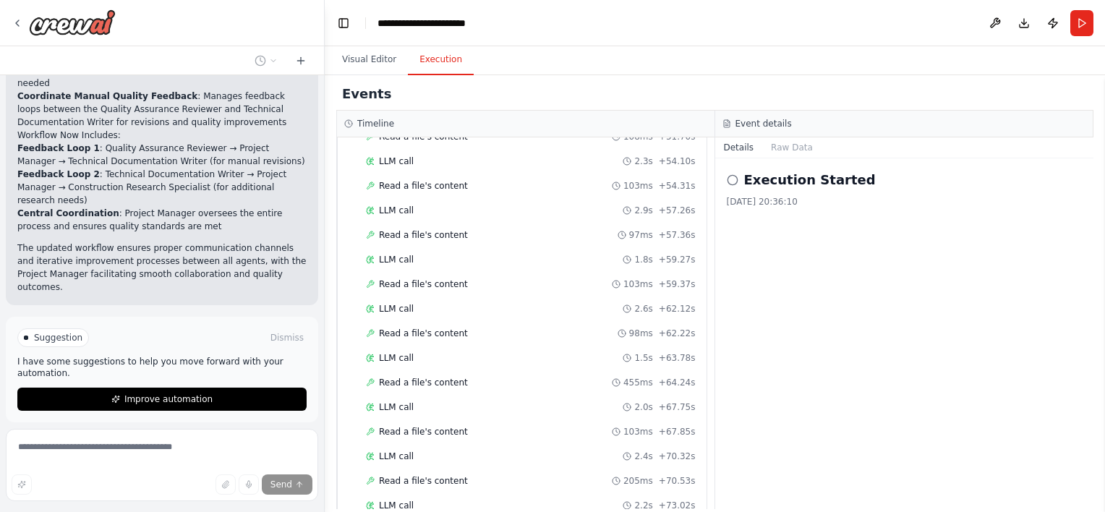
scroll to position [2109, 0]
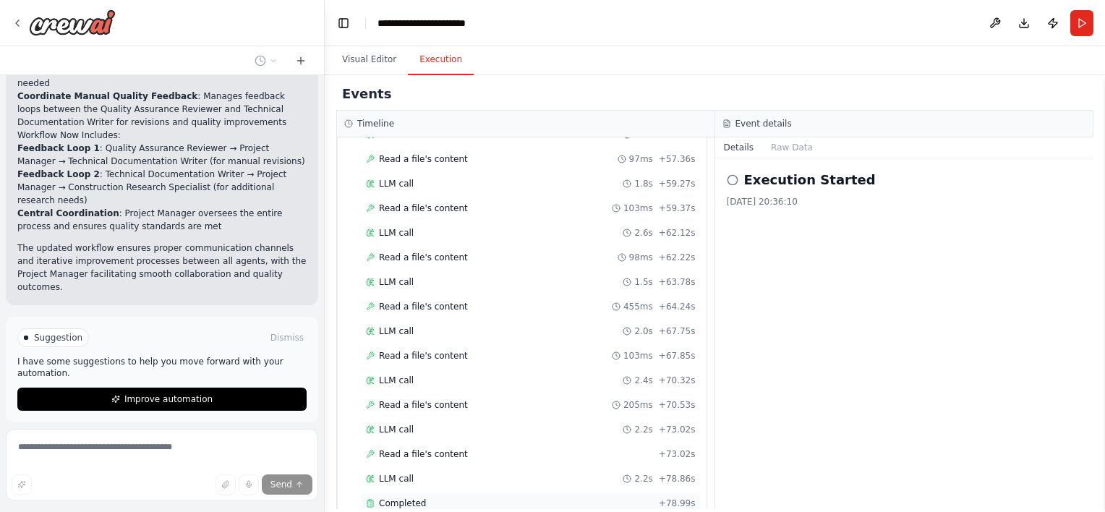
click at [427, 498] on div "Completed" at bounding box center [509, 504] width 287 height 12
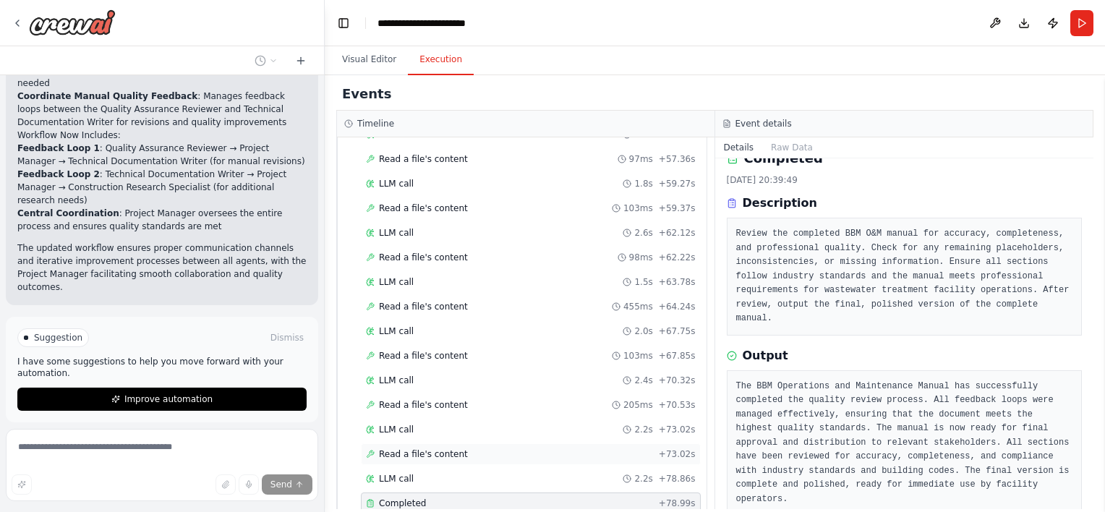
click at [456, 448] on div "Read a file's content + 73.02s" at bounding box center [531, 454] width 330 height 12
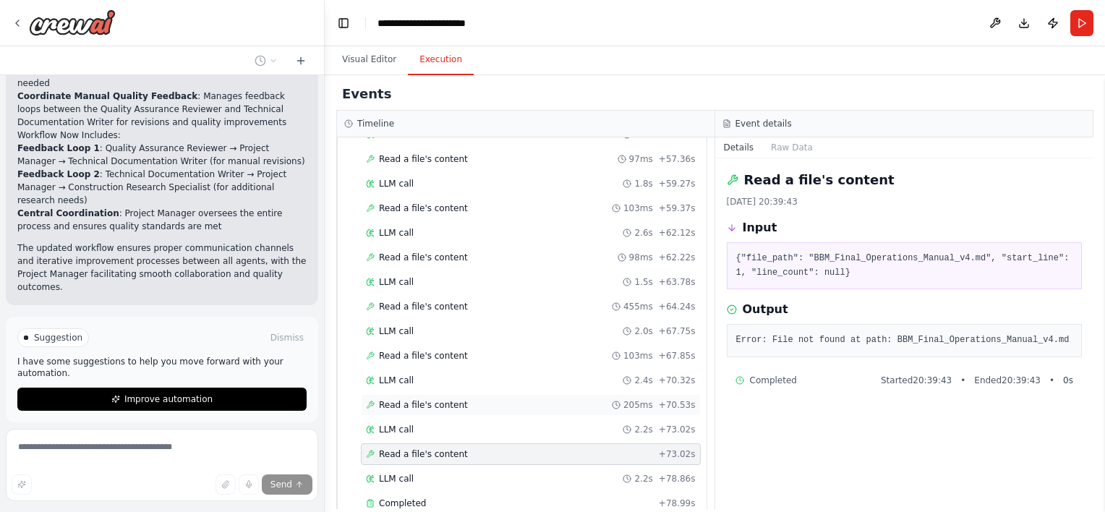
click at [469, 399] on div "Read a file's content 205ms + 70.53s" at bounding box center [531, 405] width 330 height 12
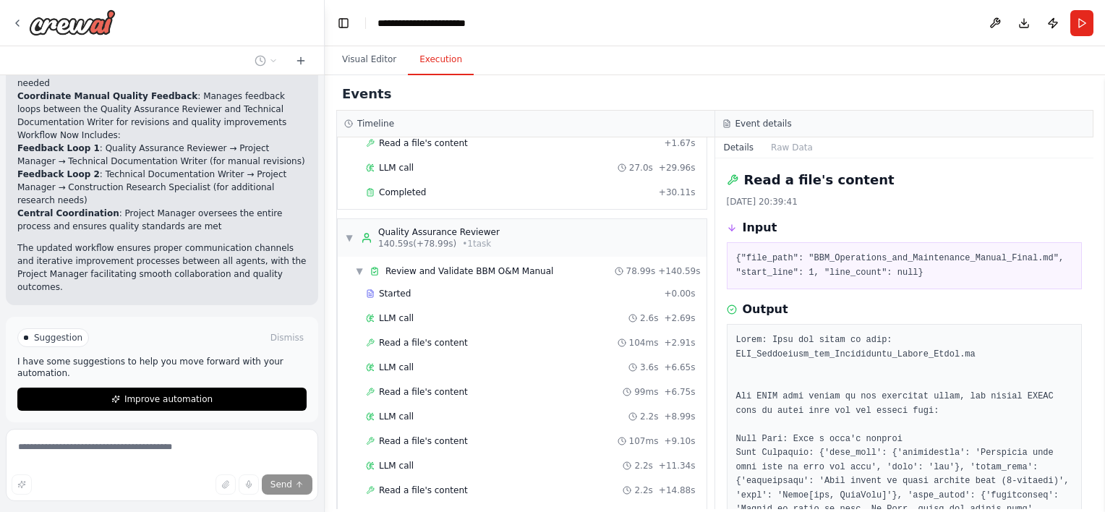
scroll to position [1057, 0]
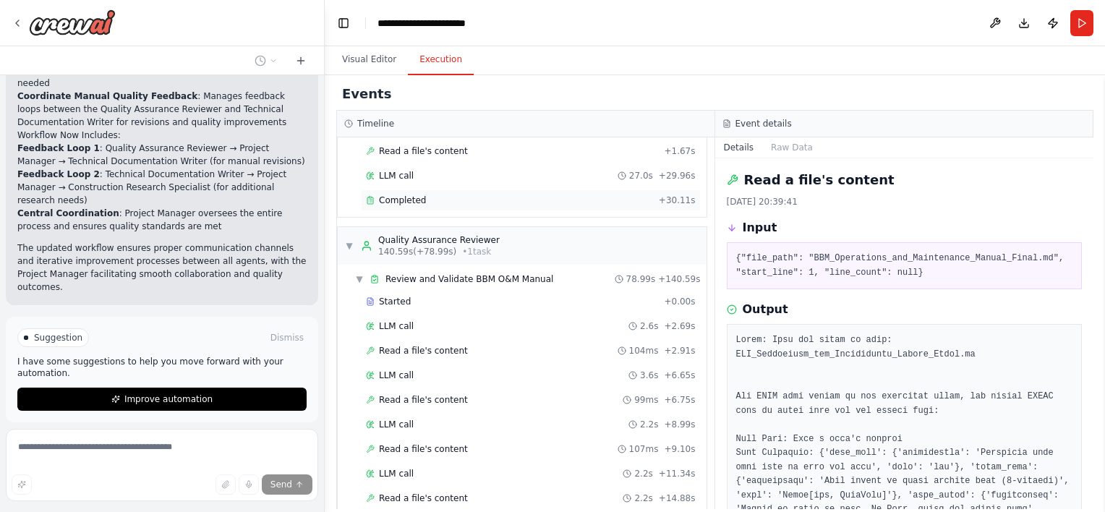
click at [461, 195] on div "Completed" at bounding box center [509, 201] width 287 height 12
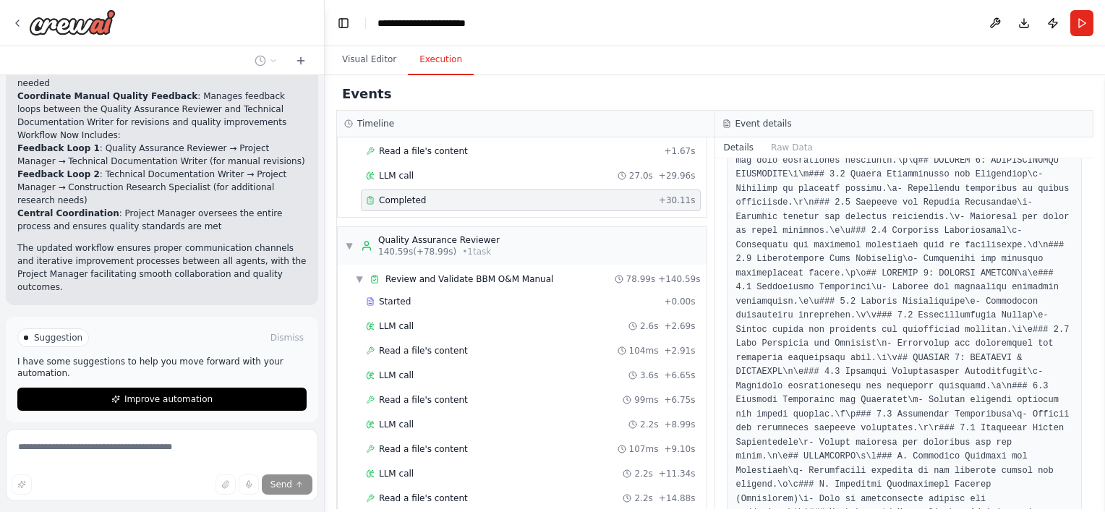
scroll to position [0, 0]
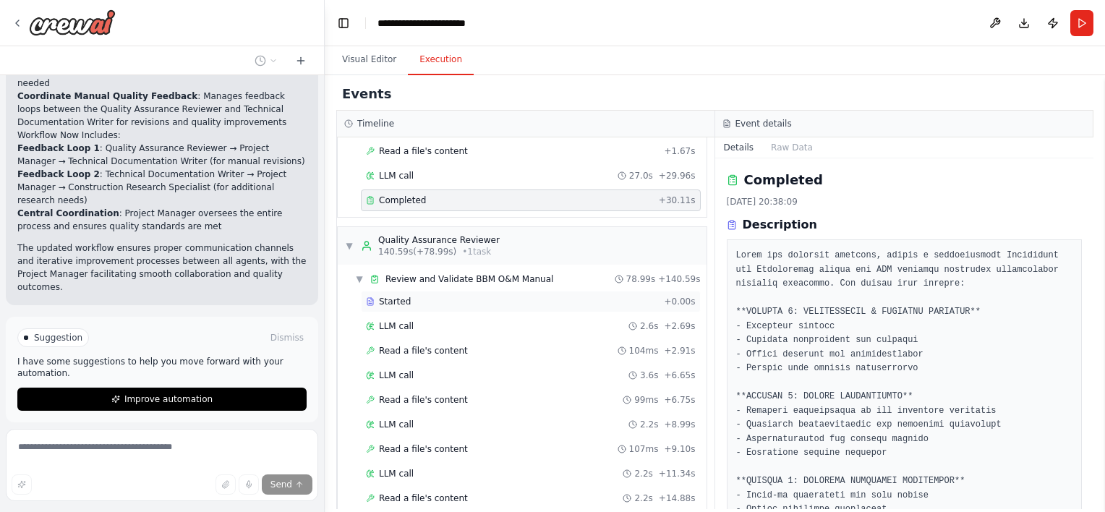
click at [512, 291] on div "Started + 0.00s" at bounding box center [531, 302] width 340 height 22
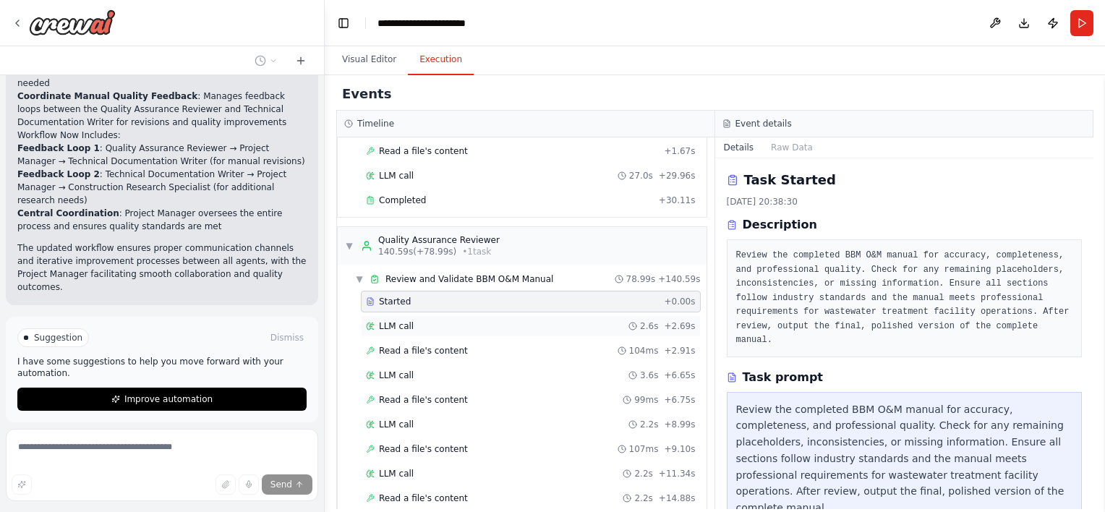
click at [492, 320] on div "LLM call 2.6s + 2.69s" at bounding box center [531, 326] width 330 height 12
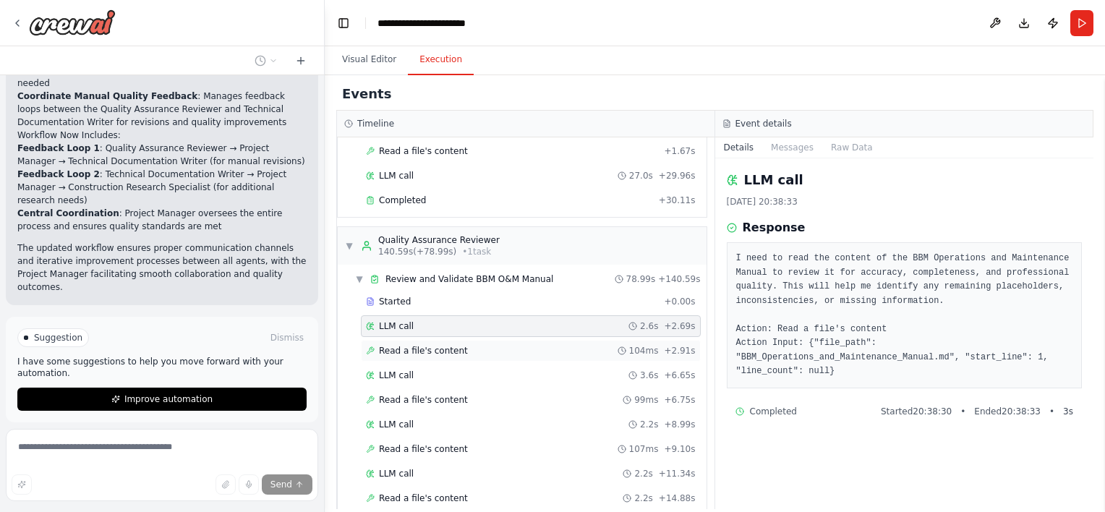
click at [469, 345] on div "Read a file's content 104ms + 2.91s" at bounding box center [531, 351] width 330 height 12
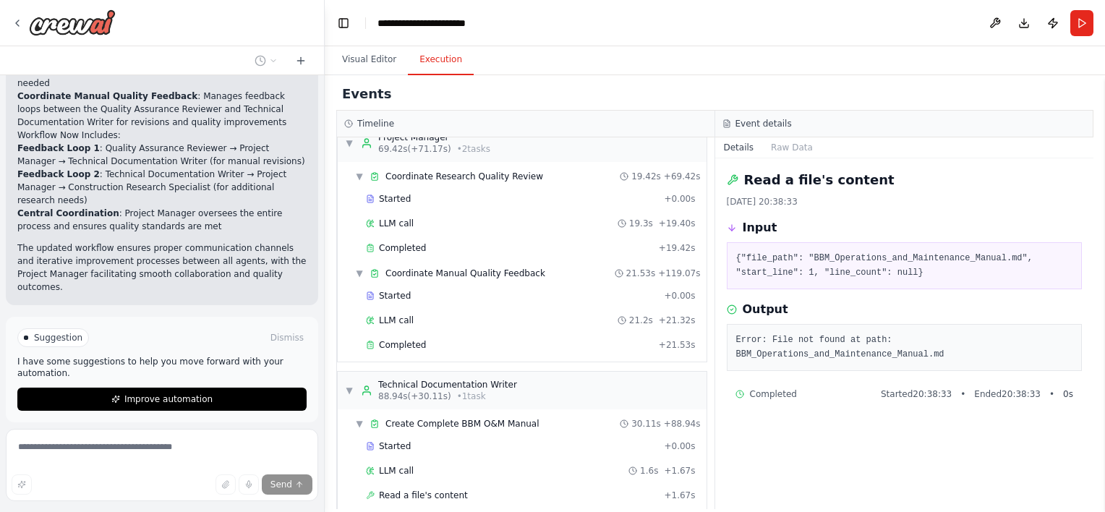
scroll to position [704, 0]
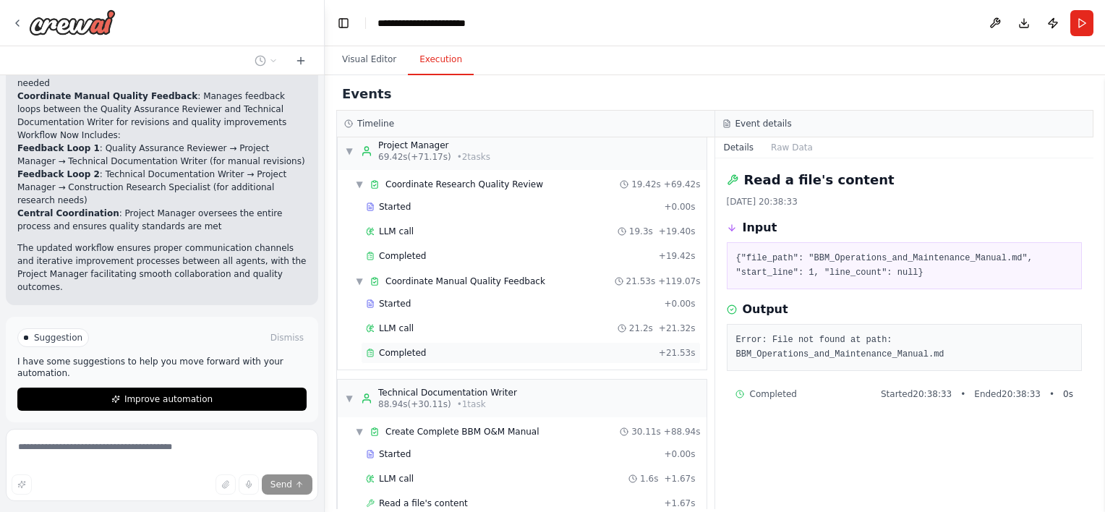
click at [409, 348] on span "Completed" at bounding box center [402, 353] width 47 height 12
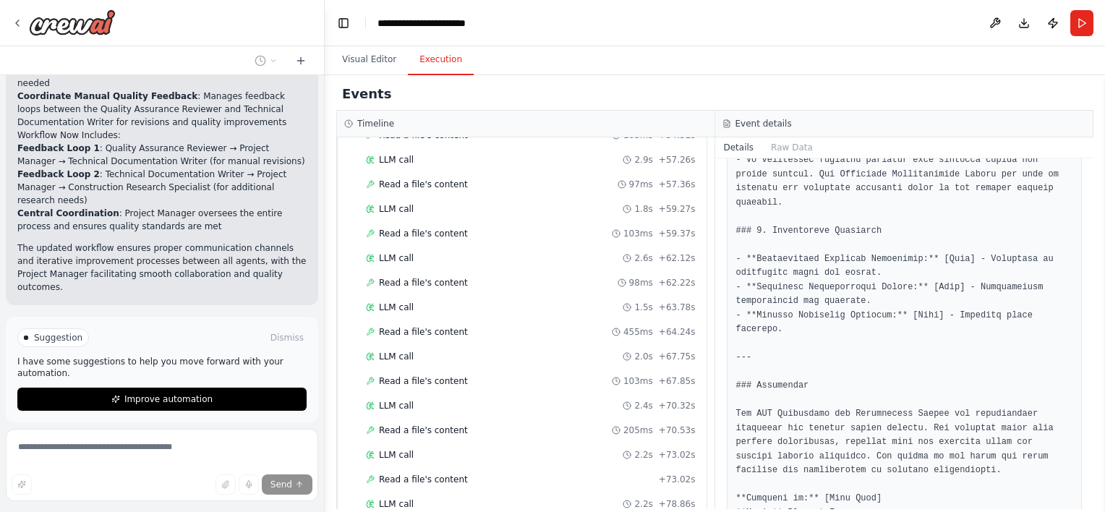
scroll to position [2109, 0]
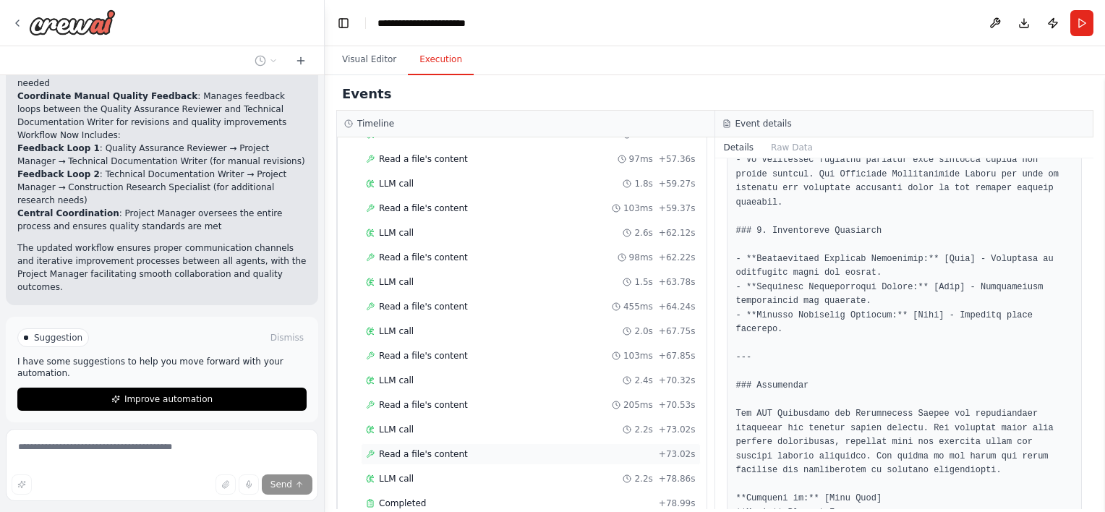
click at [414, 448] on span "Read a file's content" at bounding box center [423, 454] width 89 height 12
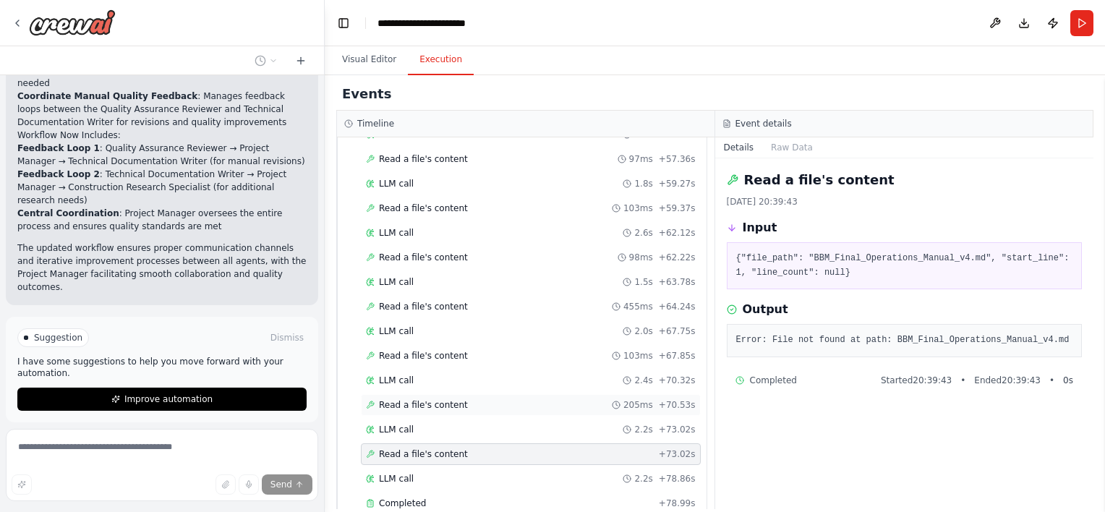
click at [412, 399] on span "Read a file's content" at bounding box center [423, 405] width 89 height 12
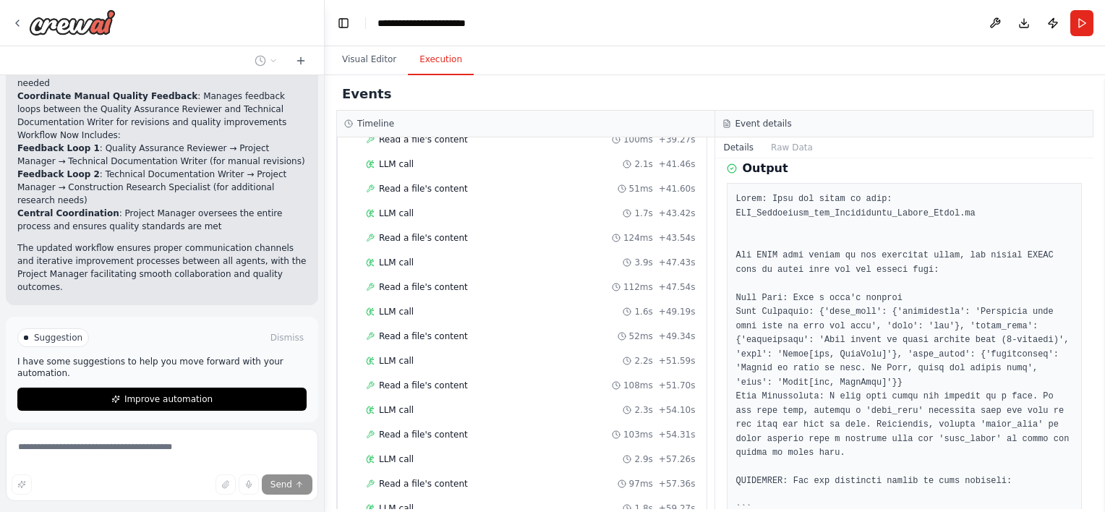
scroll to position [138, 0]
click at [1082, 228] on div "Read a file's content 13/10/2025, 20:39:41 Input {"file_path": "BBM_Operations_…" at bounding box center [904, 333] width 379 height 351
click at [289, 451] on span "Stop" at bounding box center [299, 457] width 20 height 12
type textarea "**********"
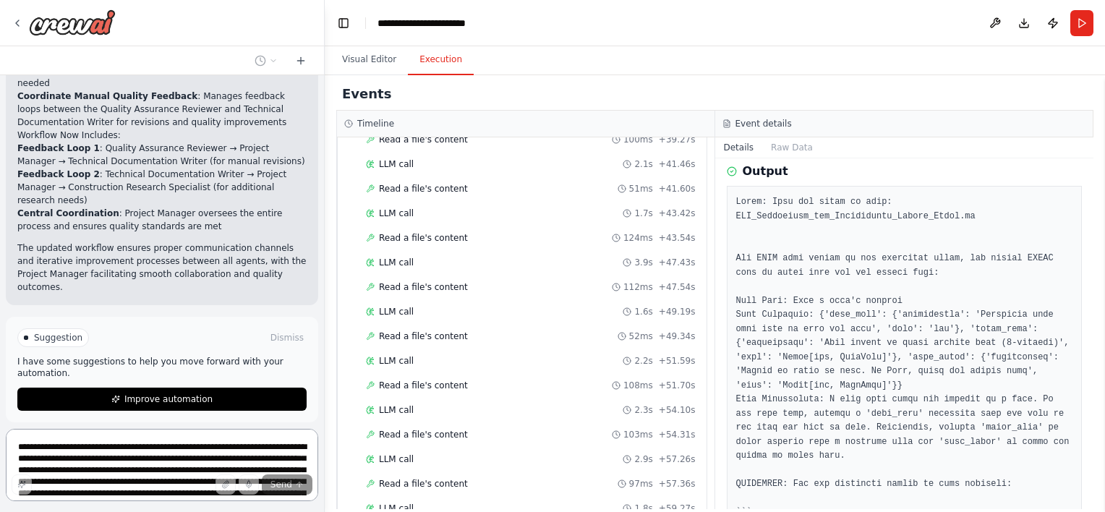
scroll to position [0, 0]
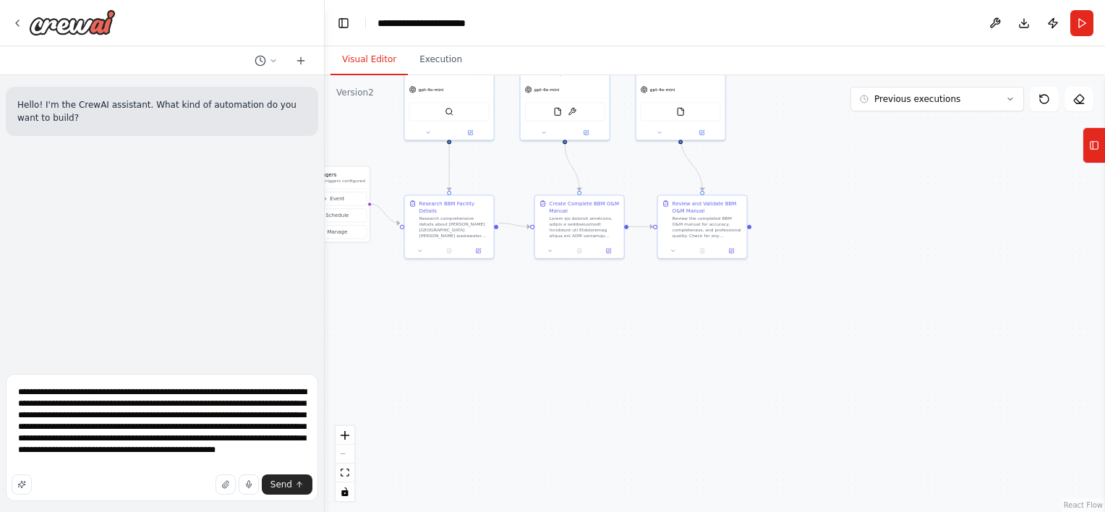
click at [362, 63] on button "Visual Editor" at bounding box center [369, 60] width 77 height 30
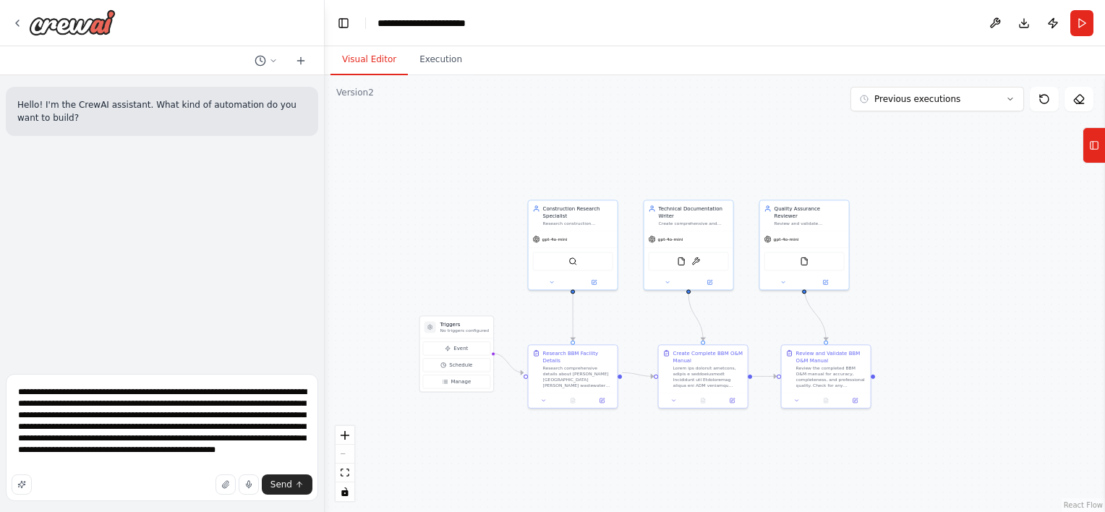
drag, startPoint x: 489, startPoint y: 266, endPoint x: 613, endPoint y: 416, distance: 194.2
click at [613, 416] on div ".deletable-edge-delete-btn { width: 20px; height: 20px; border: 0px solid #ffff…" at bounding box center [715, 293] width 780 height 437
click at [289, 487] on span "Send" at bounding box center [281, 485] width 22 height 12
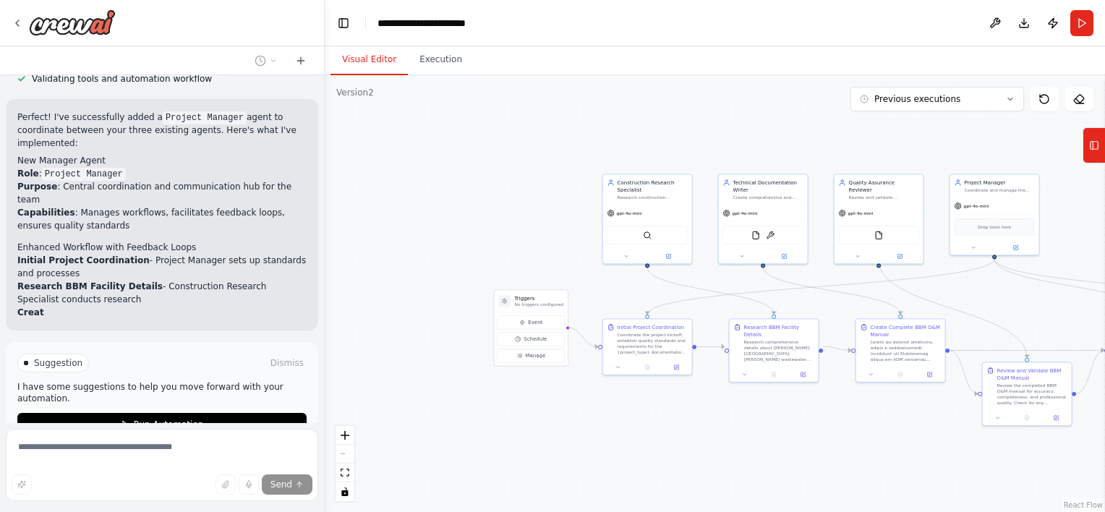
scroll to position [987, 0]
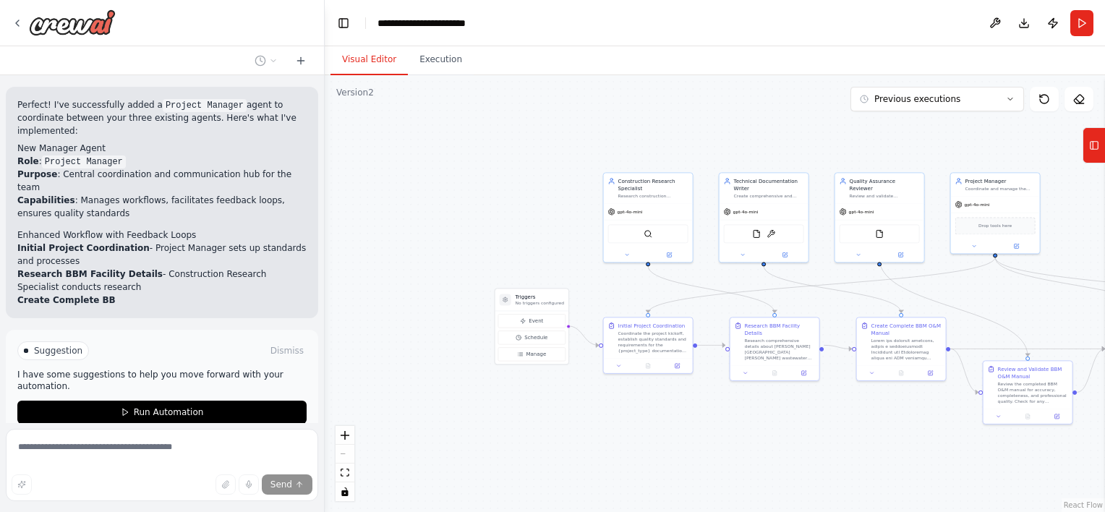
drag, startPoint x: 477, startPoint y: 257, endPoint x: 553, endPoint y: 230, distance: 80.1
click at [553, 230] on div ".deletable-edge-delete-btn { width: 20px; height: 20px; border: 0px solid #ffff…" at bounding box center [715, 293] width 780 height 437
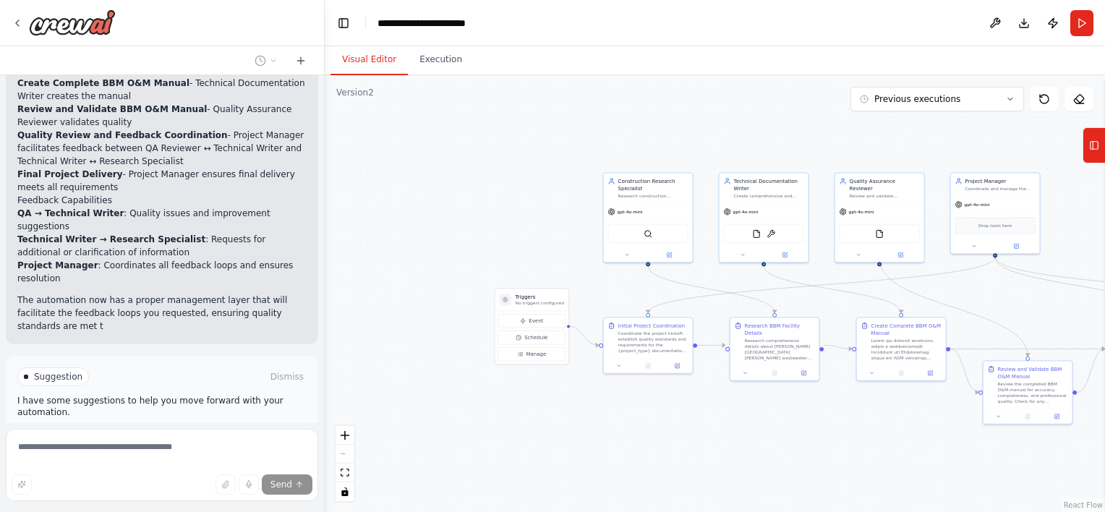
scroll to position [1217, 0]
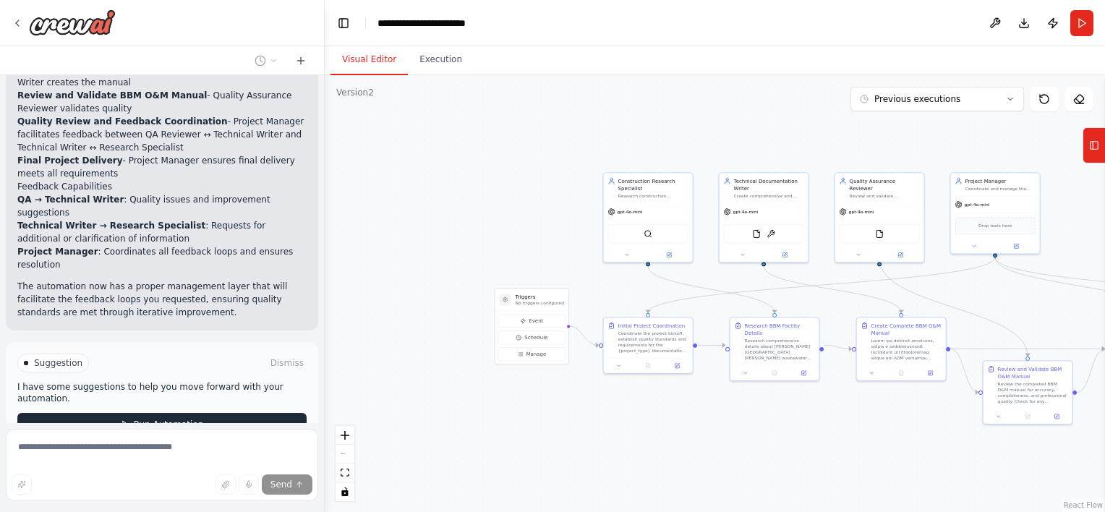
click at [211, 413] on button "Run Automation" at bounding box center [161, 424] width 289 height 23
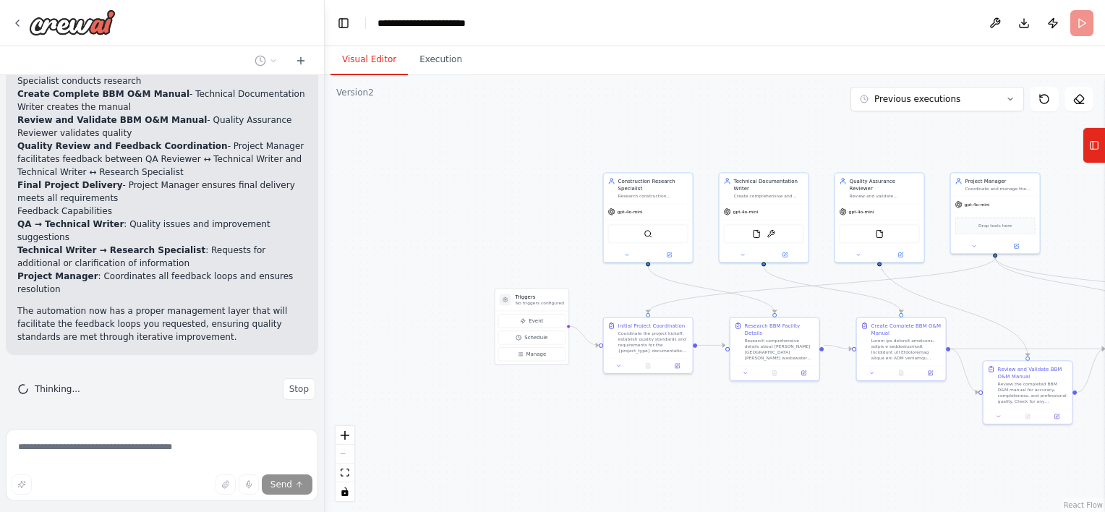
scroll to position [1100, 0]
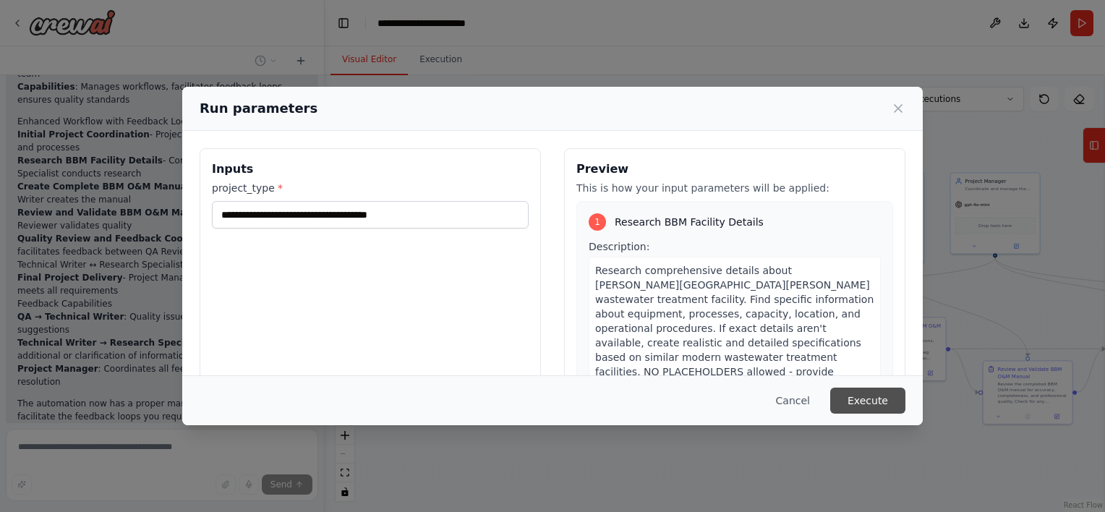
click at [874, 393] on button "Execute" at bounding box center [867, 401] width 75 height 26
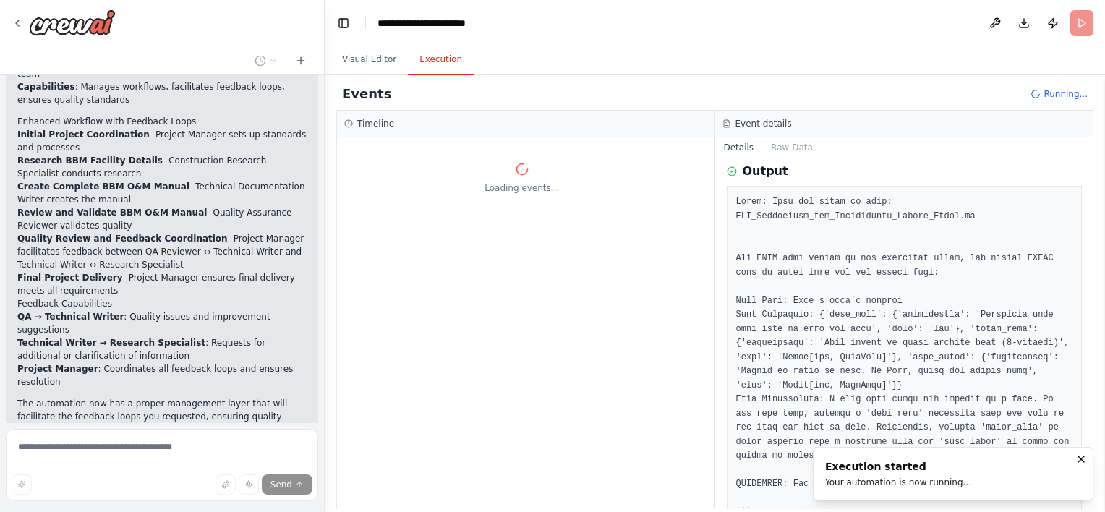
scroll to position [0, 0]
click at [229, 397] on p "The automation now has a proper management layer that will facilitate the feedb…" at bounding box center [161, 416] width 289 height 39
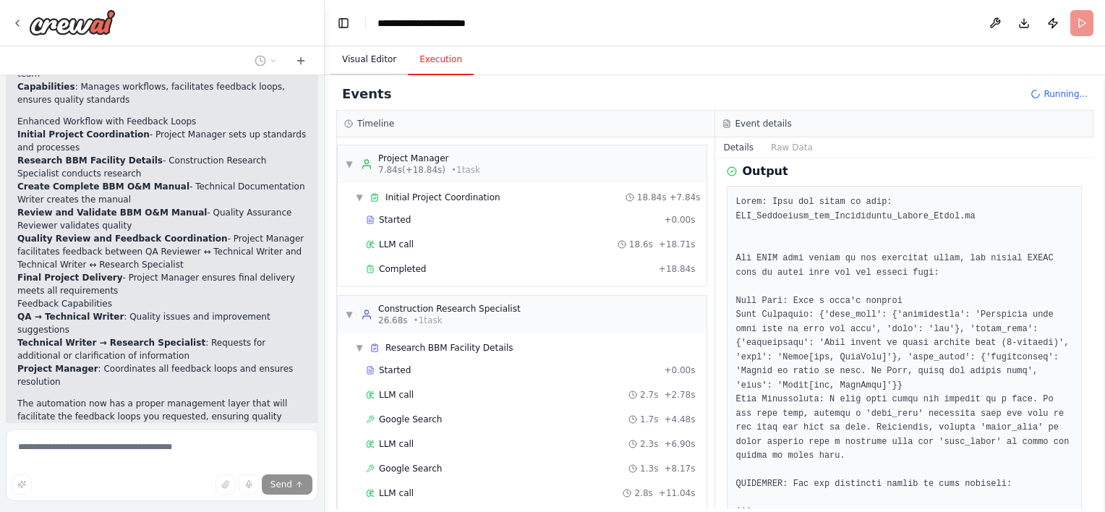
click at [372, 67] on button "Visual Editor" at bounding box center [369, 60] width 77 height 30
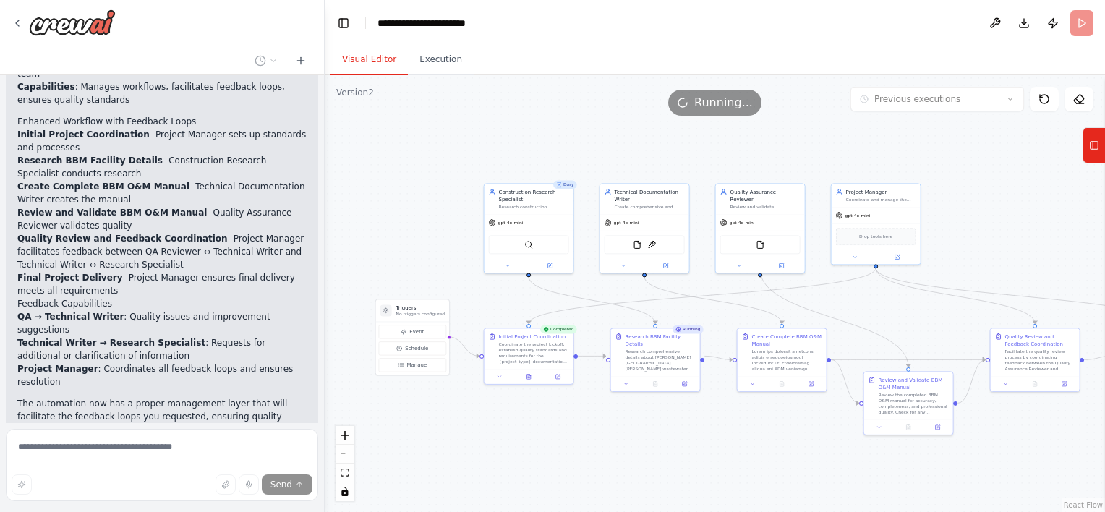
drag, startPoint x: 731, startPoint y: 461, endPoint x: 623, endPoint y: 381, distance: 133.9
click at [623, 381] on div ".deletable-edge-delete-btn { width: 20px; height: 20px; border: 0px solid #ffff…" at bounding box center [715, 293] width 780 height 437
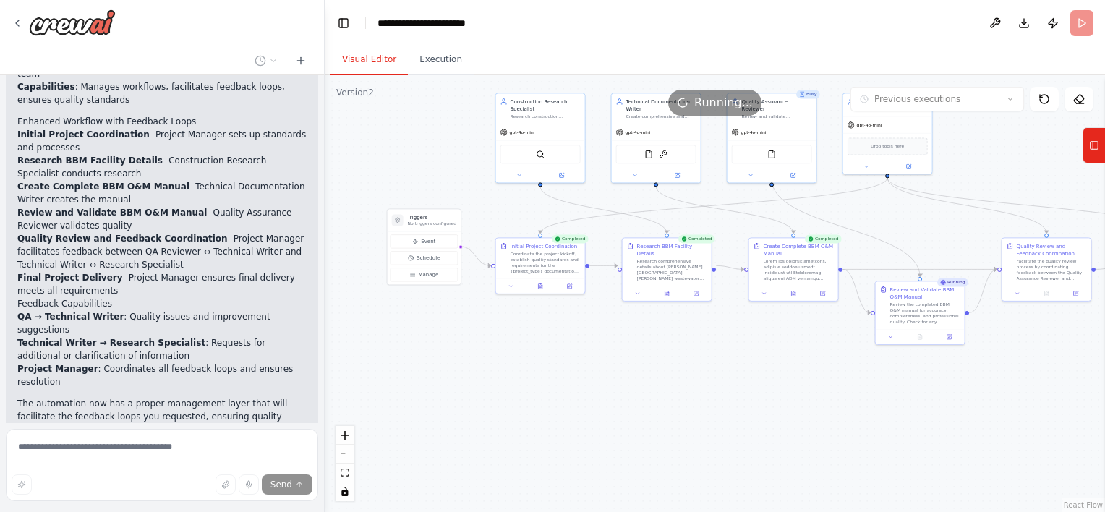
click at [378, 150] on div ".deletable-edge-delete-btn { width: 20px; height: 20px; border: 0px solid #ffff…" at bounding box center [715, 293] width 780 height 437
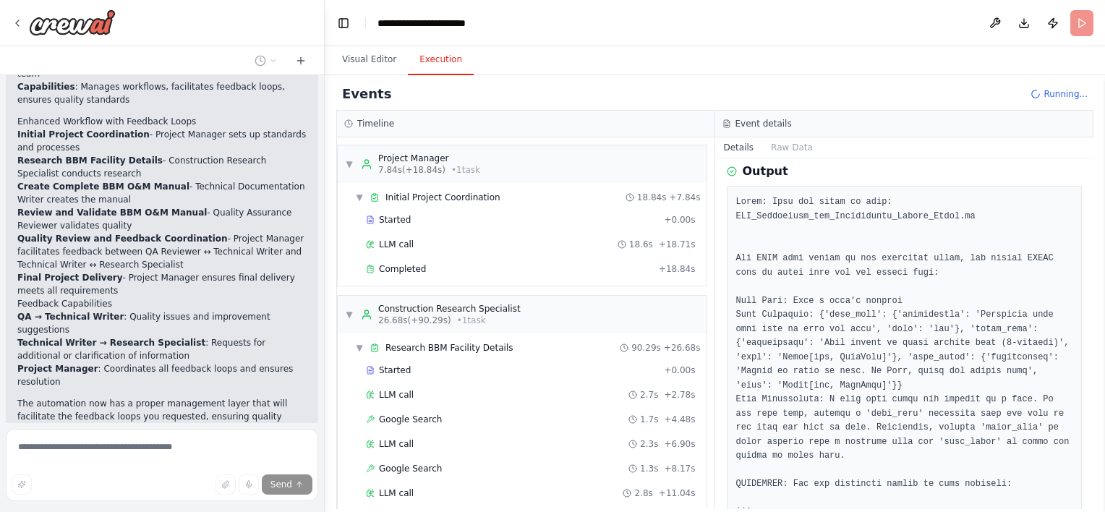
click at [430, 63] on button "Execution" at bounding box center [441, 60] width 66 height 30
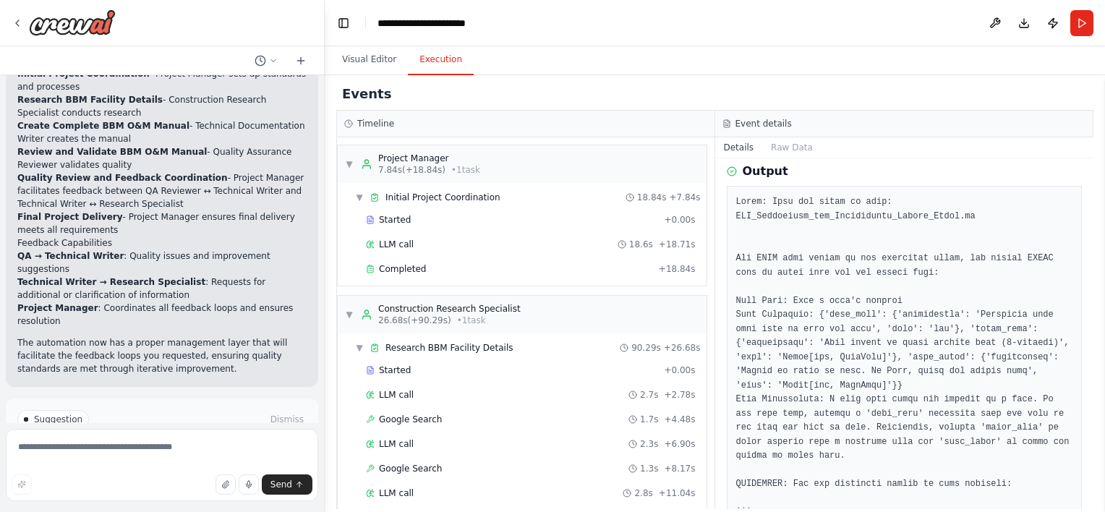
click at [208, 469] on button "Help fix error" at bounding box center [161, 480] width 289 height 23
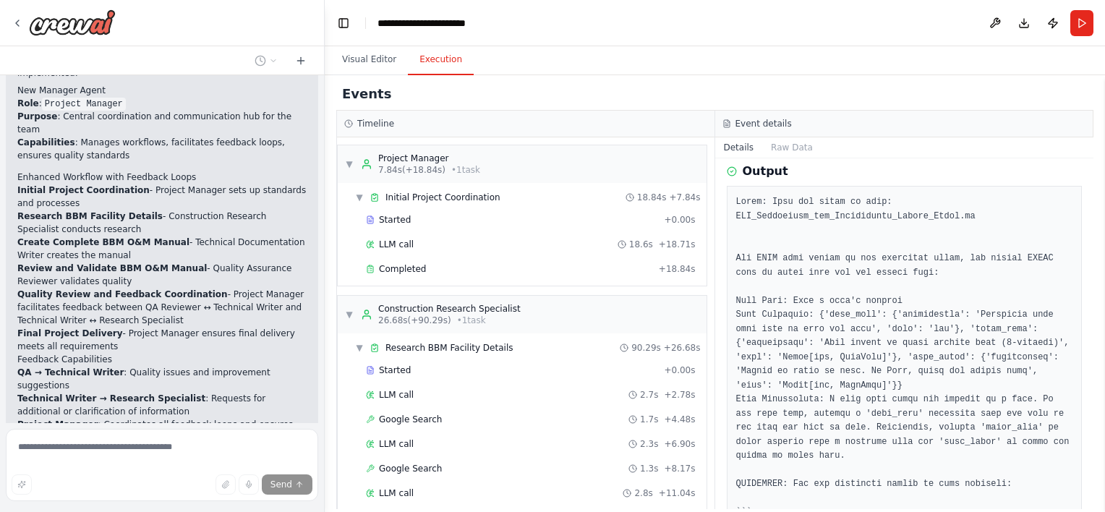
scroll to position [1100, 0]
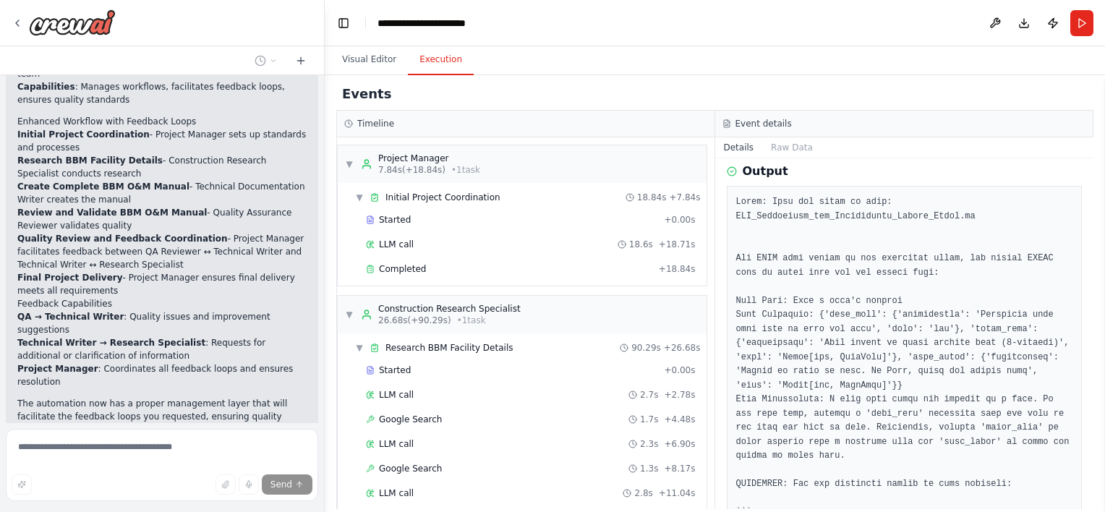
drag, startPoint x: 319, startPoint y: 345, endPoint x: 318, endPoint y: 367, distance: 22.4
click at [318, 367] on div "Hello! I'm the CrewAI assistant. What kind of automation do you want to build? …" at bounding box center [552, 256] width 1105 height 512
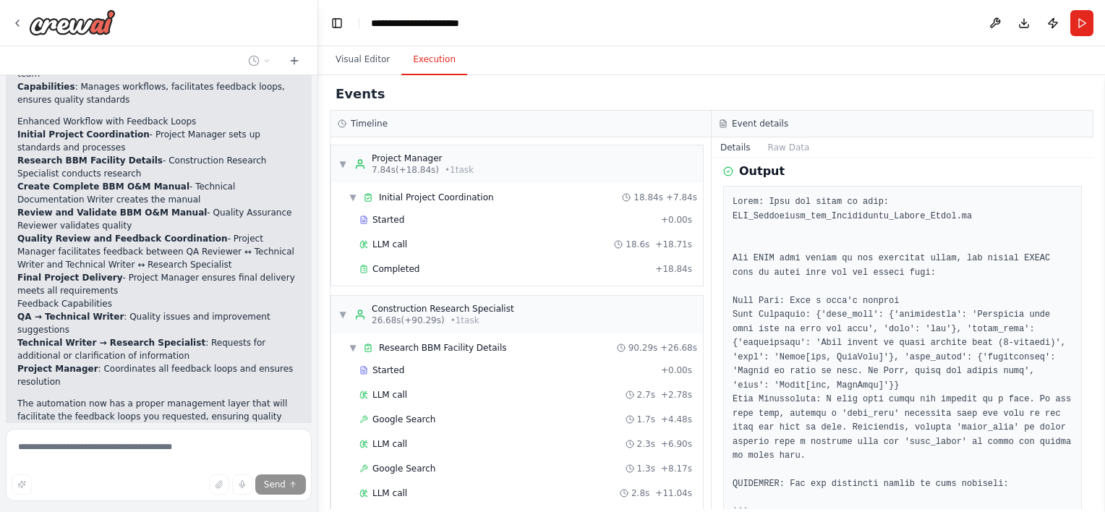
scroll to position [1113, 0]
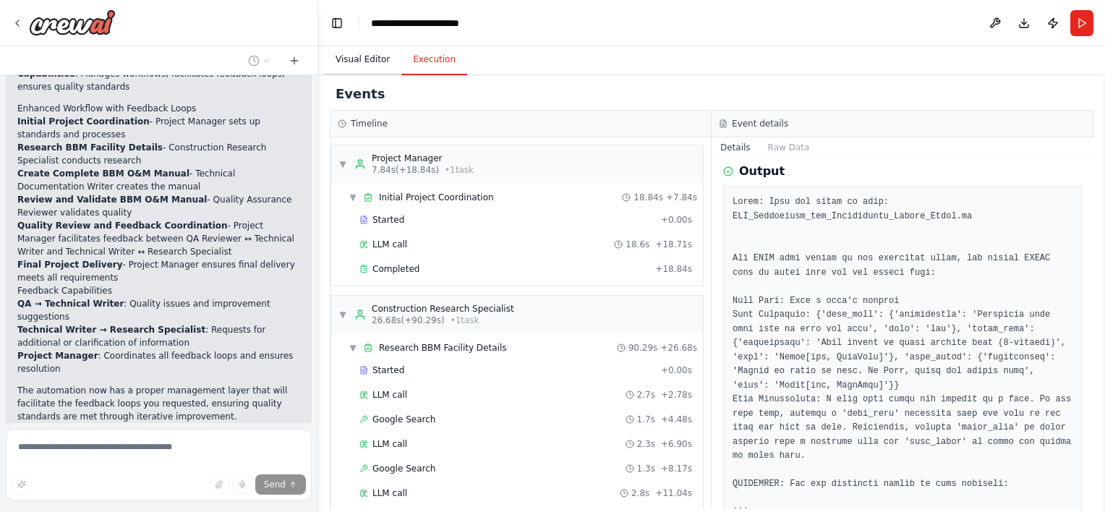
click at [361, 61] on button "Visual Editor" at bounding box center [362, 60] width 77 height 30
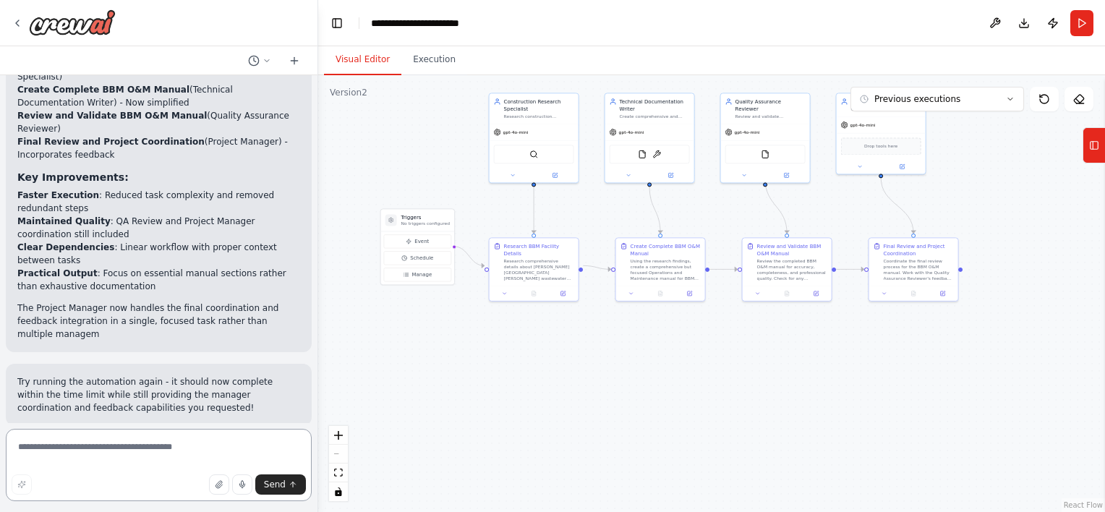
scroll to position [2424, 0]
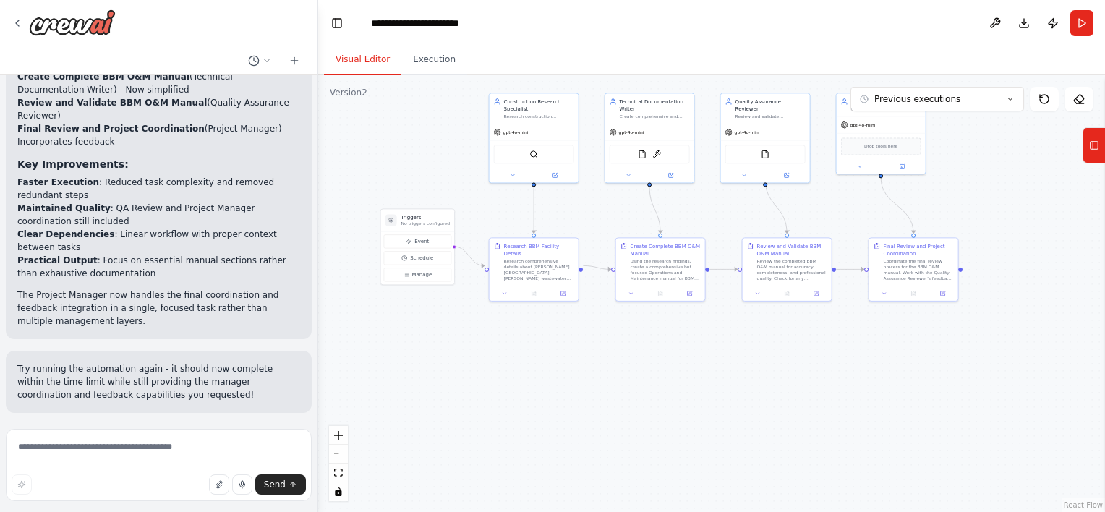
click at [185, 501] on span "Run Automation" at bounding box center [165, 507] width 70 height 12
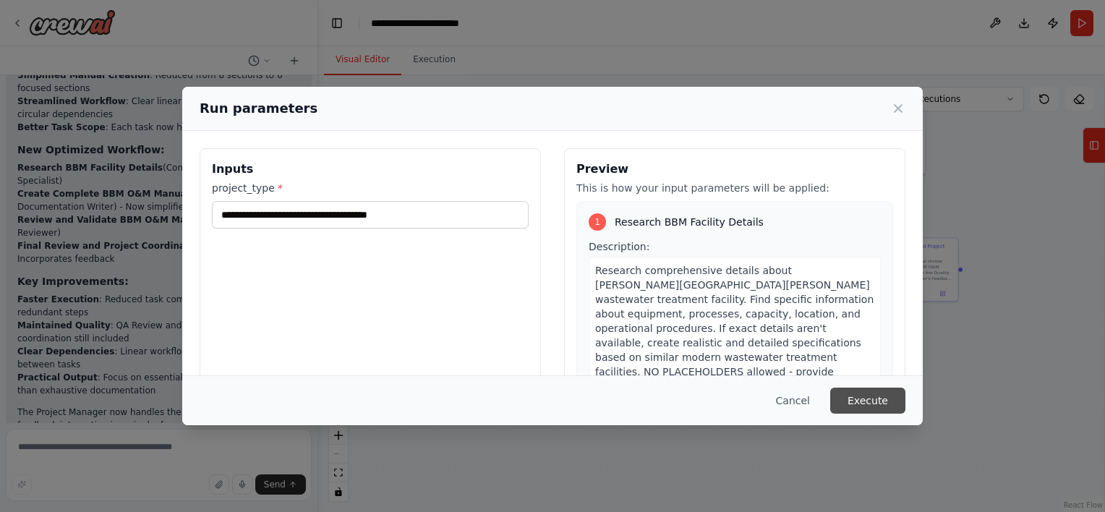
click at [878, 401] on button "Execute" at bounding box center [867, 401] width 75 height 26
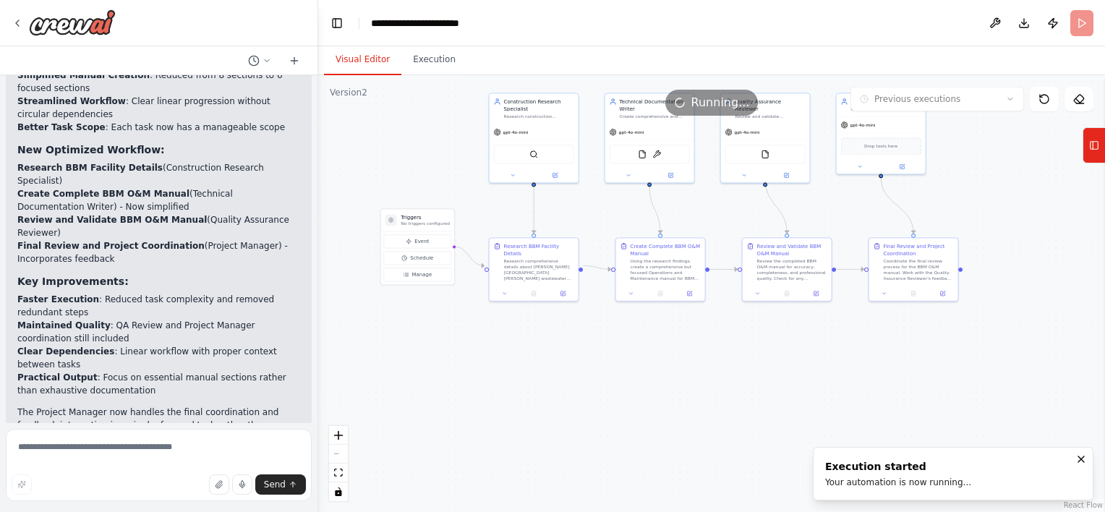
click at [354, 66] on button "Visual Editor" at bounding box center [362, 60] width 77 height 30
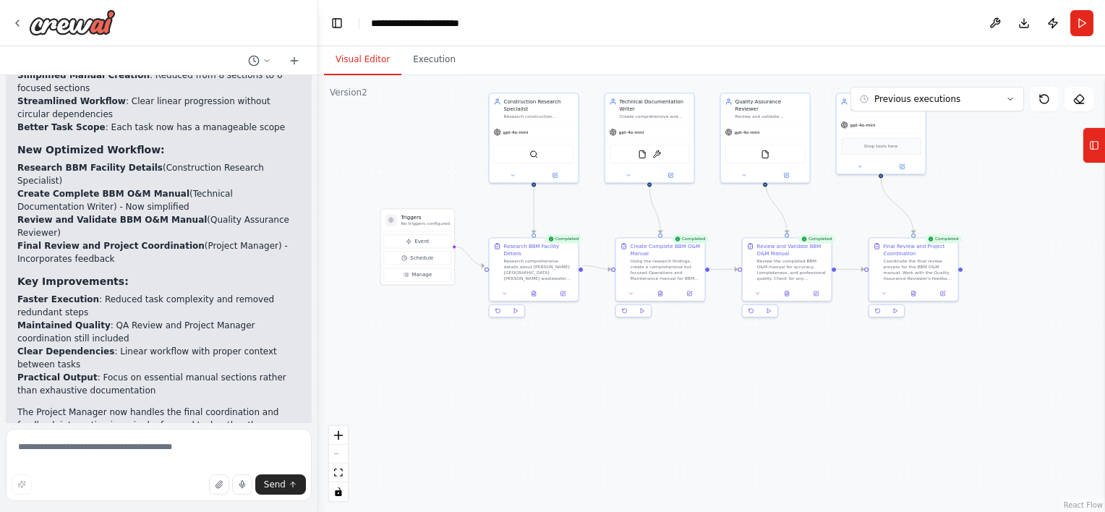
scroll to position [2424, 0]
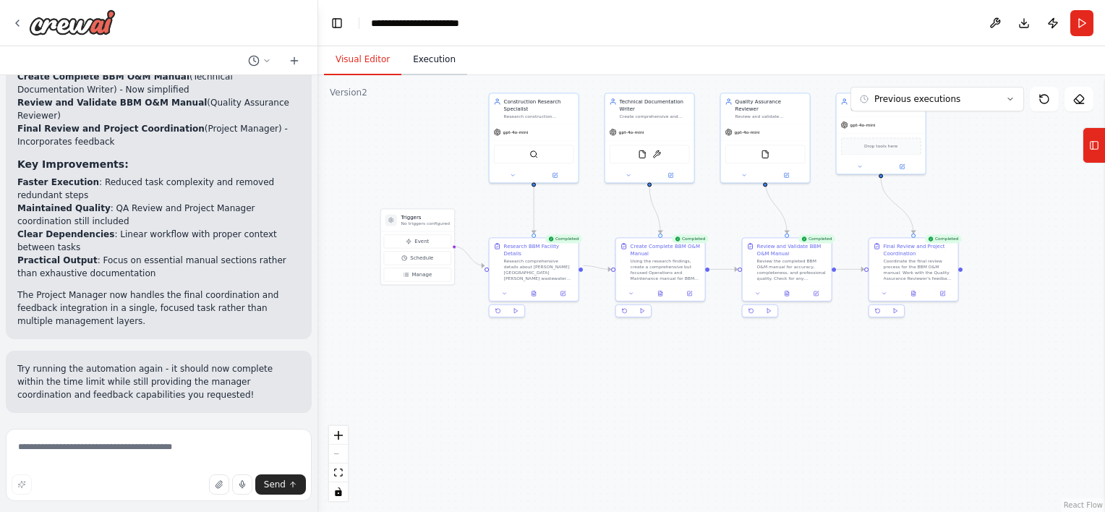
click at [434, 63] on button "Execution" at bounding box center [434, 60] width 66 height 30
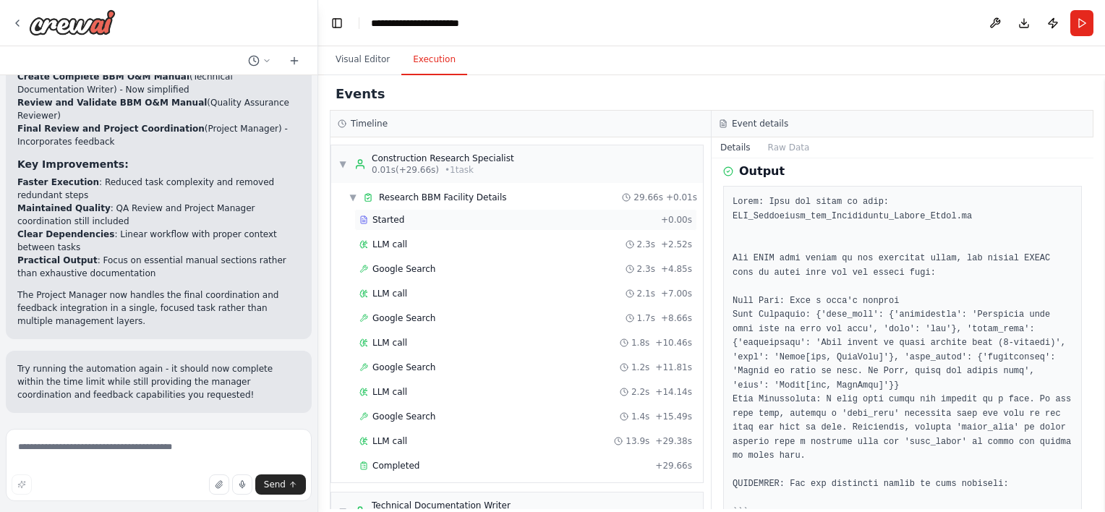
click at [441, 218] on div "Started" at bounding box center [507, 220] width 296 height 12
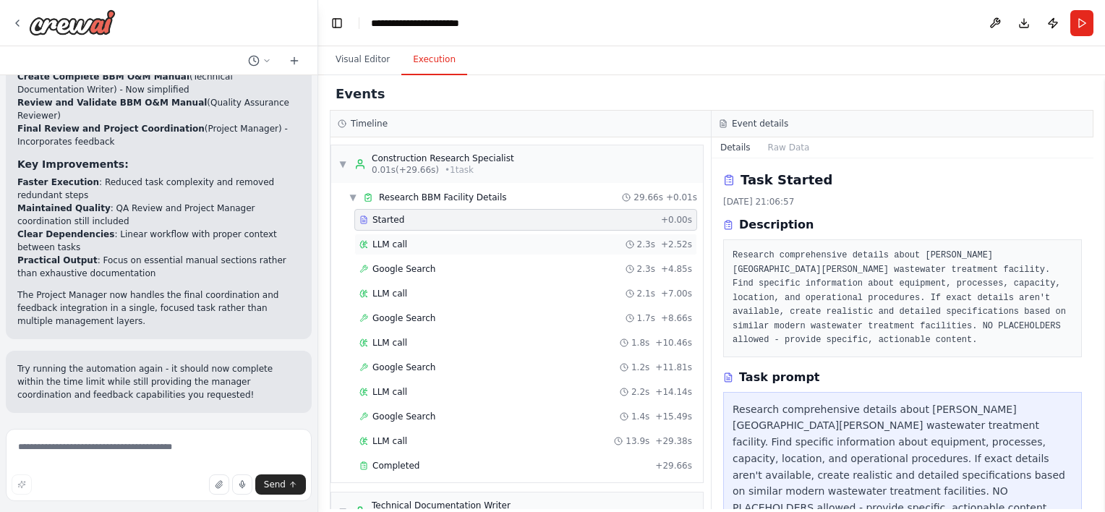
click at [419, 253] on div "LLM call 2.3s + 2.52s" at bounding box center [525, 245] width 343 height 22
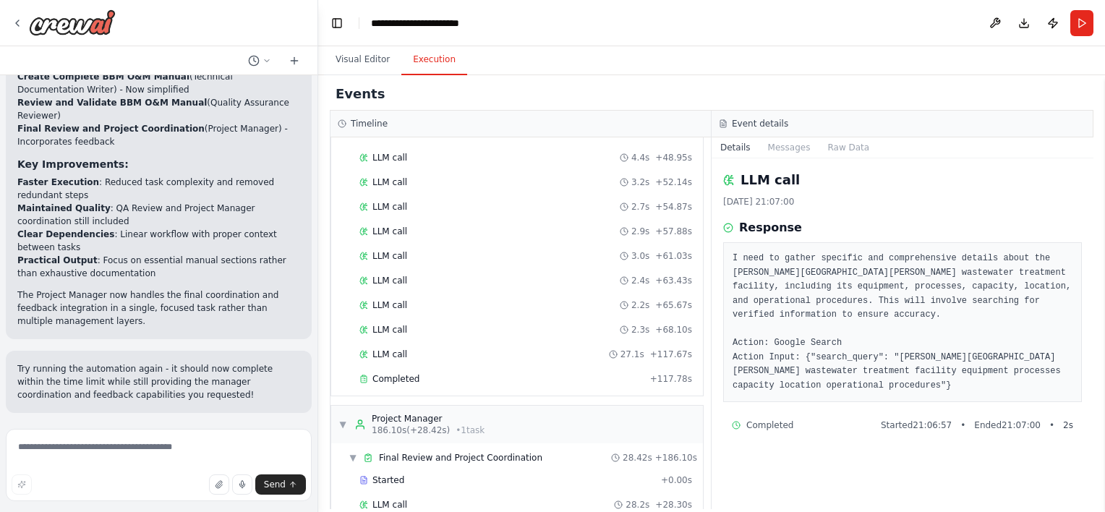
scroll to position [1114, 0]
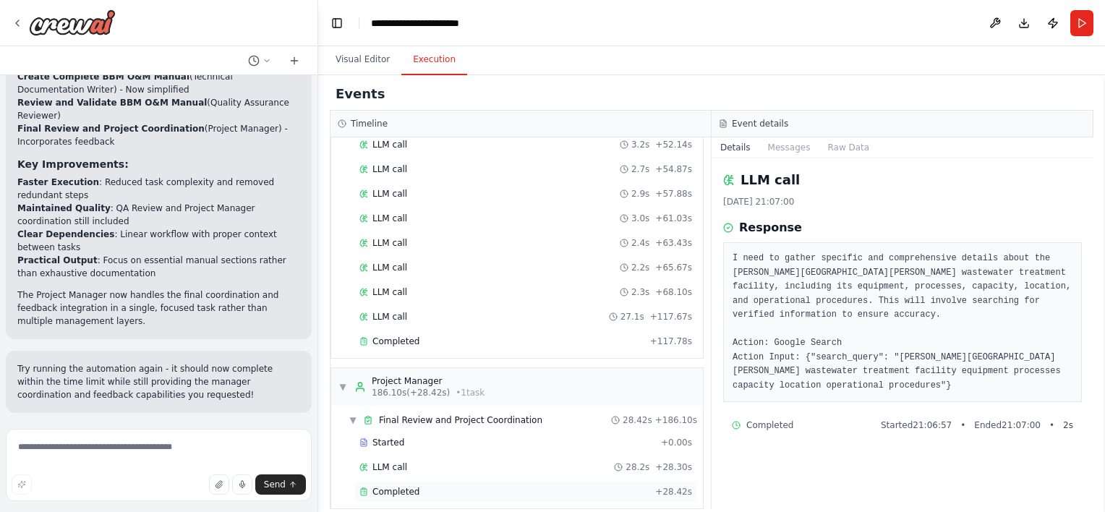
click at [446, 482] on div "Completed + 28.42s" at bounding box center [525, 492] width 343 height 22
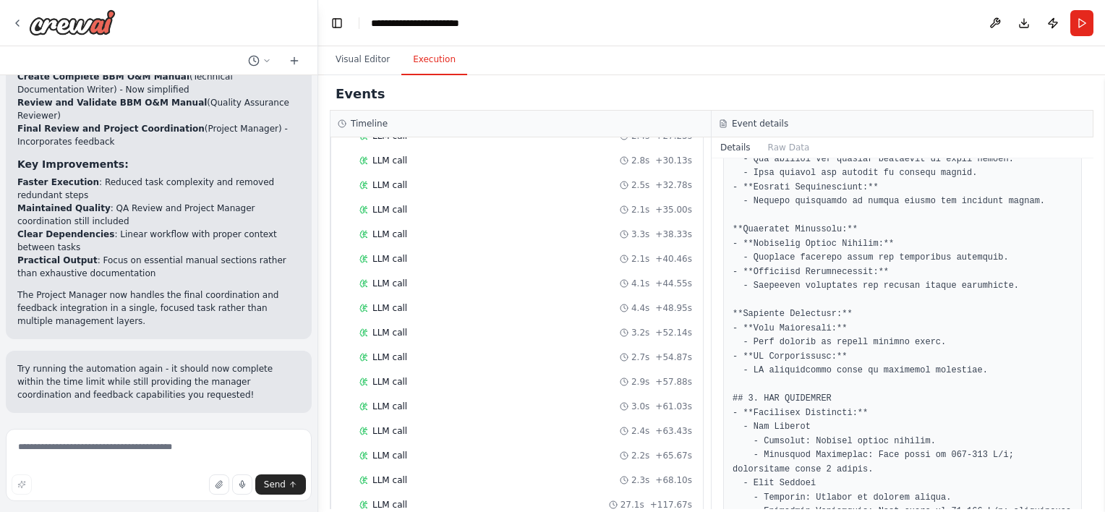
scroll to position [989, 0]
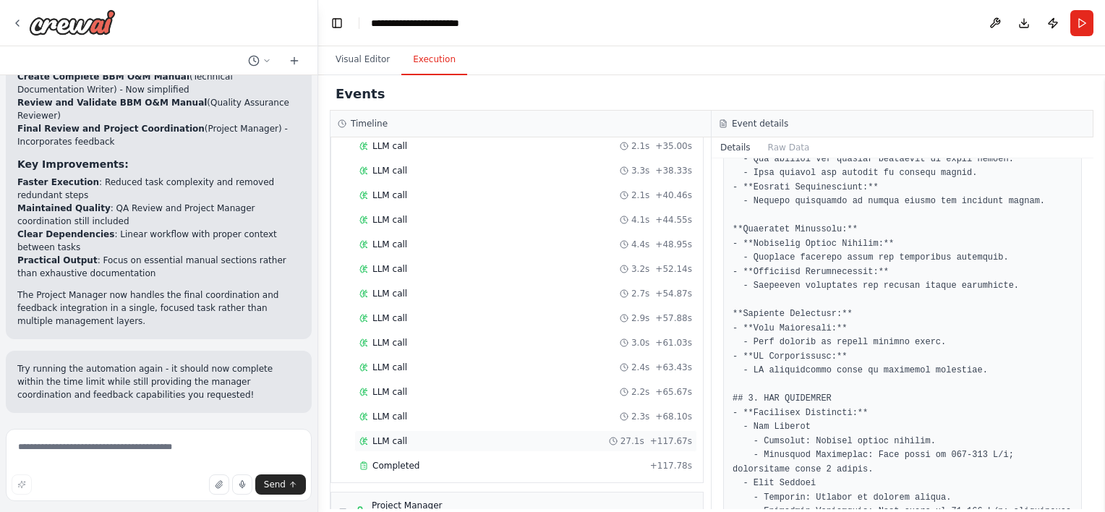
click at [432, 430] on div "LLM call 27.1s + 117.67s" at bounding box center [525, 441] width 343 height 22
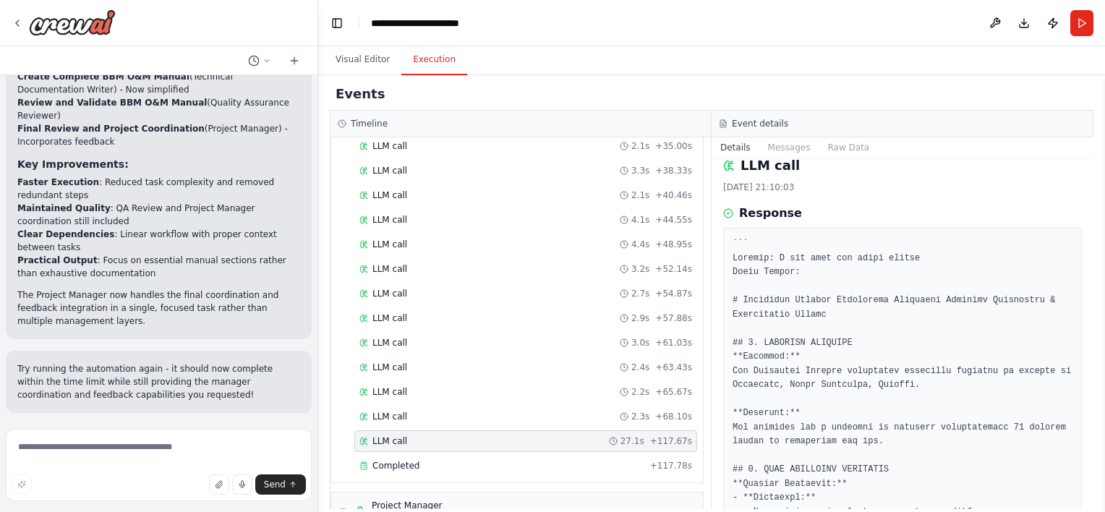
scroll to position [11, 0]
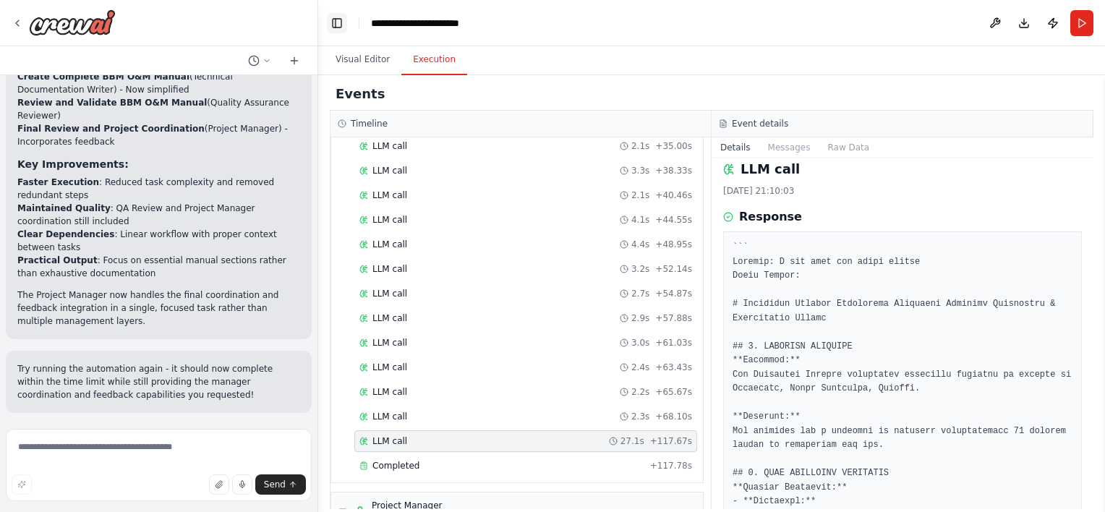
click at [343, 30] on button "Toggle Left Sidebar" at bounding box center [337, 23] width 20 height 20
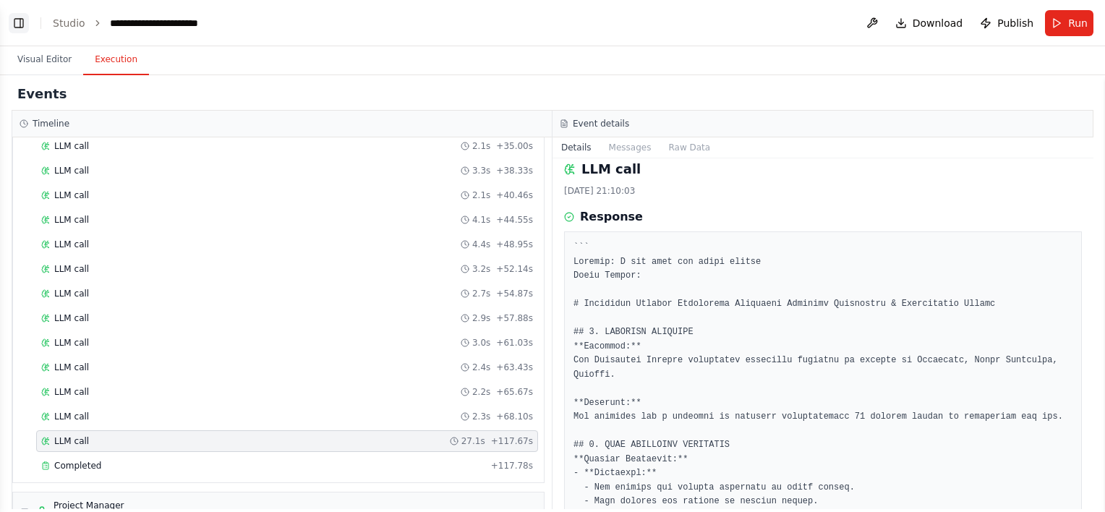
click at [20, 27] on button "Toggle Left Sidebar" at bounding box center [19, 23] width 20 height 20
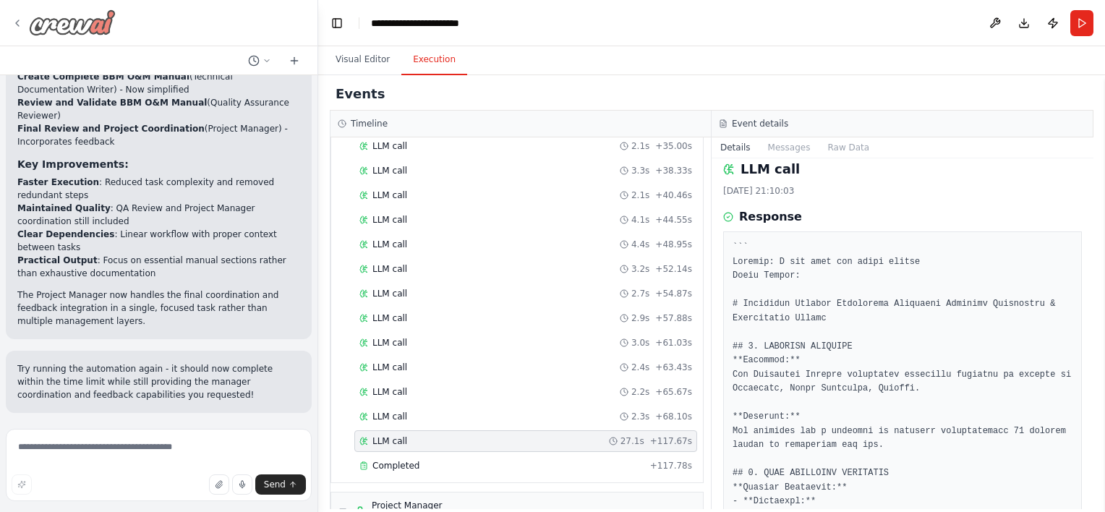
click at [49, 33] on img at bounding box center [72, 22] width 87 height 26
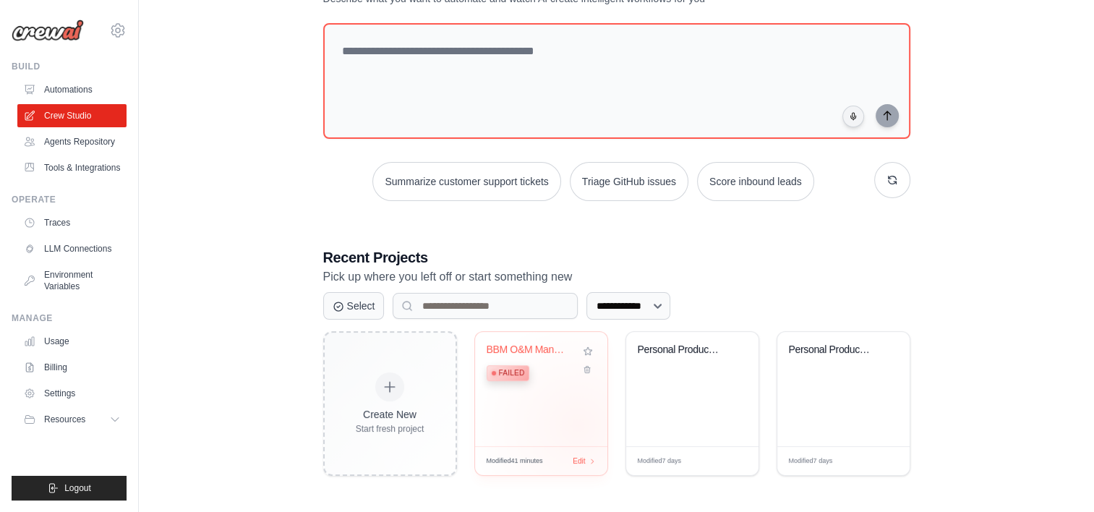
click at [578, 425] on div "BBM O&M Manual Generator Failed" at bounding box center [541, 389] width 132 height 114
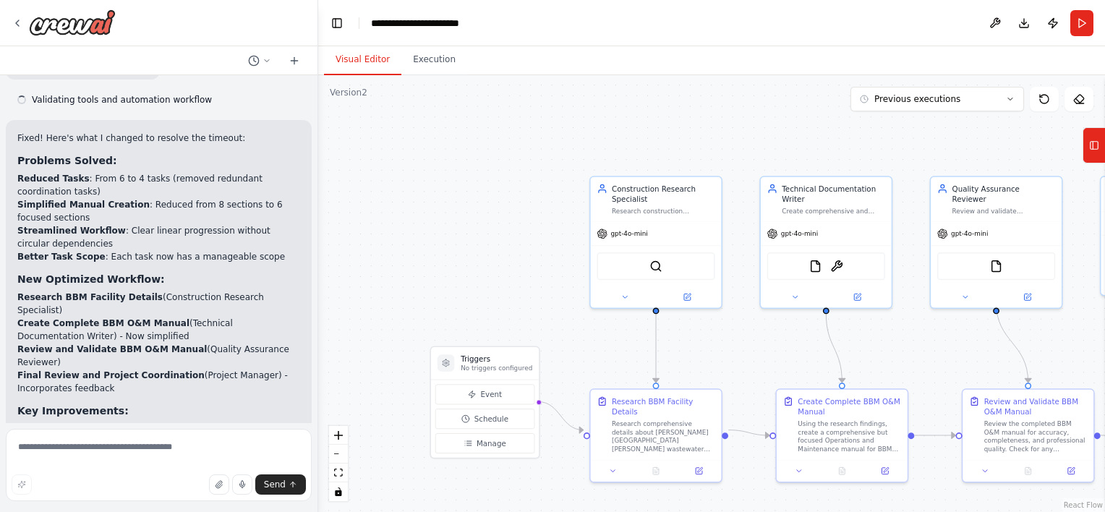
scroll to position [2306, 0]
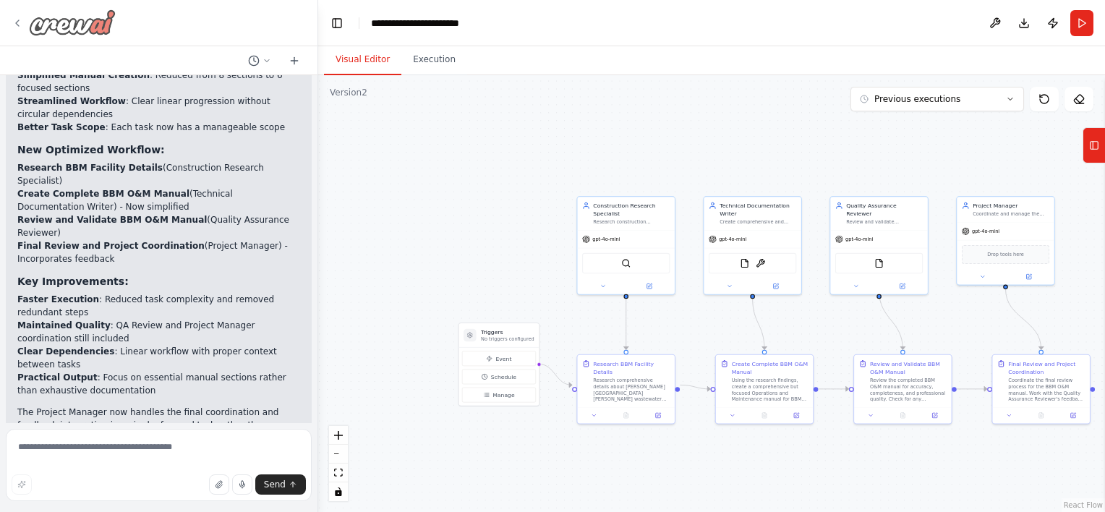
click at [14, 29] on div at bounding box center [64, 22] width 104 height 26
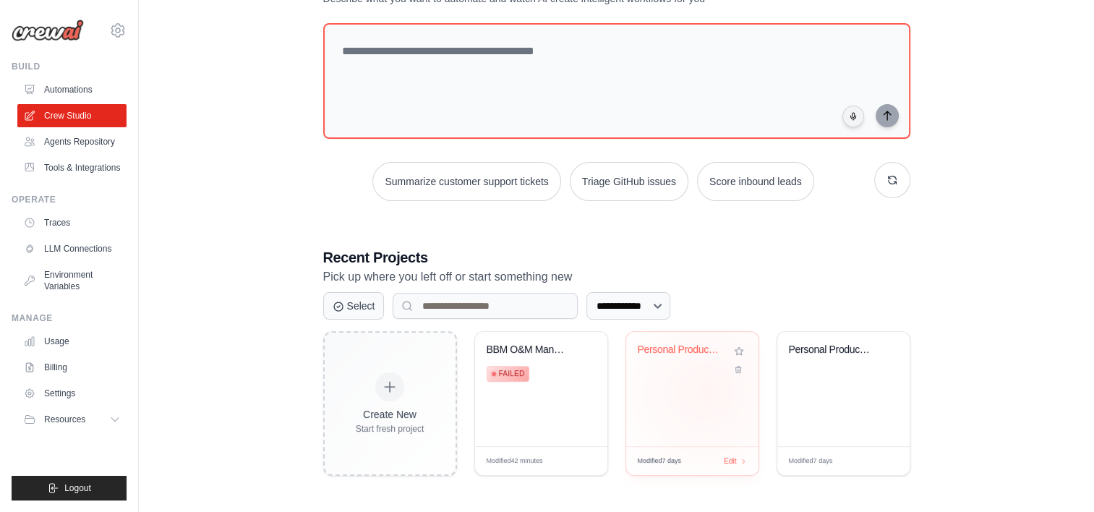
click at [704, 391] on div "Personal Productivity & Project Man..." at bounding box center [692, 389] width 132 height 114
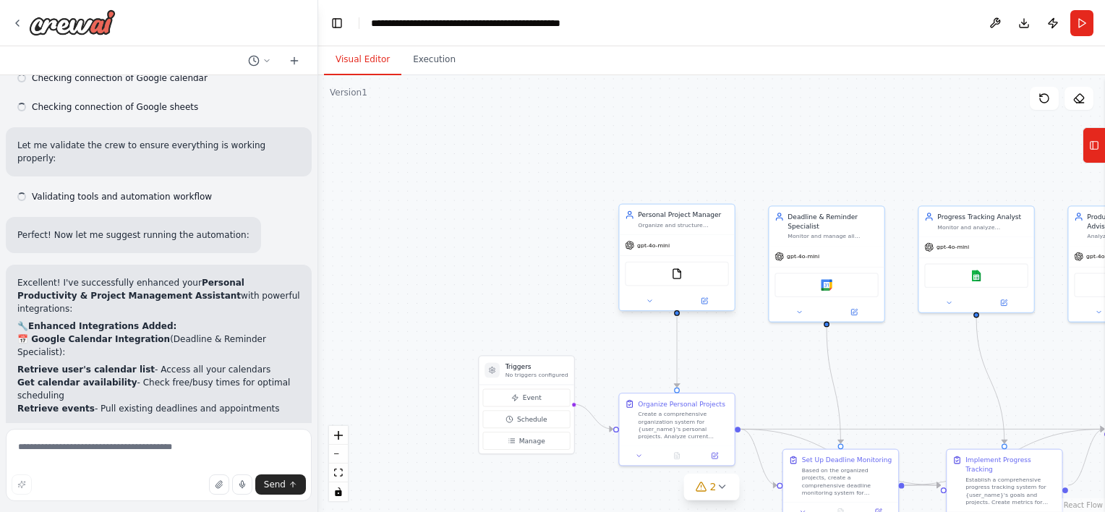
scroll to position [3200, 0]
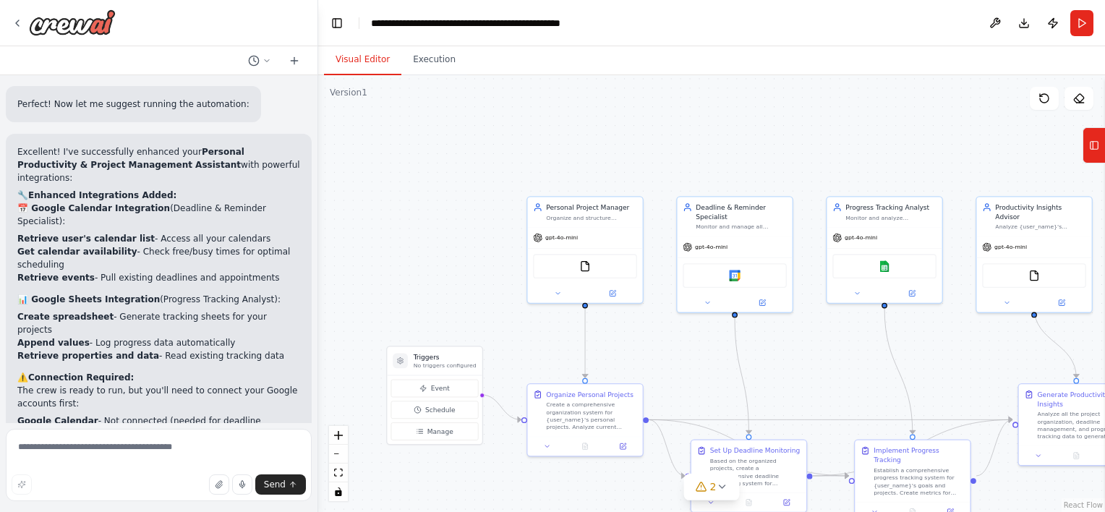
drag, startPoint x: 610, startPoint y: 289, endPoint x: 519, endPoint y: 279, distance: 91.0
click at [519, 279] on div ".deletable-edge-delete-btn { width: 20px; height: 20px; border: 0px solid #ffff…" at bounding box center [711, 293] width 787 height 437
click at [16, 29] on div at bounding box center [64, 22] width 104 height 26
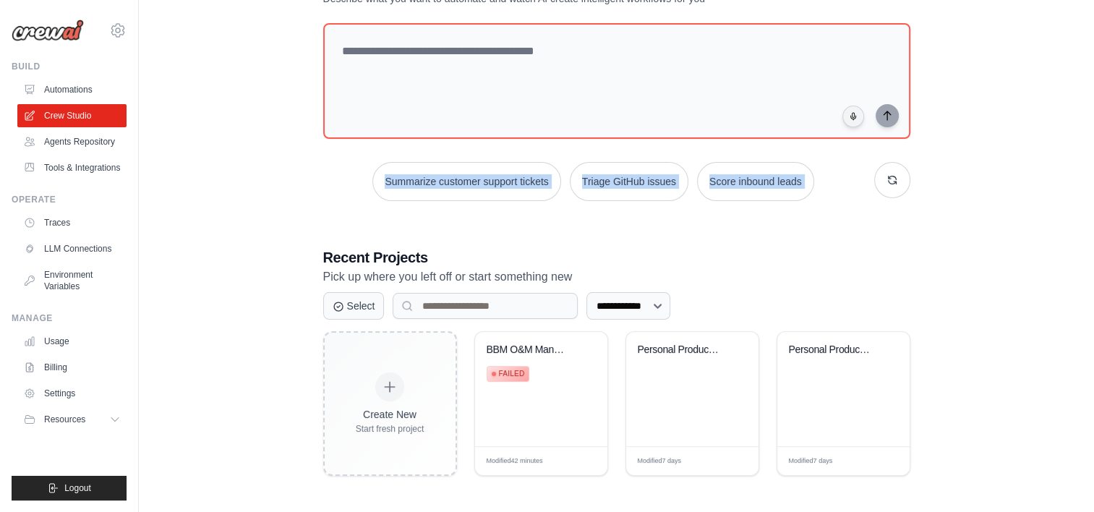
drag, startPoint x: 221, startPoint y: 255, endPoint x: 200, endPoint y: 163, distance: 94.2
click at [200, 163] on div "**********" at bounding box center [616, 222] width 909 height 554
drag, startPoint x: 200, startPoint y: 163, endPoint x: 90, endPoint y: 162, distance: 109.9
click at [90, 162] on link "Tools & Integrations" at bounding box center [73, 167] width 109 height 23
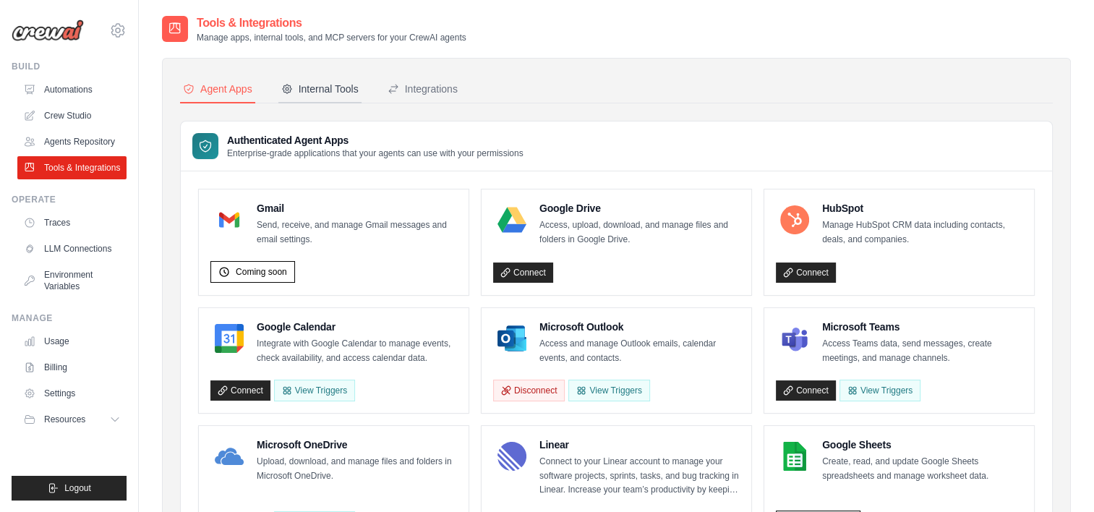
click at [334, 91] on div "Internal Tools" at bounding box center [319, 89] width 77 height 14
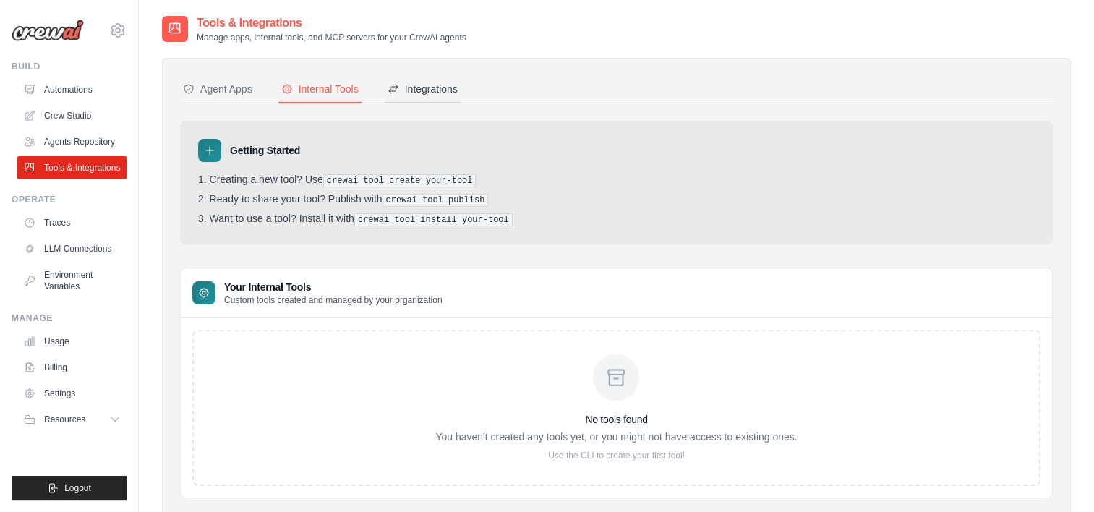
click at [425, 85] on div "Integrations" at bounding box center [423, 89] width 70 height 14
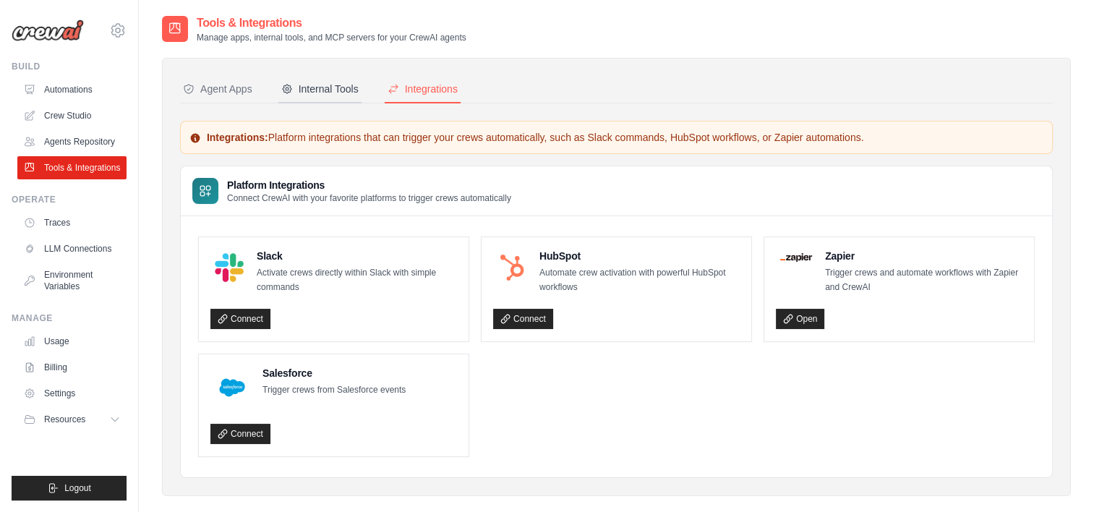
click at [322, 84] on div "Internal Tools" at bounding box center [319, 89] width 77 height 14
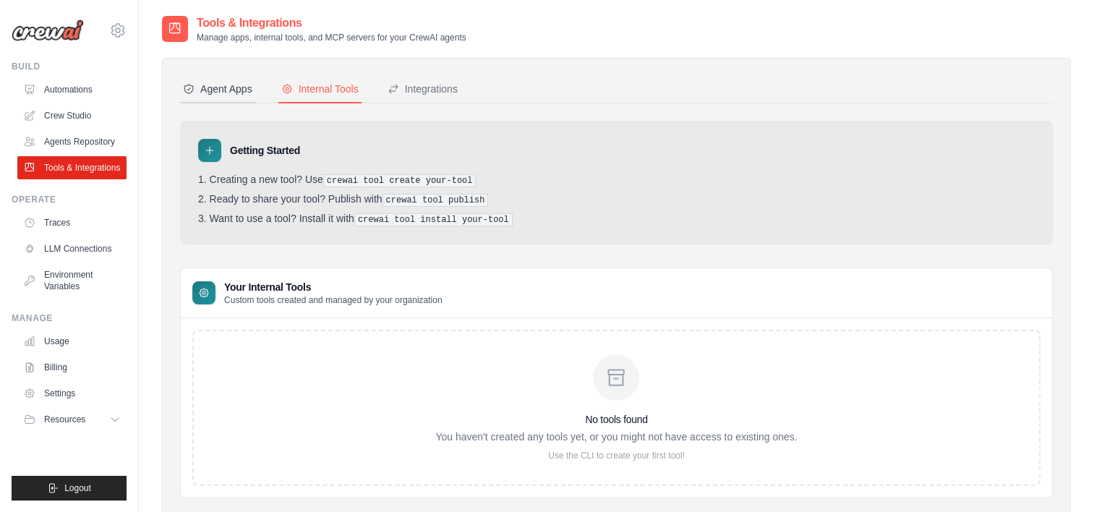
click at [226, 77] on button "Agent Apps" at bounding box center [217, 89] width 75 height 27
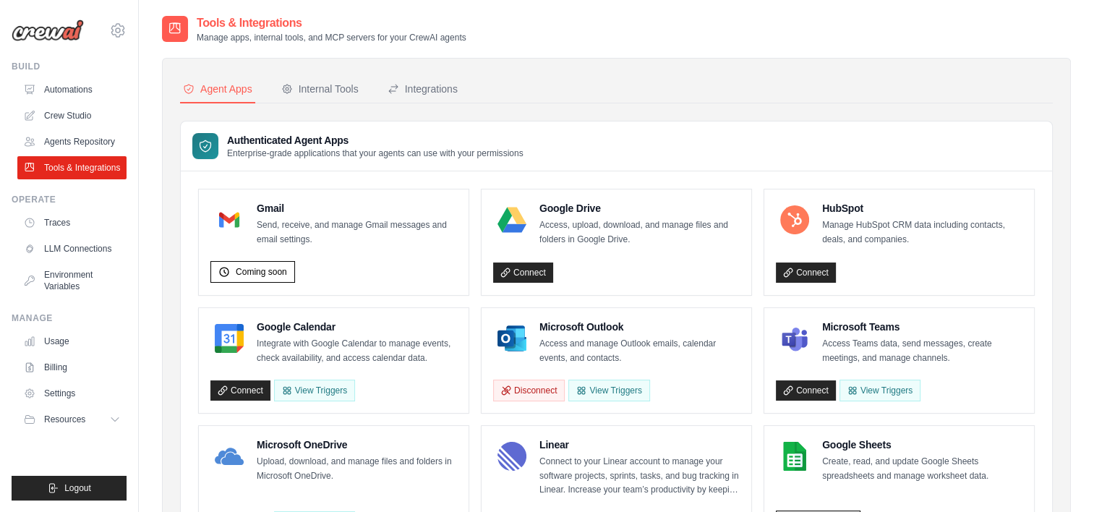
click at [173, 27] on icon at bounding box center [175, 28] width 11 height 10
click at [122, 30] on icon at bounding box center [117, 30] width 17 height 17
click at [67, 226] on link "Traces" at bounding box center [73, 222] width 109 height 23
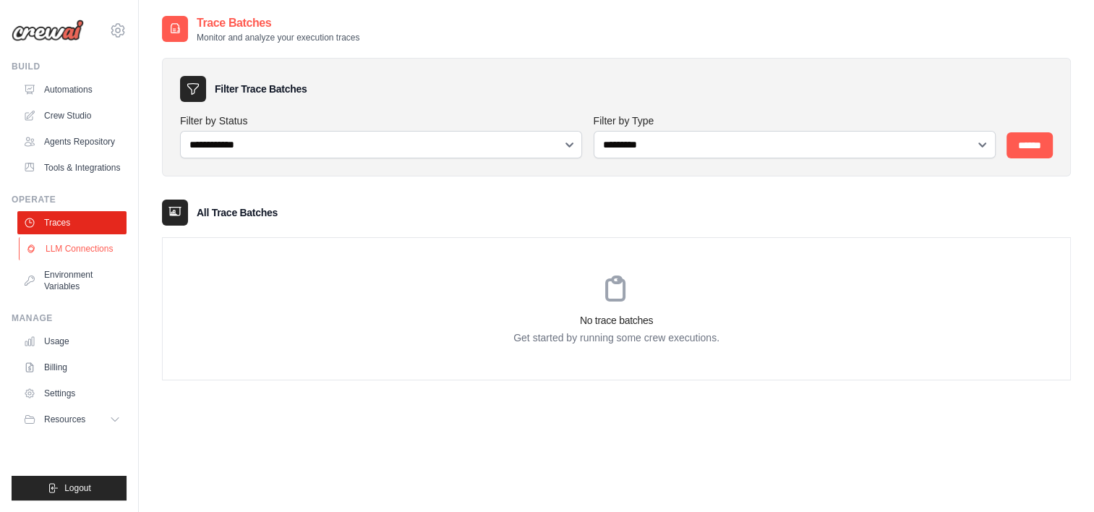
click at [65, 246] on link "LLM Connections" at bounding box center [73, 248] width 109 height 23
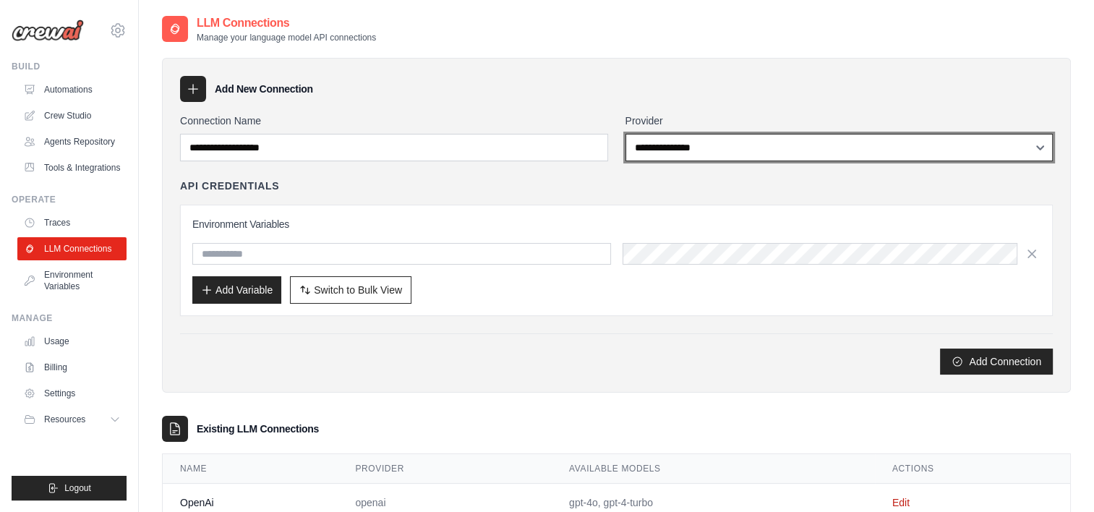
click at [1044, 144] on select "**********" at bounding box center [840, 147] width 428 height 27
select select "******"
click at [626, 134] on select "**********" at bounding box center [840, 147] width 428 height 27
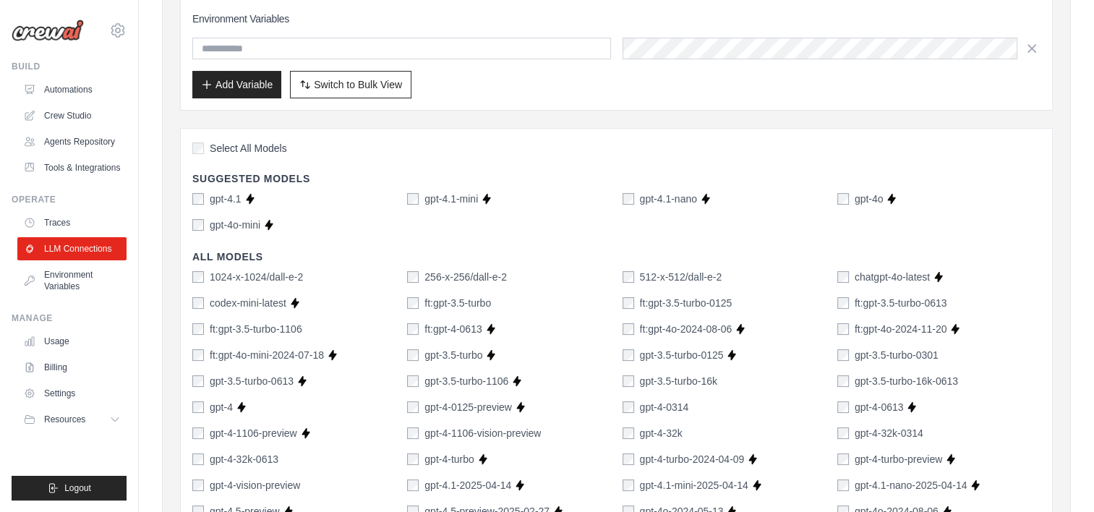
scroll to position [209, 0]
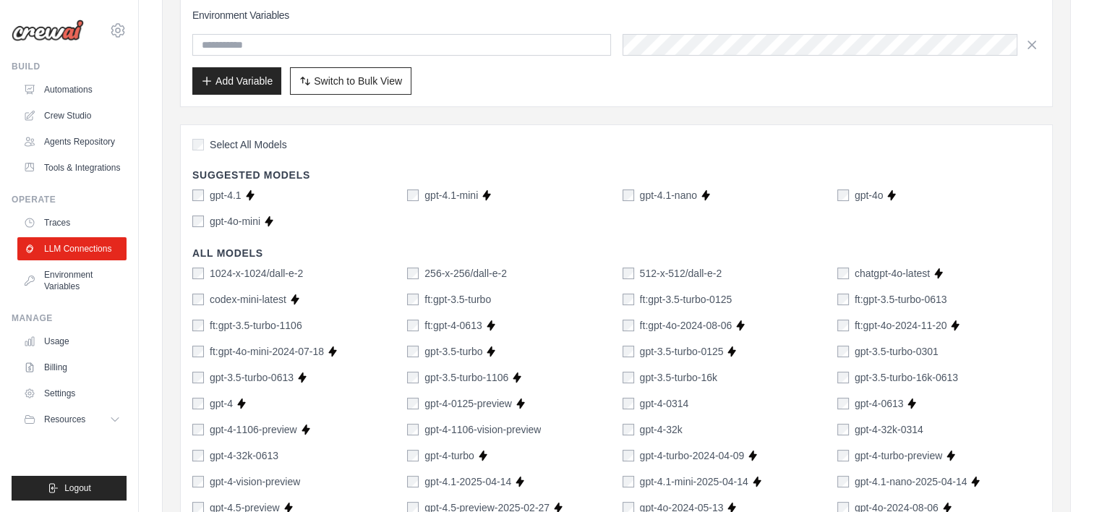
click at [201, 137] on label "Select All Models" at bounding box center [239, 144] width 95 height 14
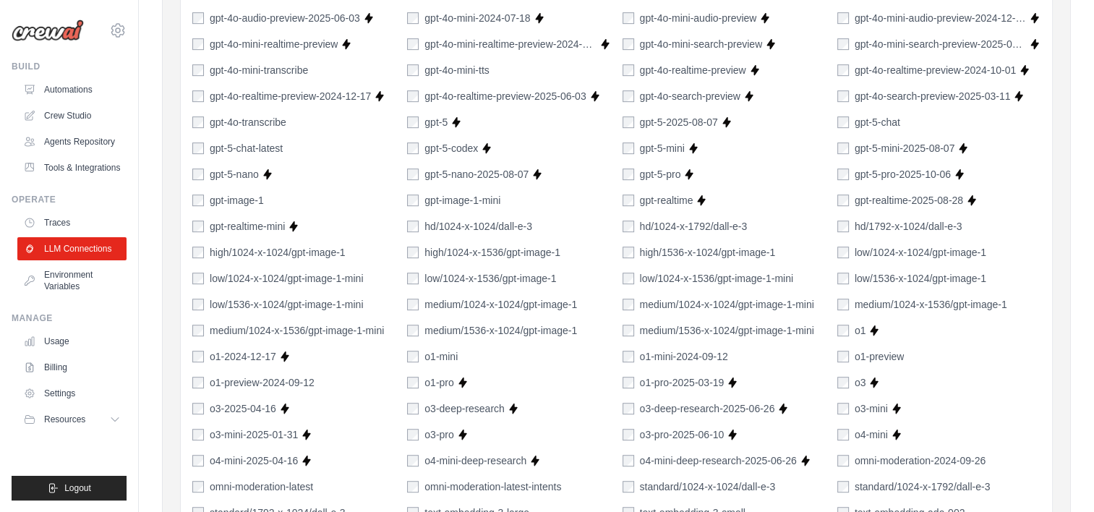
scroll to position [1138, 0]
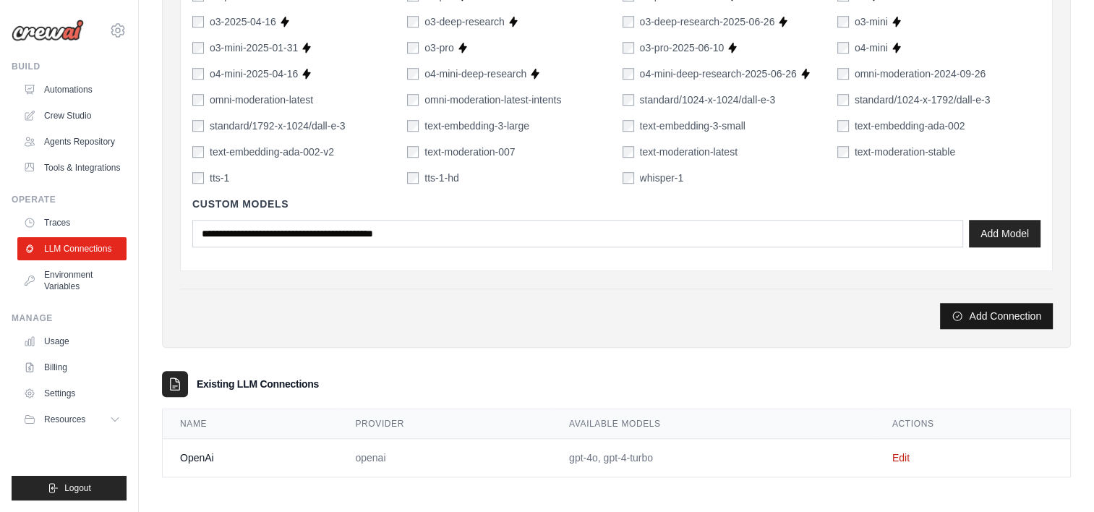
click at [973, 318] on button "Add Connection" at bounding box center [996, 316] width 113 height 26
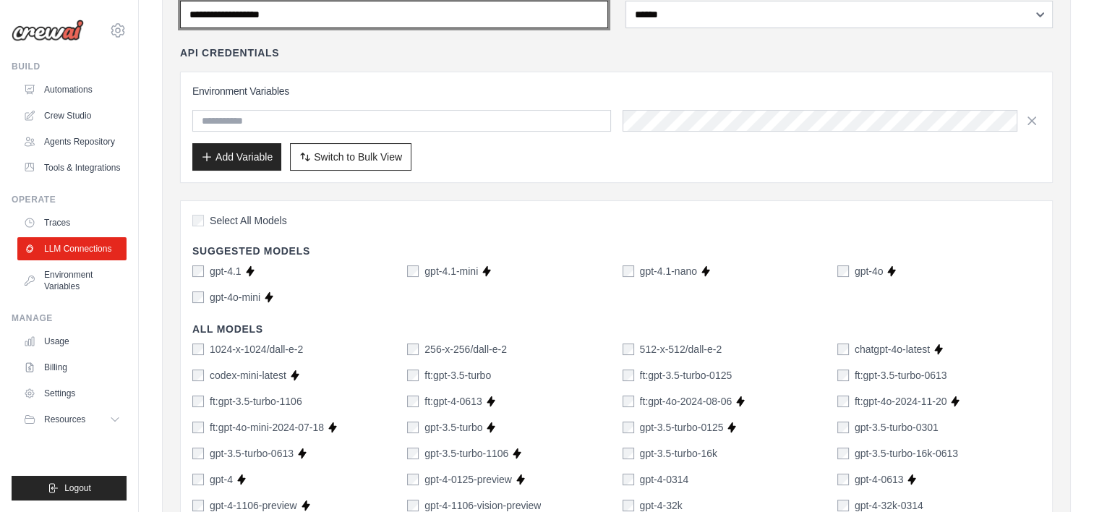
click at [347, 23] on input "Connection Name" at bounding box center [394, 14] width 428 height 27
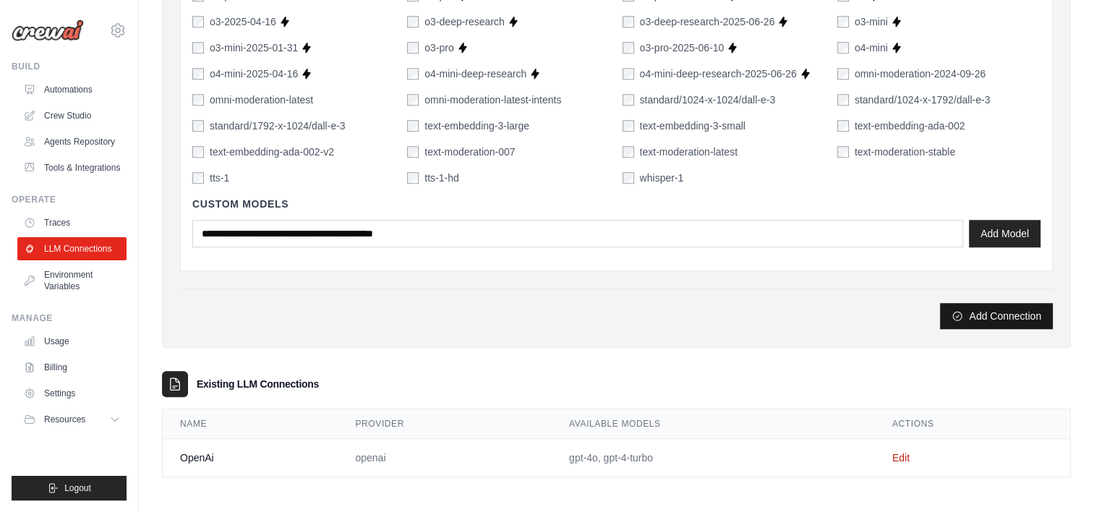
type input "*******"
click at [972, 316] on button "Add Connection" at bounding box center [996, 316] width 113 height 26
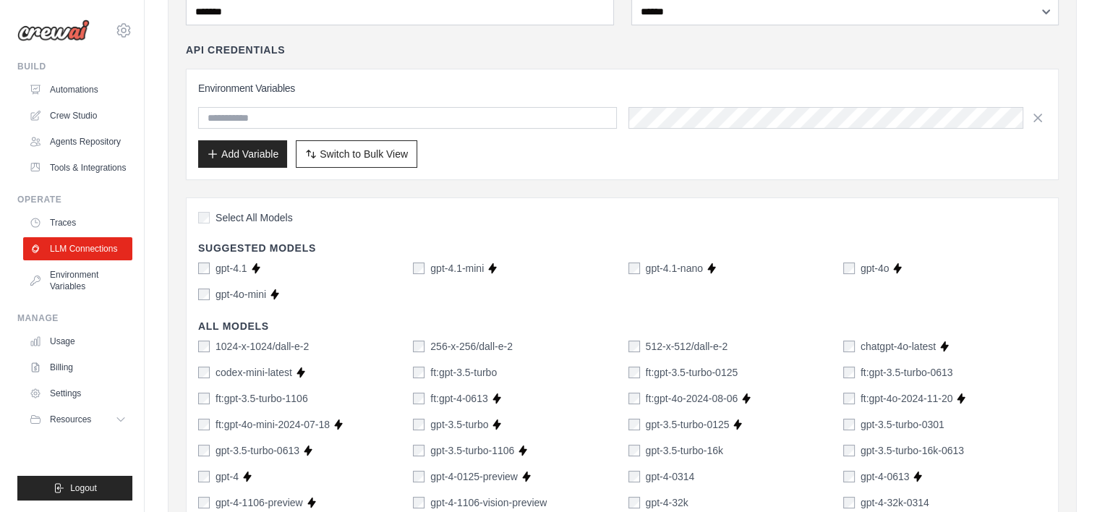
scroll to position [0, 0]
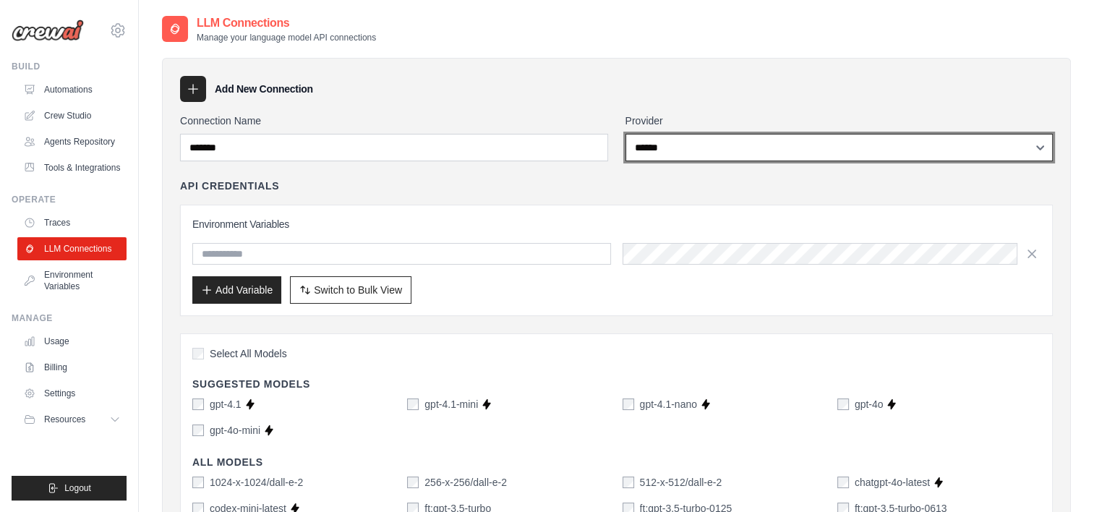
click at [1036, 148] on select "**********" at bounding box center [840, 147] width 428 height 27
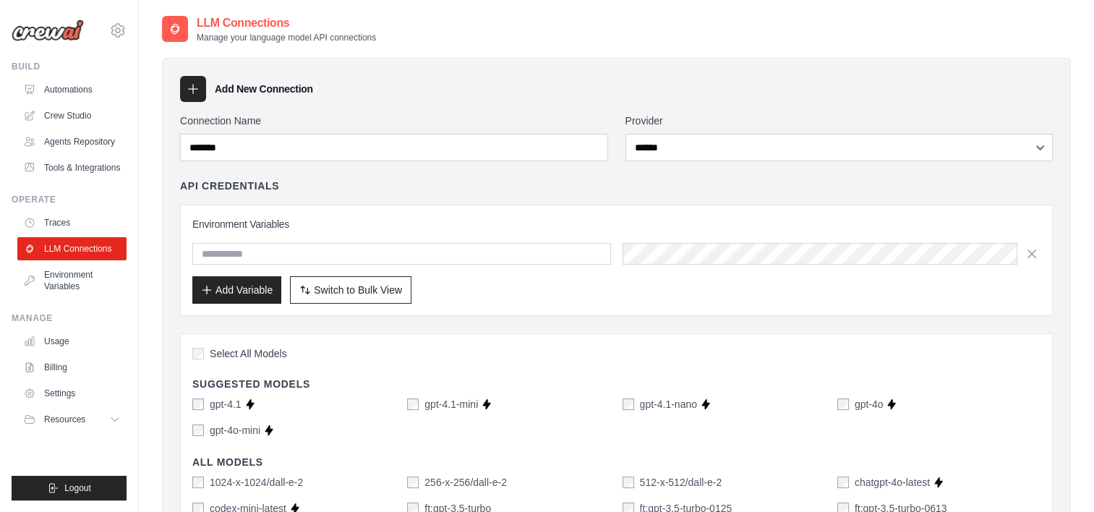
click at [563, 223] on h3 "Environment Variables" at bounding box center [616, 224] width 848 height 14
click at [176, 37] on div at bounding box center [175, 29] width 26 height 26
click at [67, 90] on link "Automations" at bounding box center [73, 89] width 109 height 23
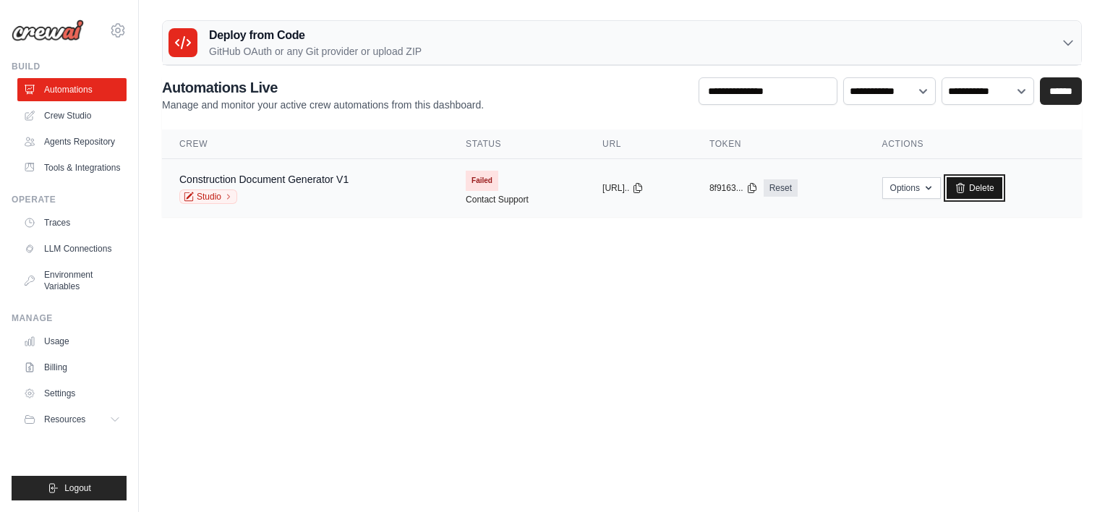
click at [966, 185] on icon at bounding box center [961, 188] width 12 height 12
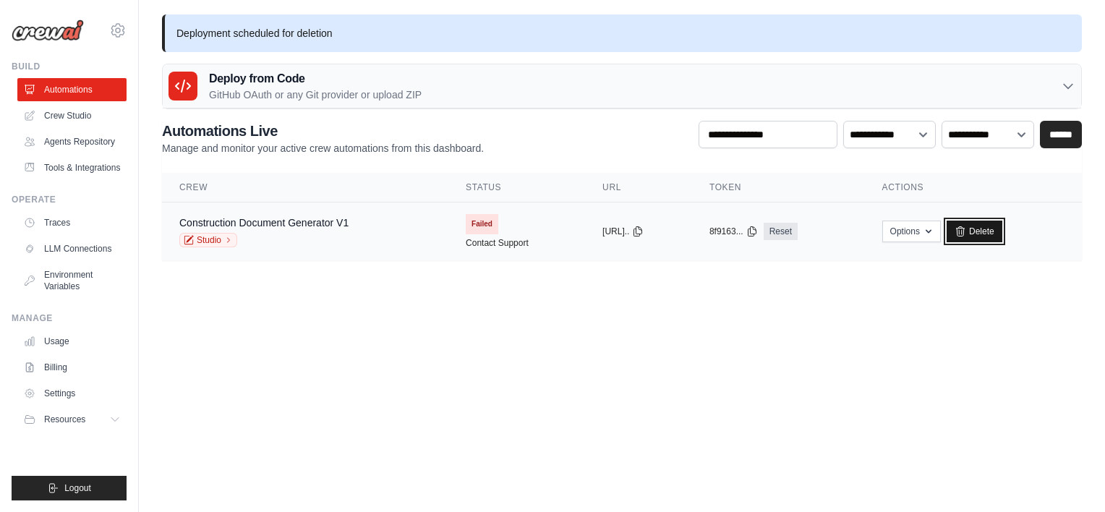
click at [976, 223] on link "Delete" at bounding box center [975, 232] width 56 height 22
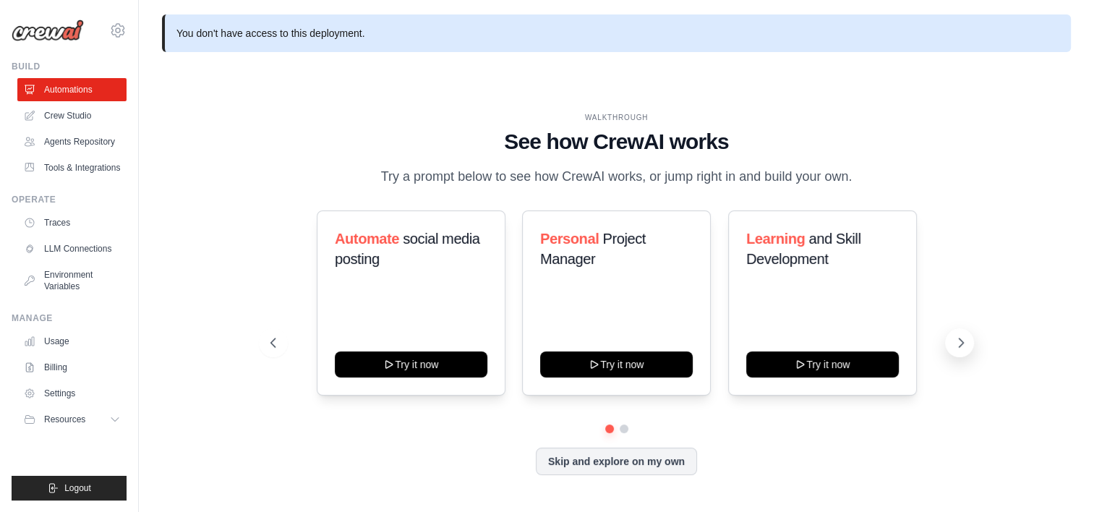
click at [945, 344] on button at bounding box center [959, 342] width 29 height 29
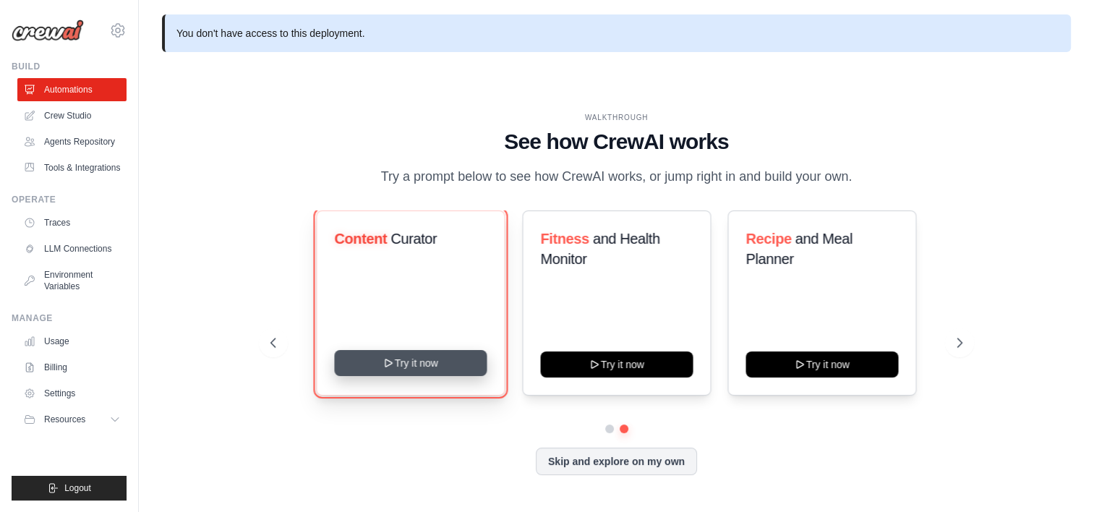
click at [390, 362] on icon at bounding box center [388, 362] width 7 height 7
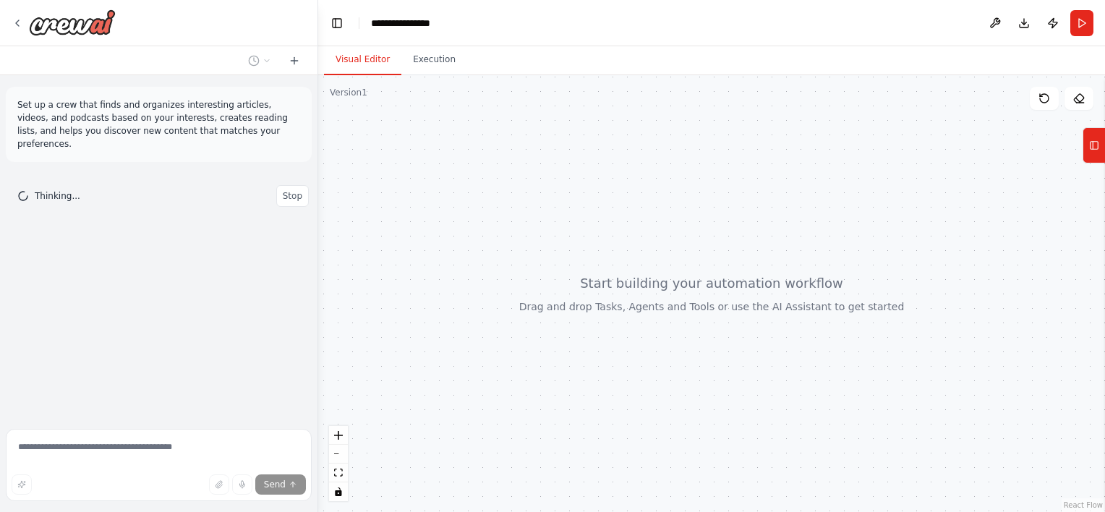
drag, startPoint x: 498, startPoint y: 376, endPoint x: 452, endPoint y: 299, distance: 89.8
click at [452, 299] on div at bounding box center [711, 293] width 787 height 437
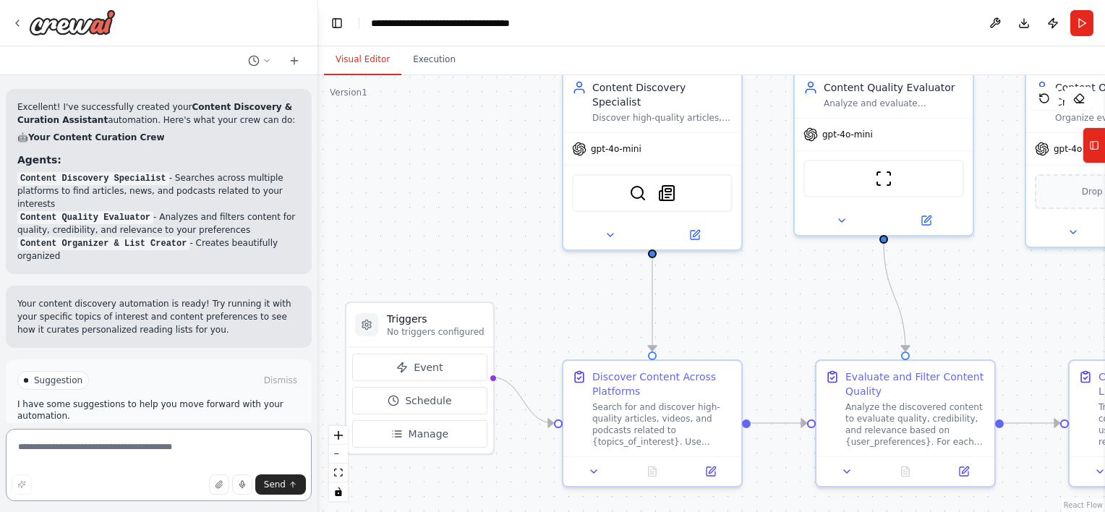
scroll to position [1508, 0]
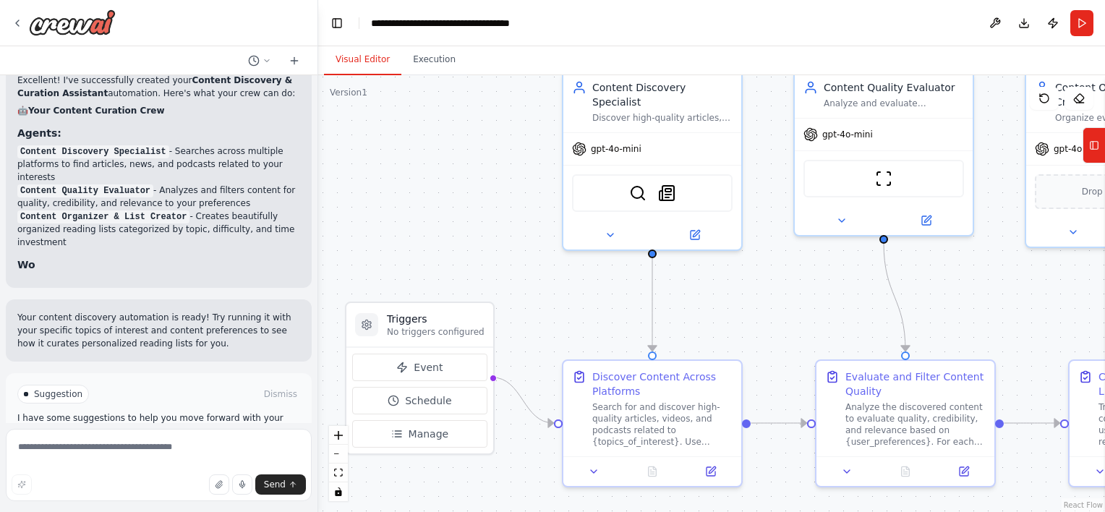
click at [553, 297] on div ".deletable-edge-delete-btn { width: 20px; height: 20px; border: 0px solid #ffff…" at bounding box center [711, 293] width 787 height 437
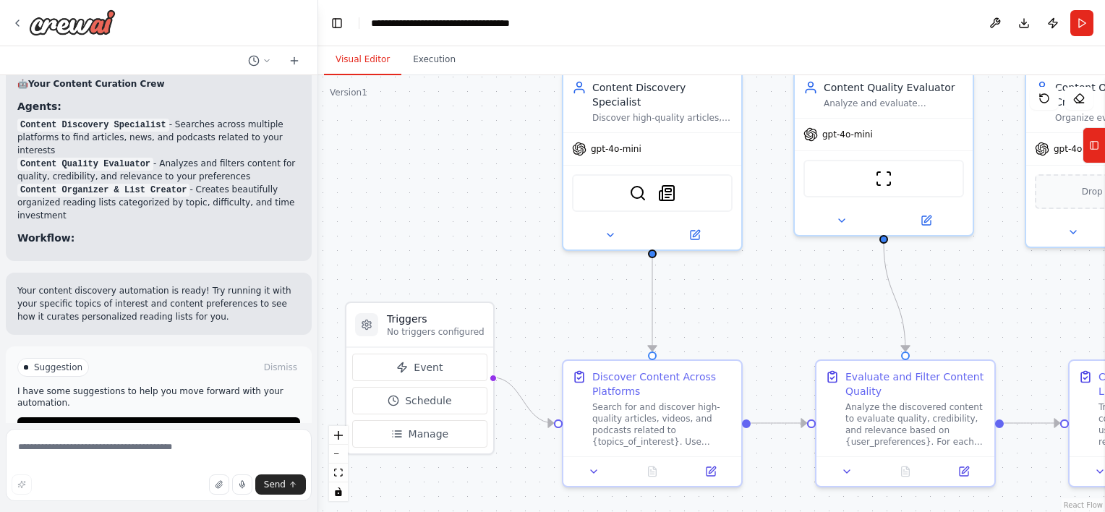
scroll to position [1561, 0]
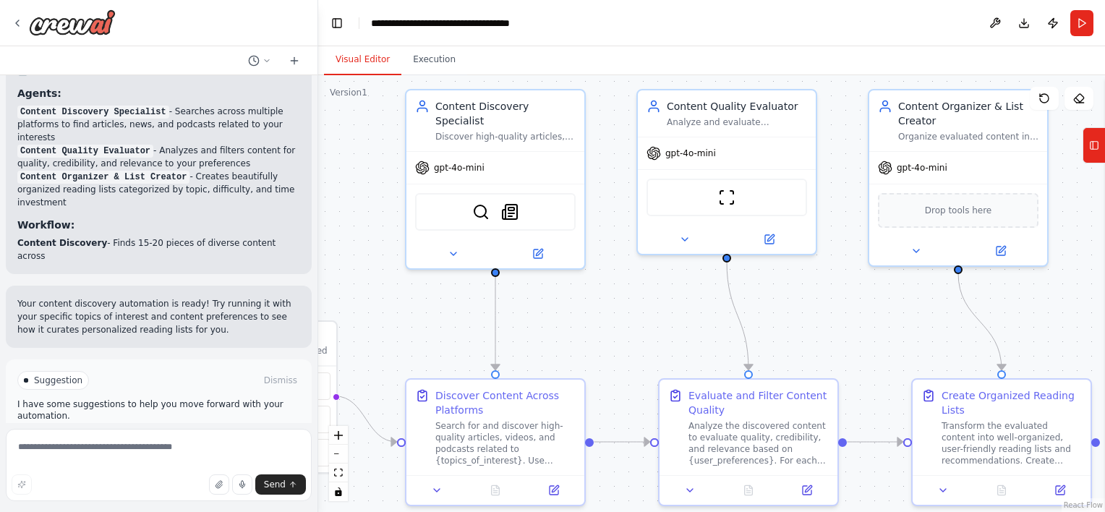
drag, startPoint x: 553, startPoint y: 297, endPoint x: 446, endPoint y: 312, distance: 108.8
click at [446, 312] on div ".deletable-edge-delete-btn { width: 20px; height: 20px; border: 0px solid #ffff…" at bounding box center [711, 293] width 787 height 437
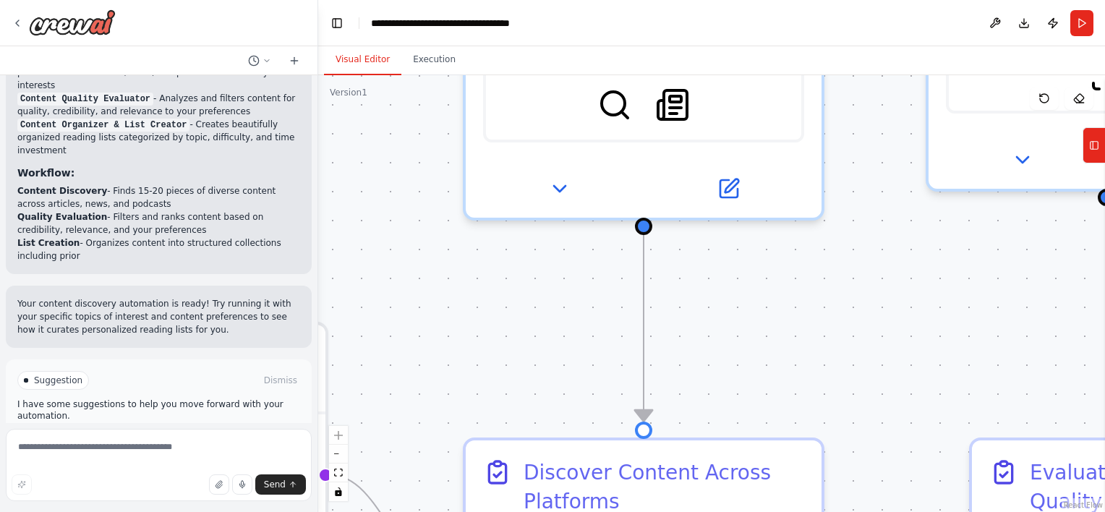
scroll to position [1627, 0]
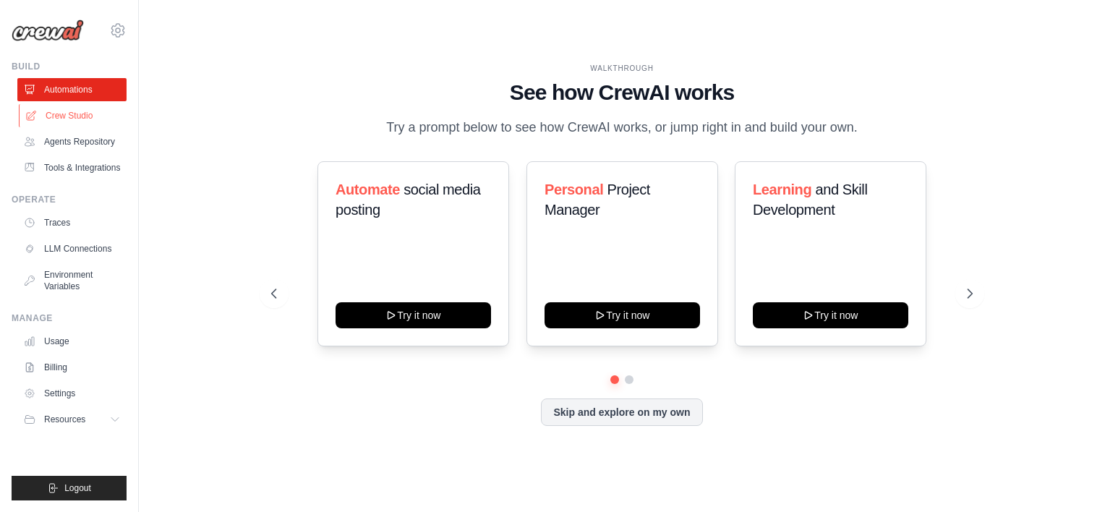
click at [90, 111] on link "Crew Studio" at bounding box center [73, 115] width 109 height 23
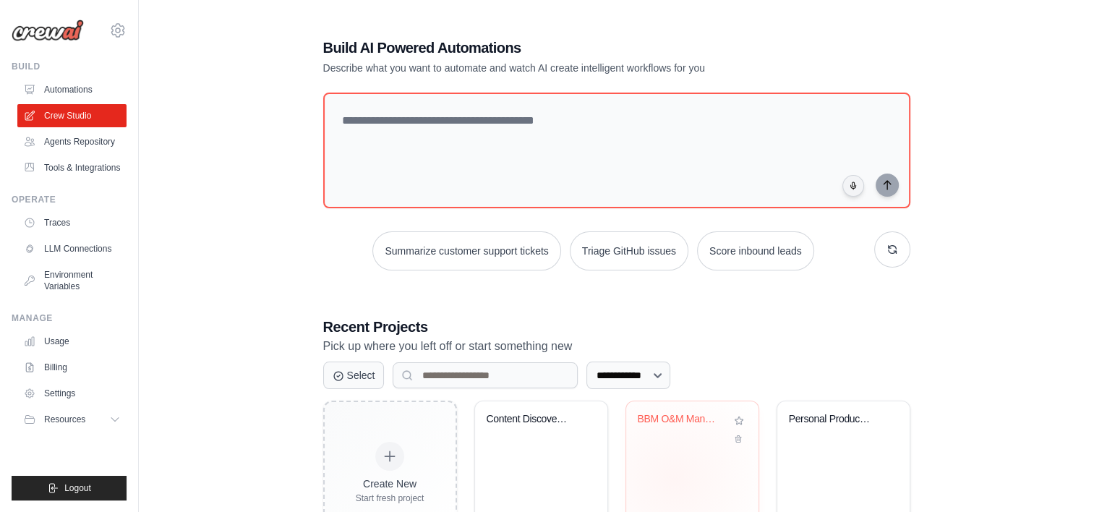
click at [674, 477] on div "BBM O&M Manual Generator" at bounding box center [692, 458] width 132 height 114
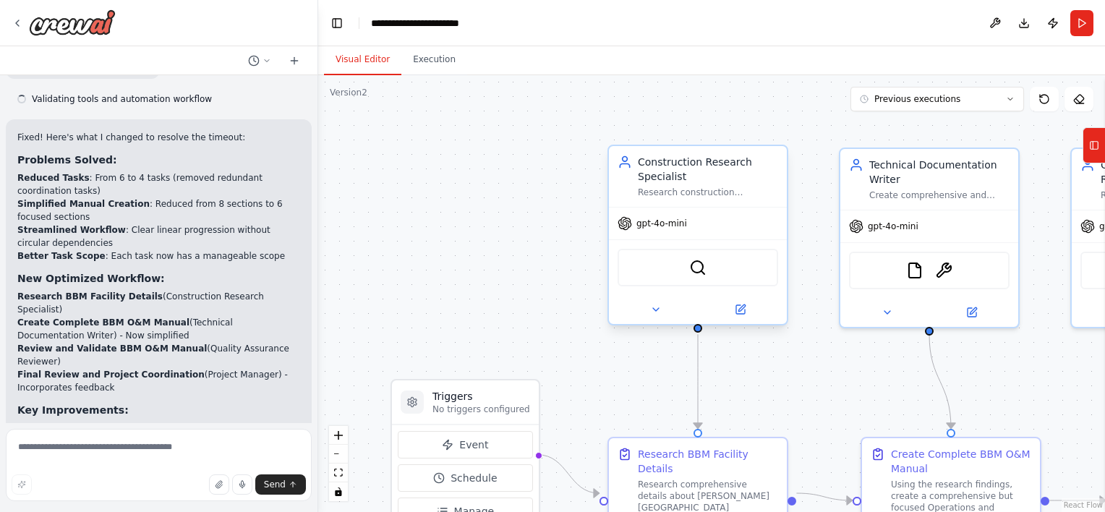
scroll to position [2306, 0]
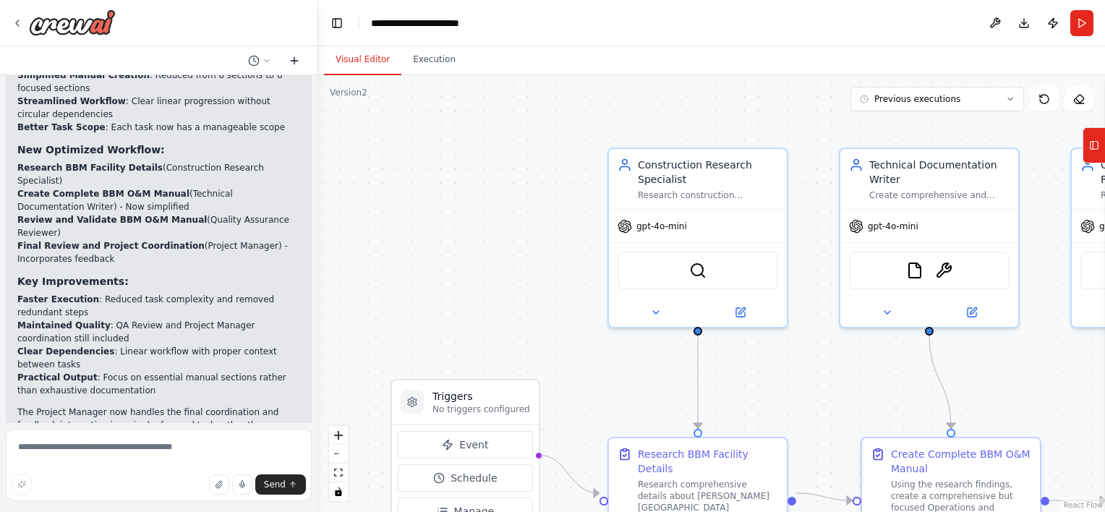
click at [289, 59] on icon at bounding box center [295, 61] width 12 height 12
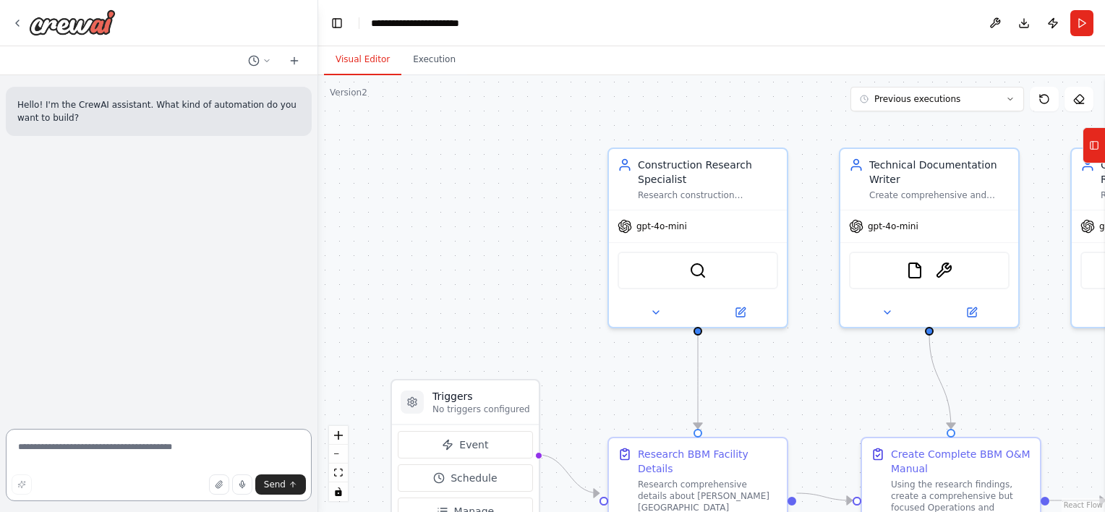
click at [100, 440] on textarea at bounding box center [159, 465] width 306 height 72
type textarea "**********"
click at [21, 486] on icon "button" at bounding box center [21, 484] width 7 height 7
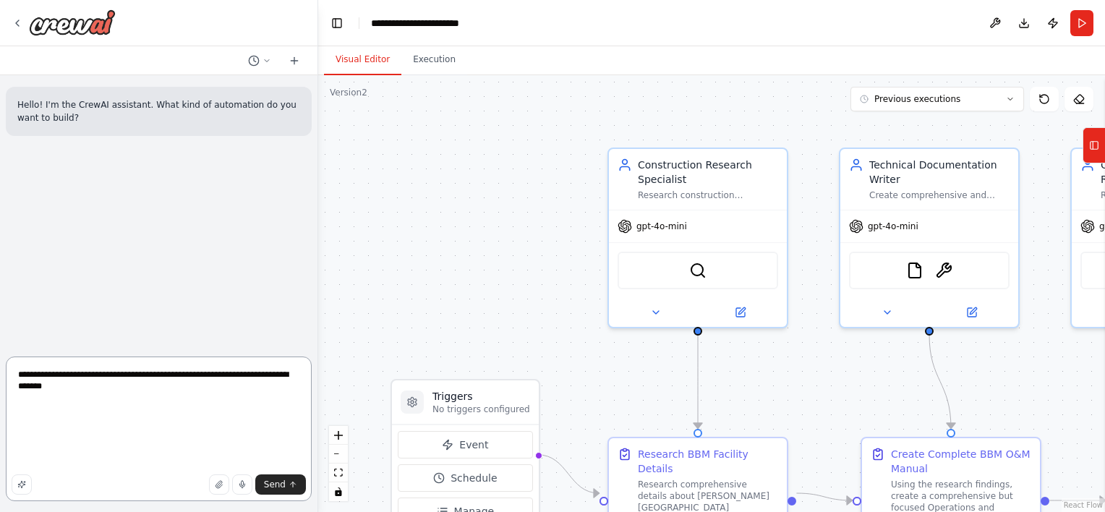
drag, startPoint x: 298, startPoint y: 417, endPoint x: 292, endPoint y: 441, distance: 24.6
click at [292, 441] on textarea "**********" at bounding box center [159, 429] width 306 height 145
drag, startPoint x: 194, startPoint y: 466, endPoint x: 1, endPoint y: 350, distance: 224.5
click at [1, 350] on div "**********" at bounding box center [159, 256] width 318 height 512
click at [1, 350] on button "Toggle Sidebar" at bounding box center [0, 256] width 12 height 512
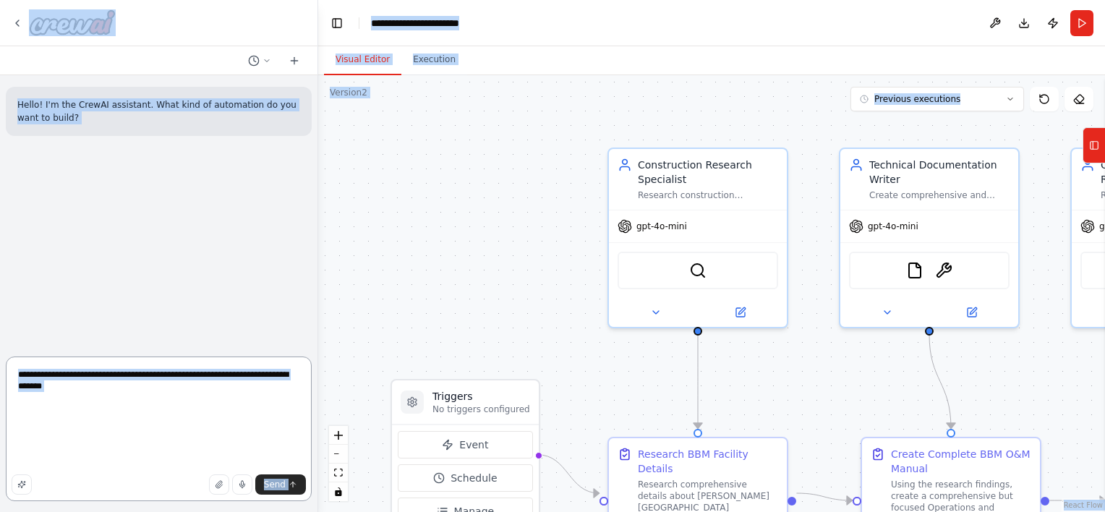
click at [35, 396] on textarea "**********" at bounding box center [159, 429] width 306 height 145
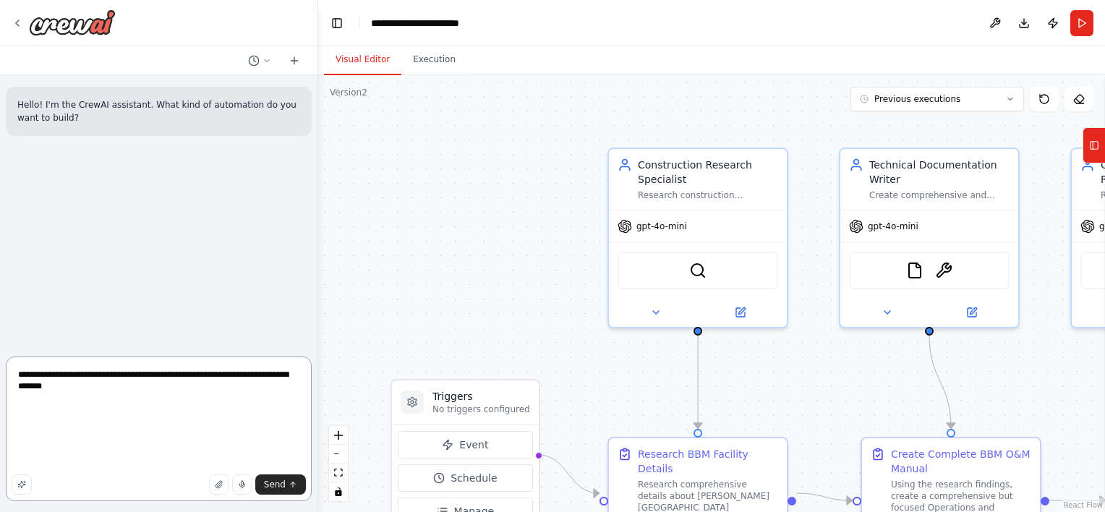
scroll to position [111, 0]
drag, startPoint x: 17, startPoint y: 375, endPoint x: 209, endPoint y: 461, distance: 210.8
click at [209, 461] on textarea "**********" at bounding box center [159, 429] width 306 height 145
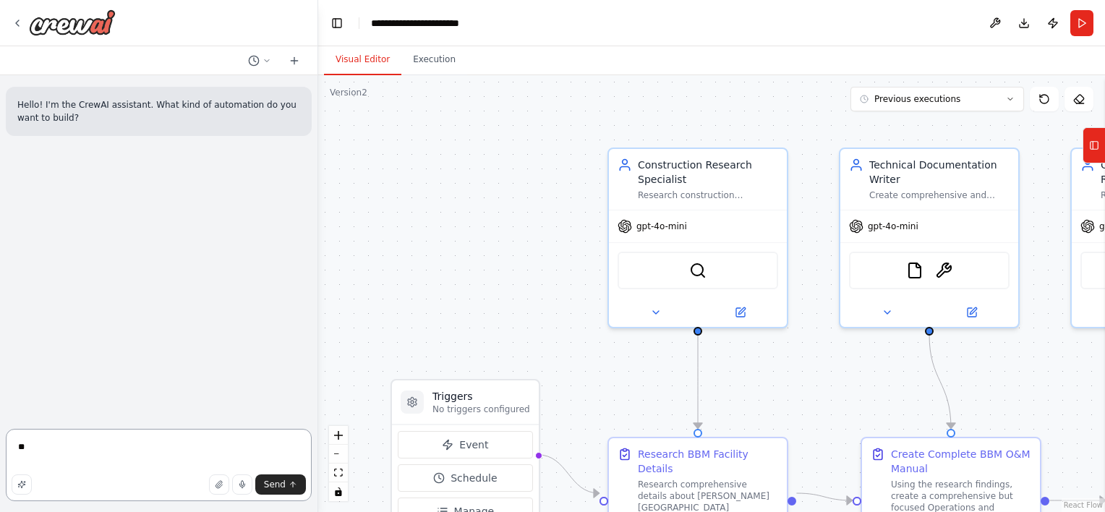
type textarea "*"
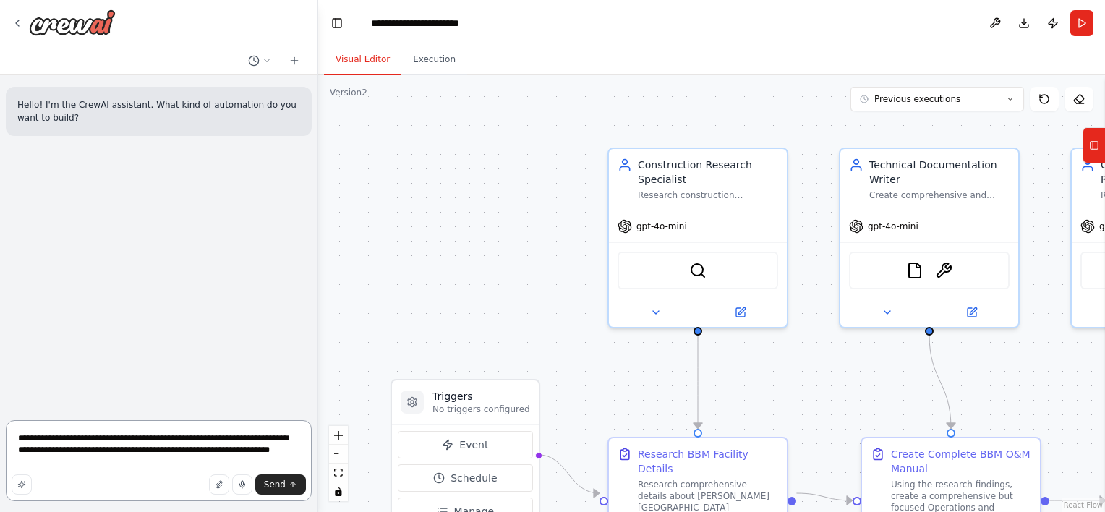
drag, startPoint x: 80, startPoint y: 466, endPoint x: 9, endPoint y: 426, distance: 81.9
click at [9, 426] on textarea "**********" at bounding box center [159, 460] width 306 height 81
drag, startPoint x: 56, startPoint y: 467, endPoint x: 14, endPoint y: 440, distance: 50.1
click at [14, 440] on textarea "**********" at bounding box center [159, 460] width 306 height 81
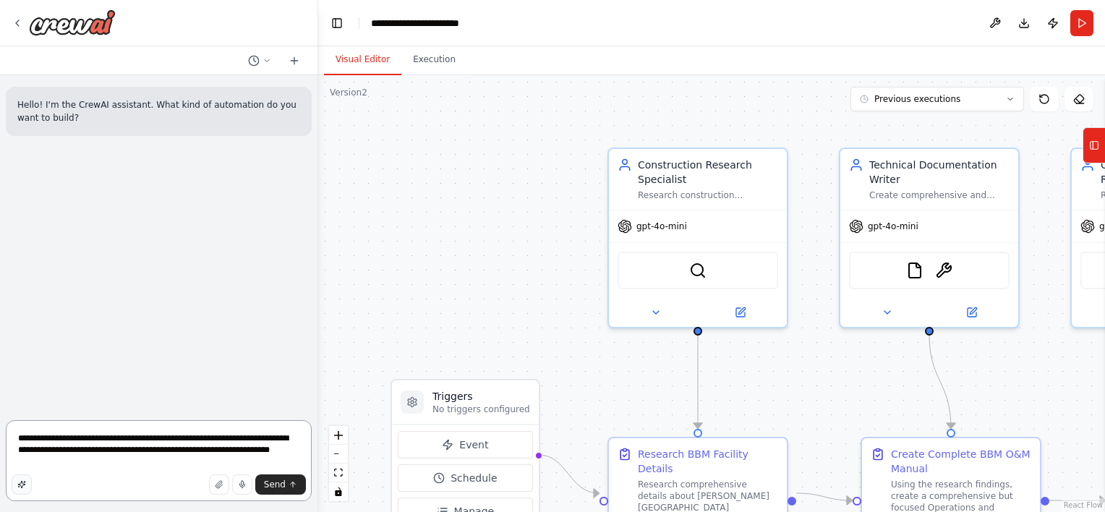
type textarea "**********"
click at [17, 480] on icon "button" at bounding box center [21, 484] width 9 height 9
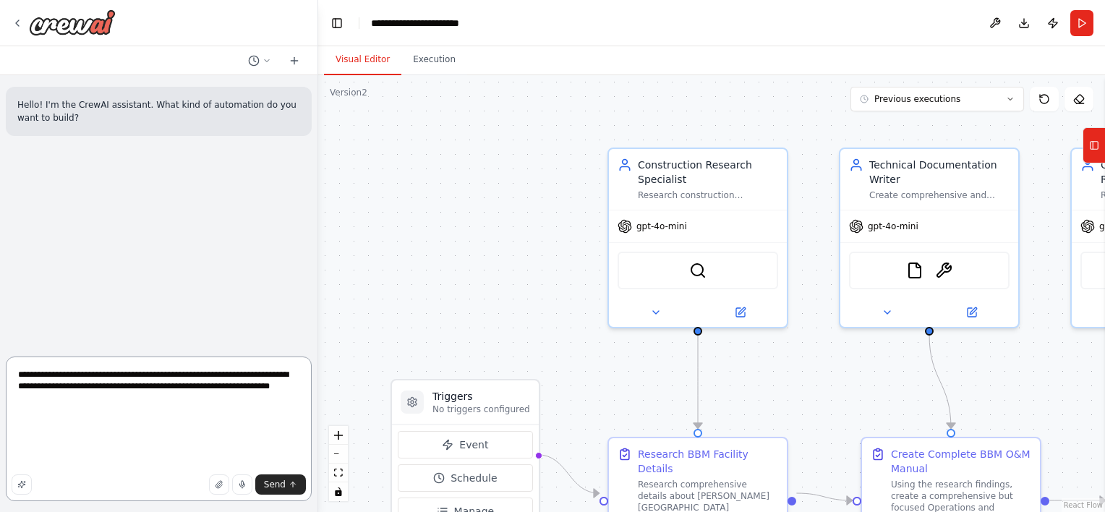
scroll to position [134, 0]
click at [287, 485] on button "Send" at bounding box center [280, 484] width 51 height 20
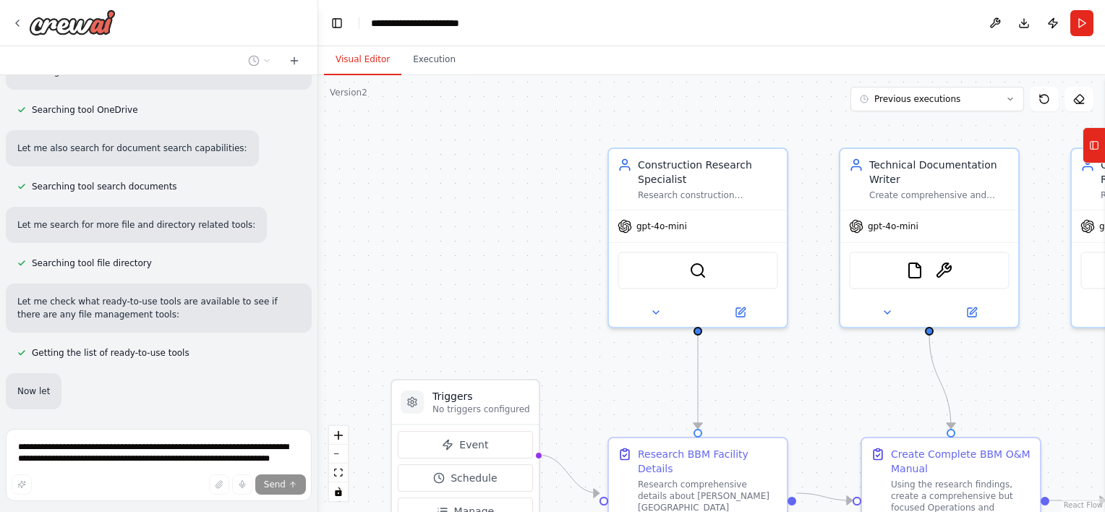
scroll to position [481, 0]
